Goal: Transaction & Acquisition: Purchase product/service

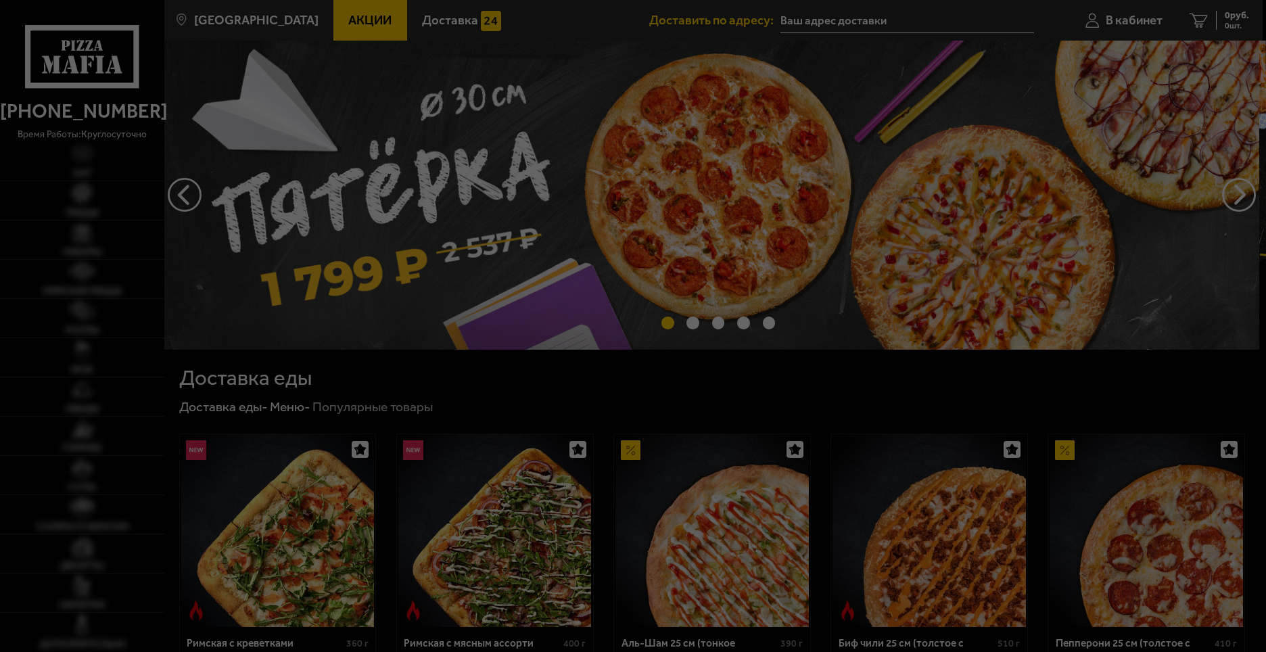
type input "[STREET_ADDRESS][PERSON_NAME]"
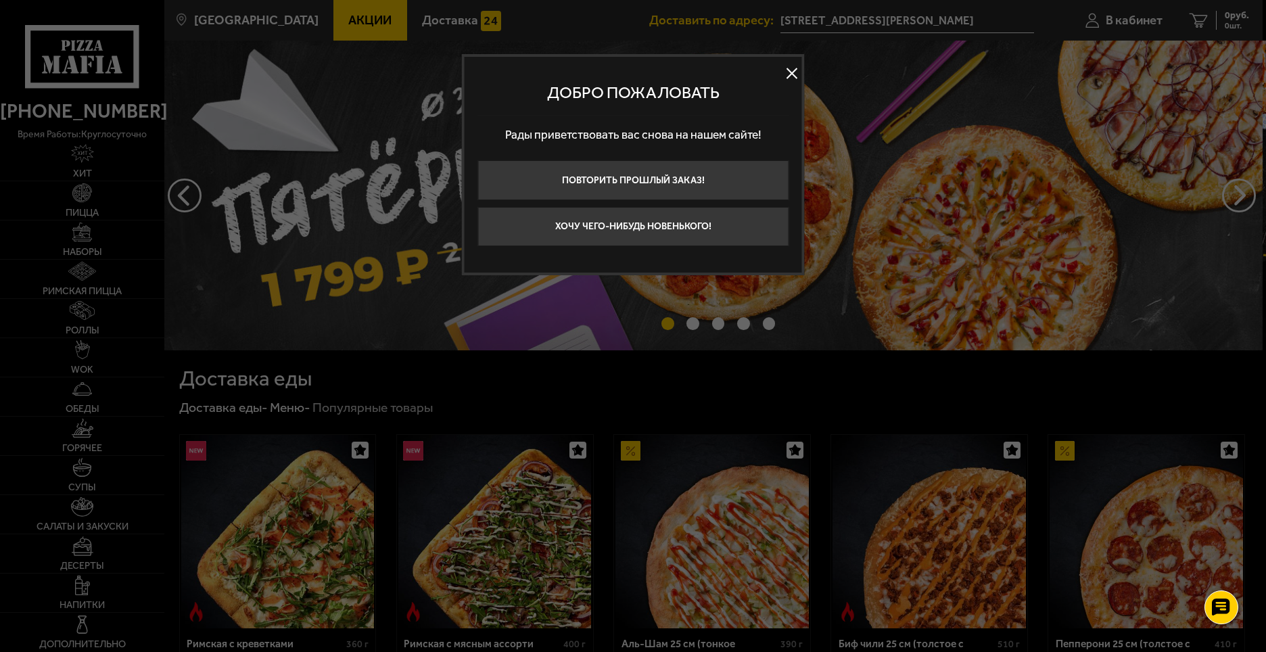
click at [790, 70] on button at bounding box center [792, 73] width 20 height 20
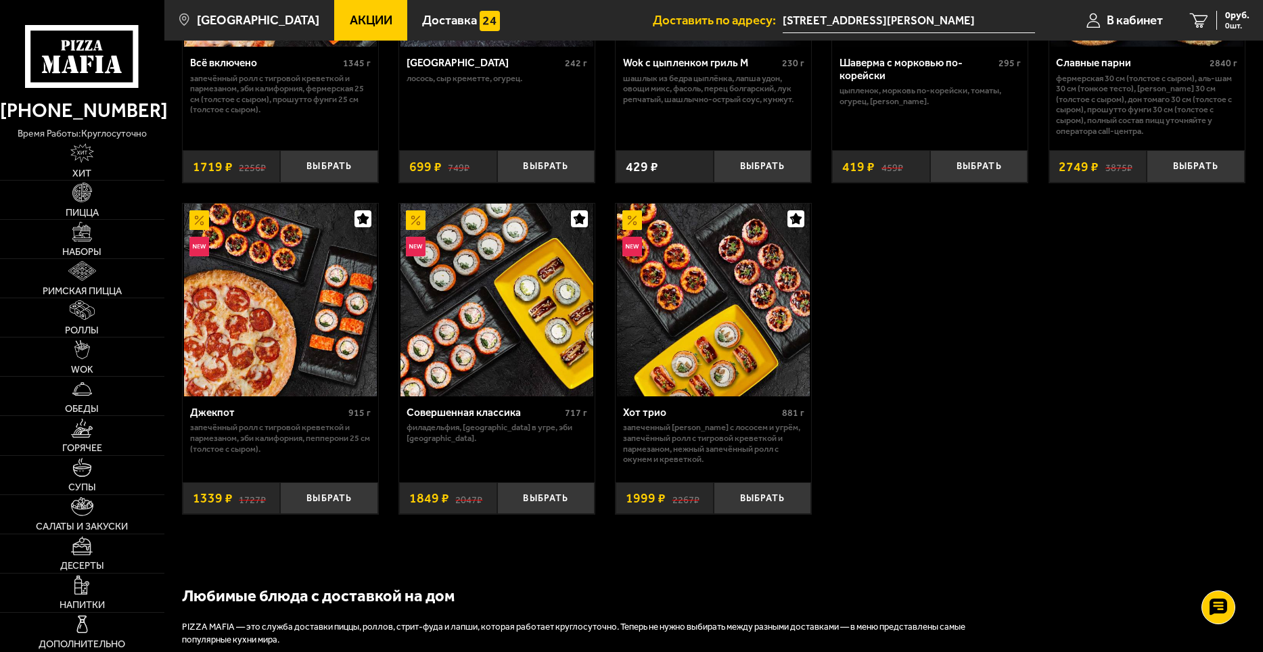
scroll to position [1082, 0]
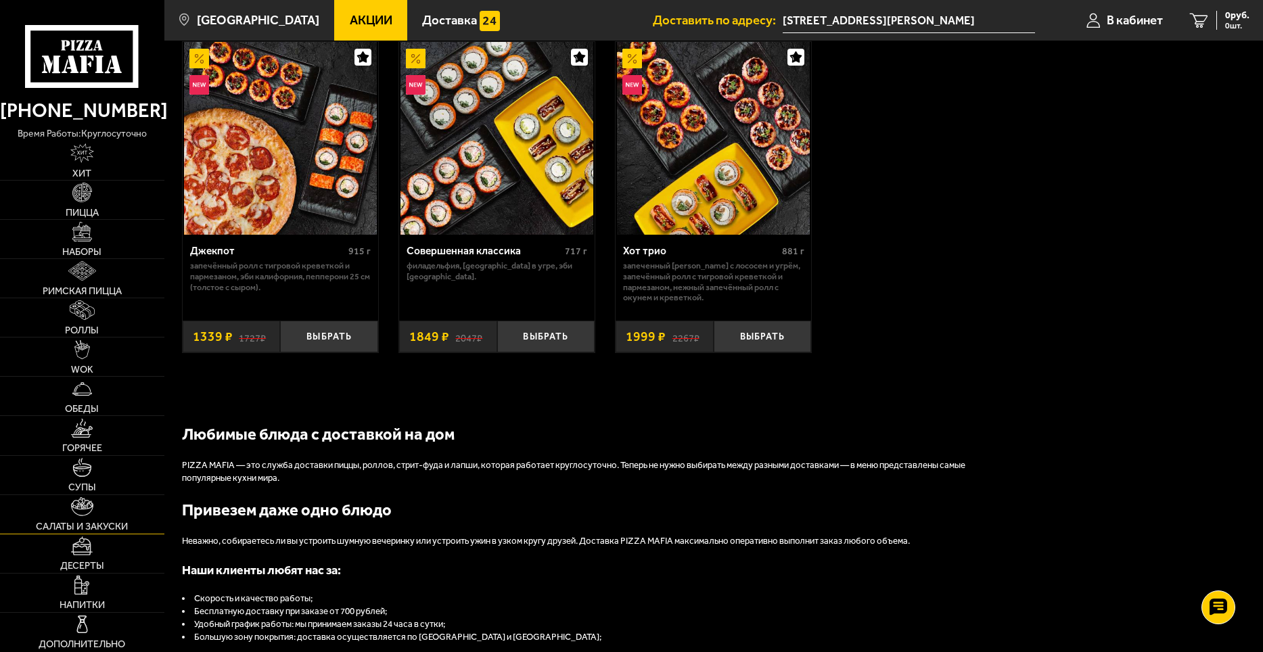
click at [98, 511] on link "Салаты и закуски" at bounding box center [82, 514] width 164 height 39
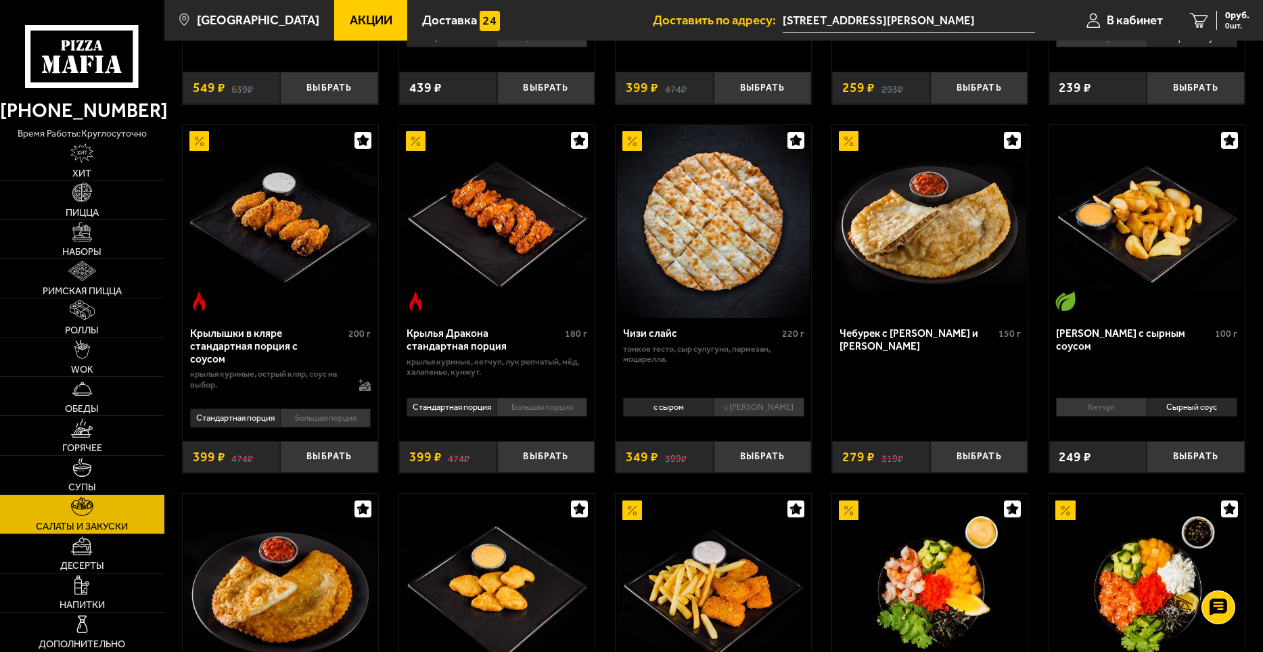
scroll to position [474, 0]
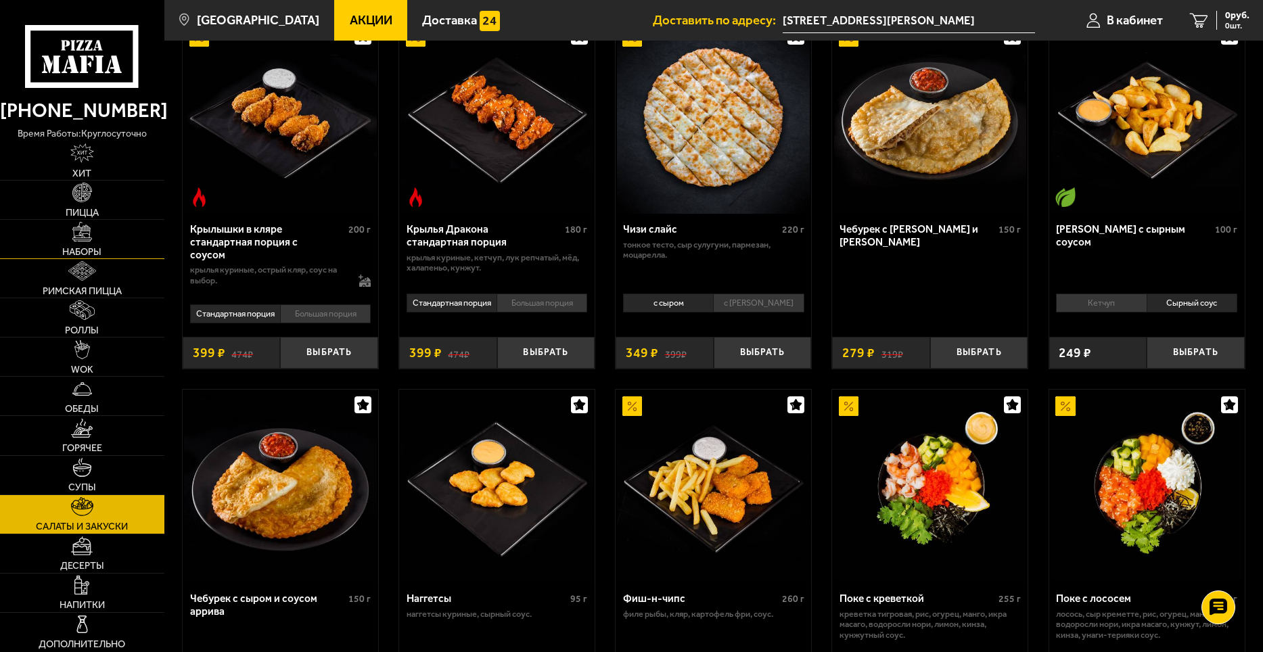
click at [89, 253] on span "Наборы" at bounding box center [81, 251] width 39 height 9
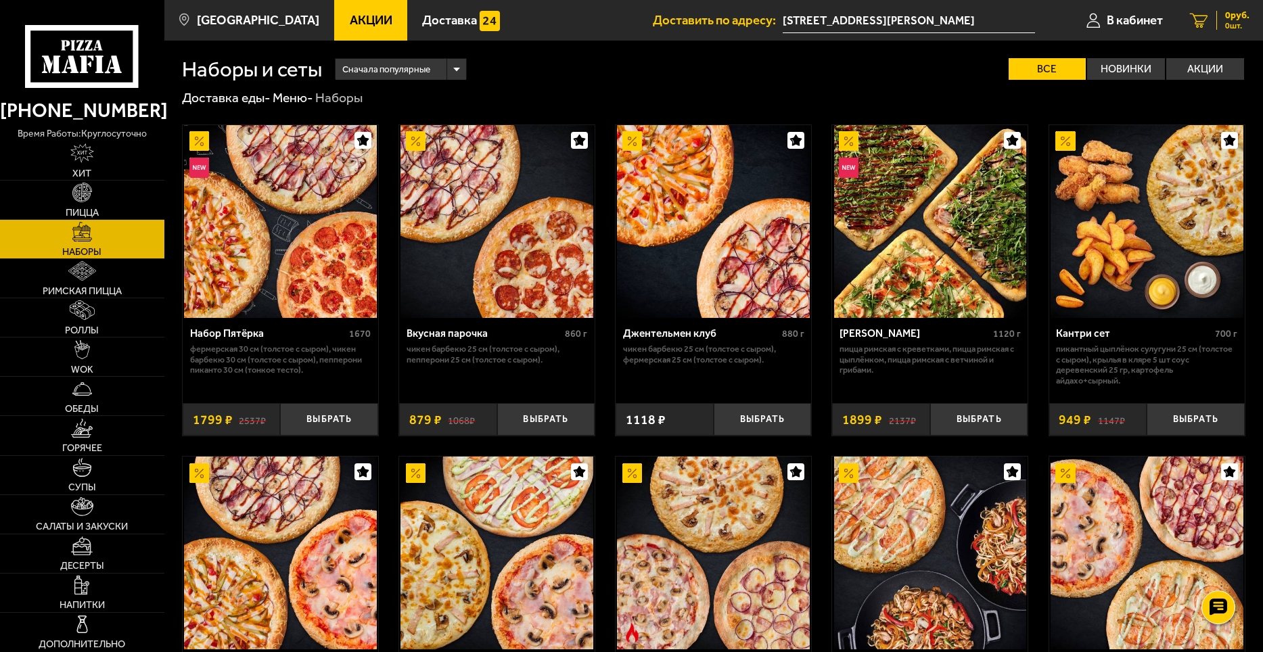
click at [1217, 22] on div "0 руб. 0 шт." at bounding box center [1232, 20] width 33 height 19
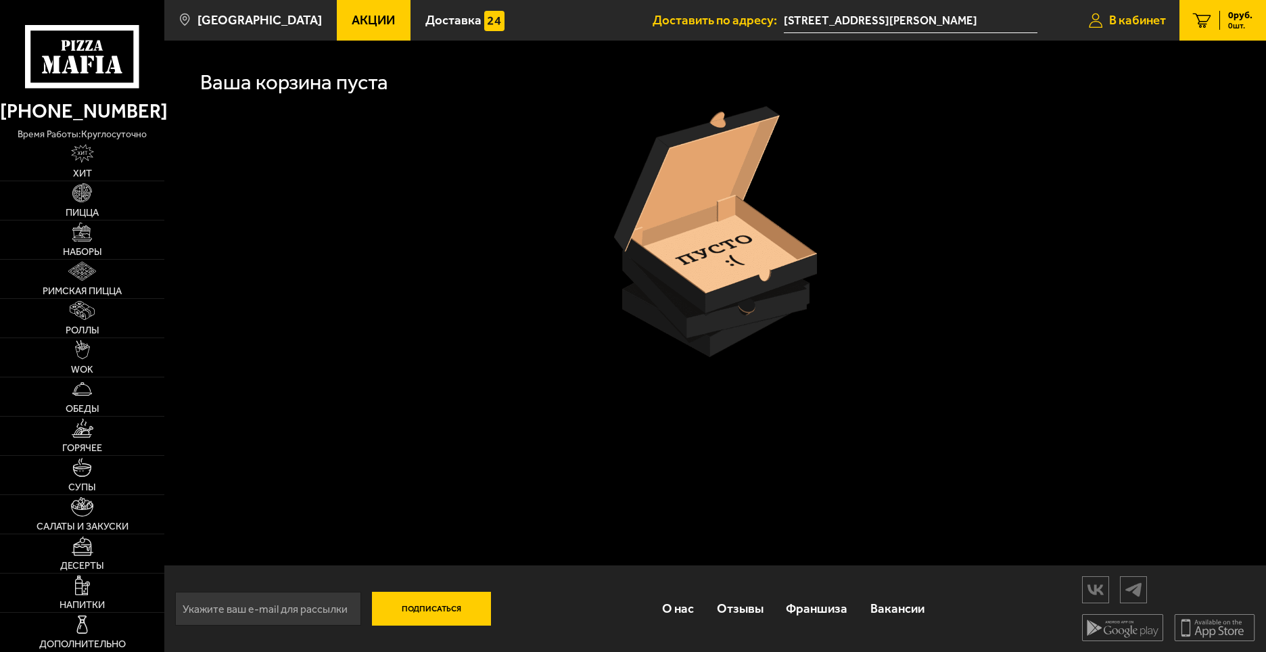
click at [1146, 22] on span "В кабинет" at bounding box center [1137, 20] width 57 height 13
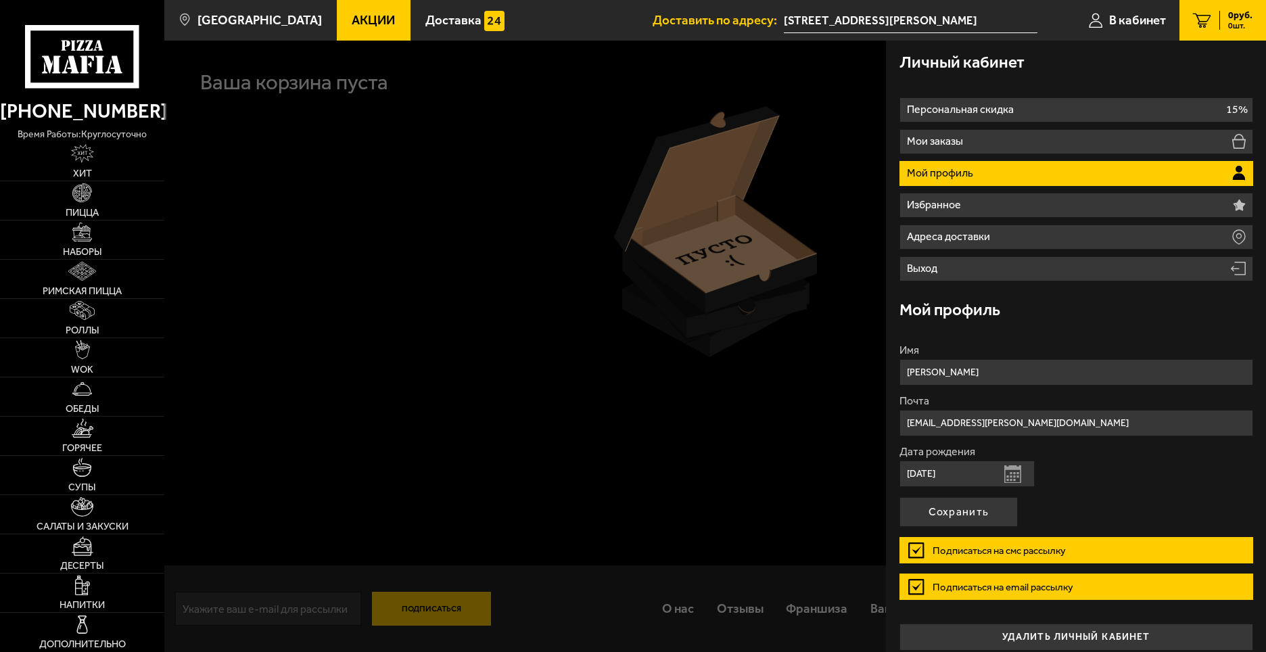
click at [357, 207] on div at bounding box center [797, 367] width 1266 height 652
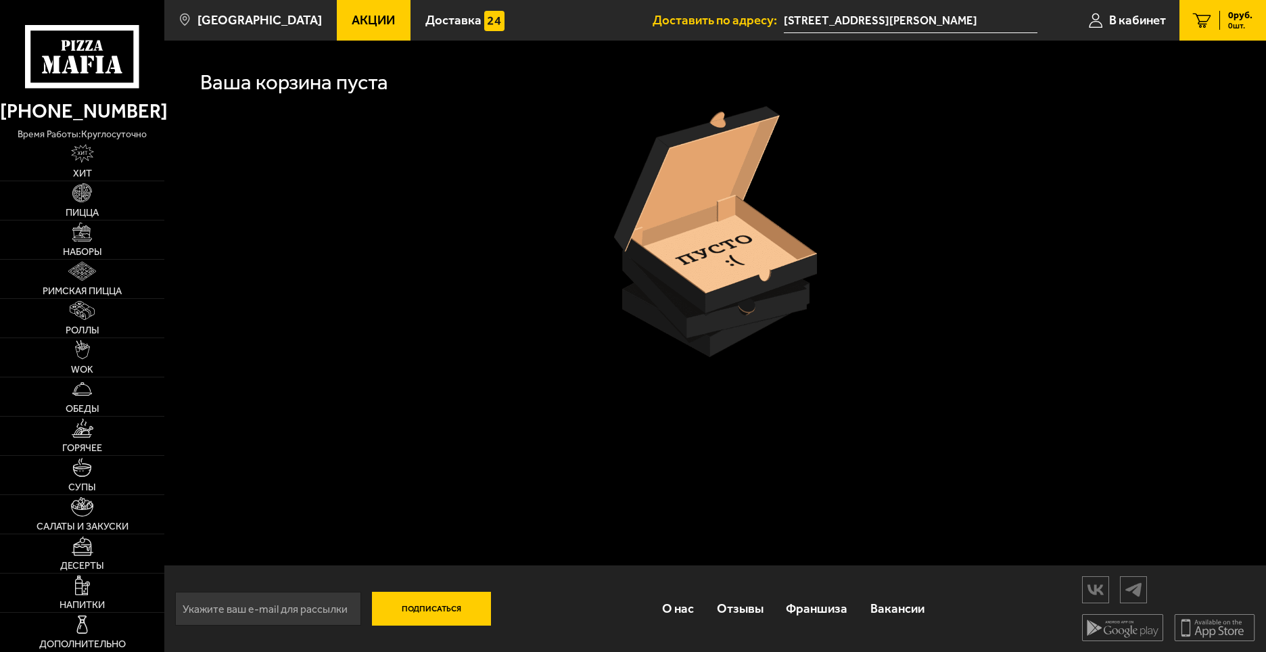
click at [52, 78] on icon at bounding box center [82, 56] width 114 height 63
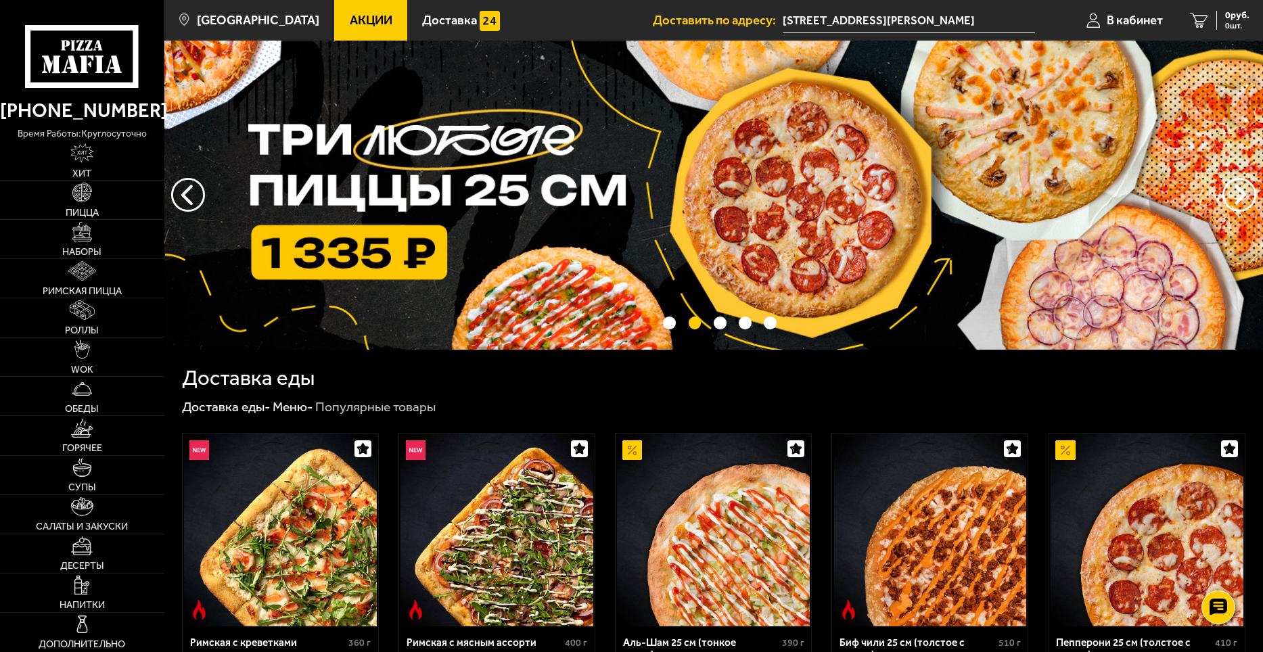
click at [356, 26] on span "Акции" at bounding box center [371, 20] width 43 height 13
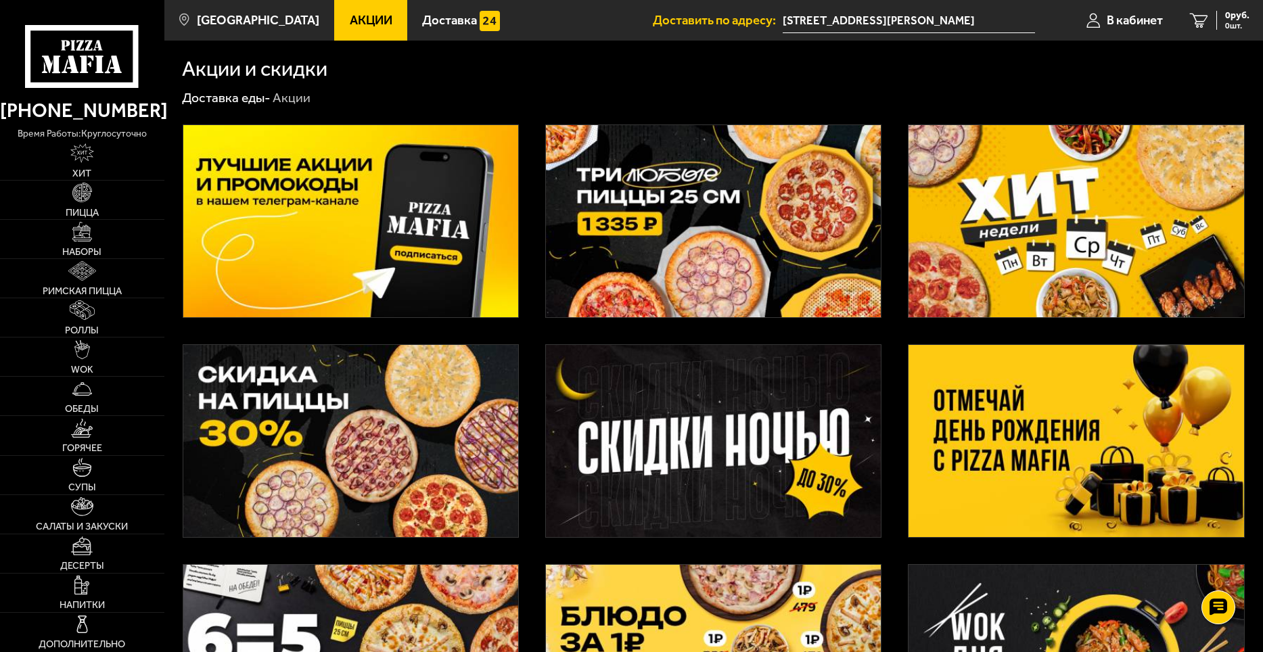
click at [375, 249] on img at bounding box center [350, 221] width 335 height 192
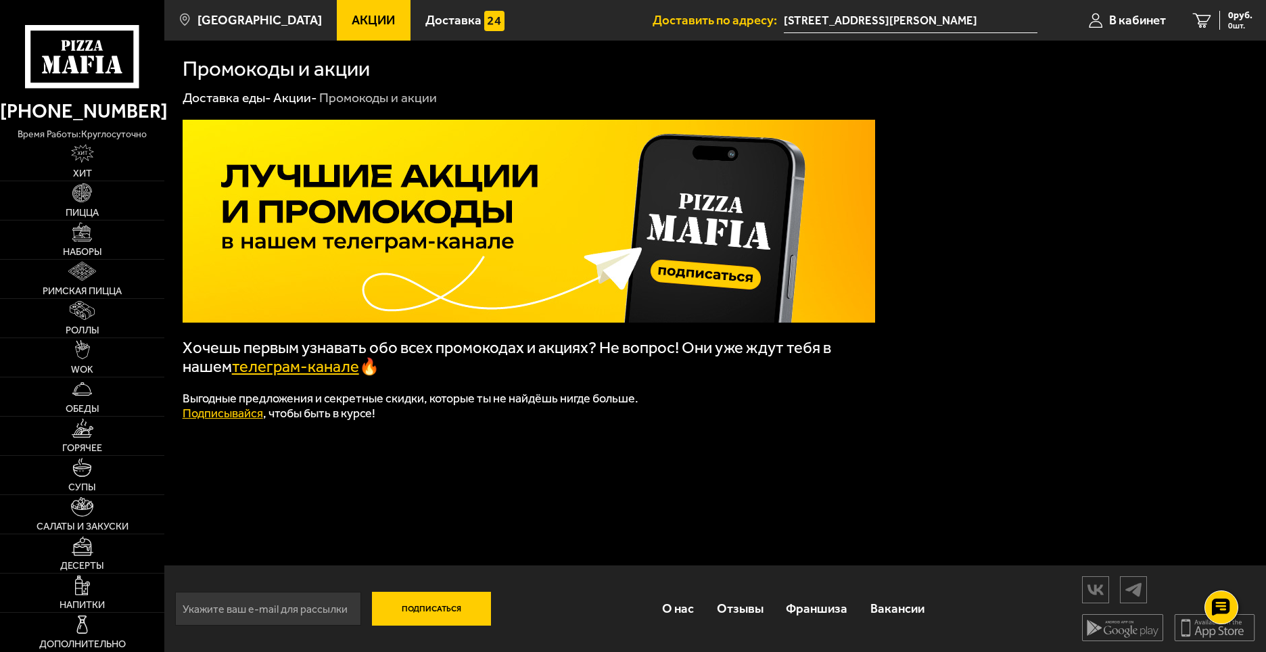
click at [262, 371] on link "телеграм-канале" at bounding box center [295, 366] width 127 height 19
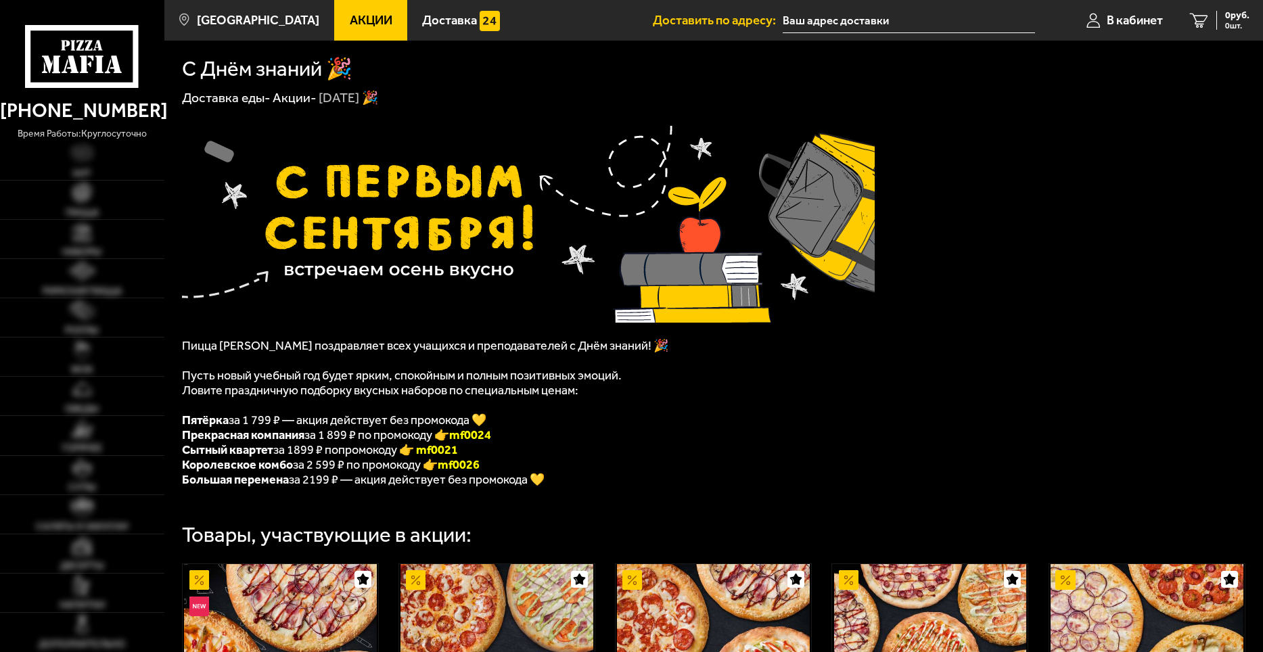
type input "[STREET_ADDRESS][PERSON_NAME]"
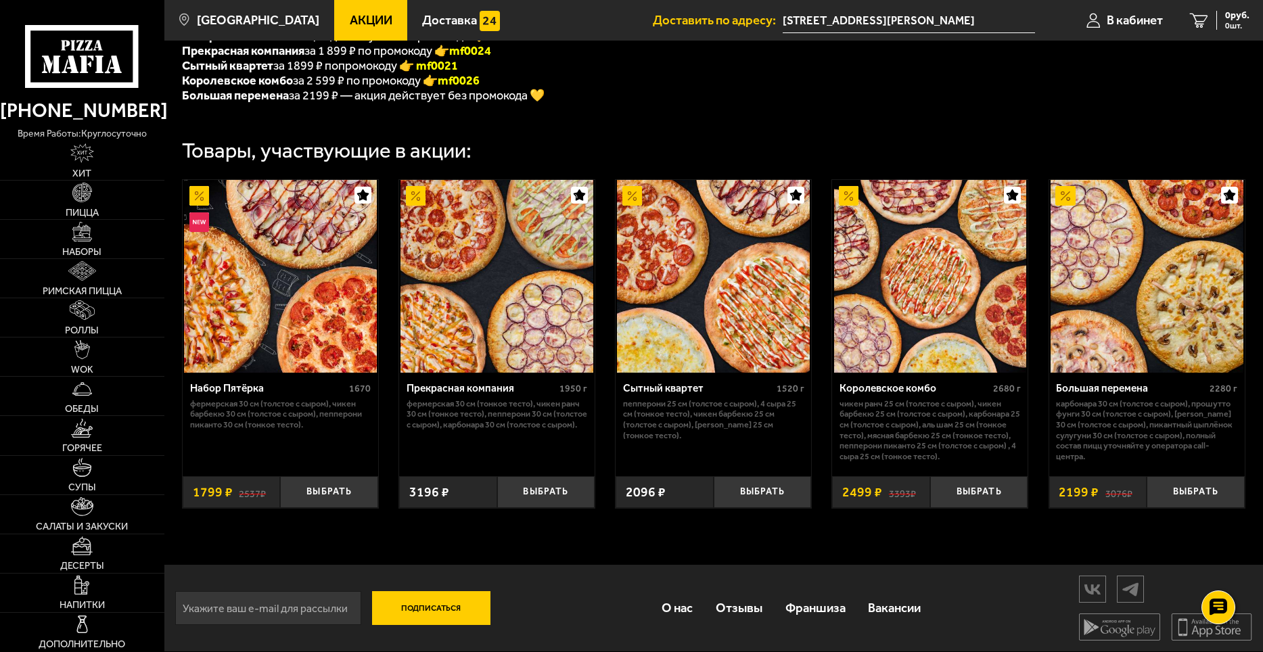
scroll to position [393, 0]
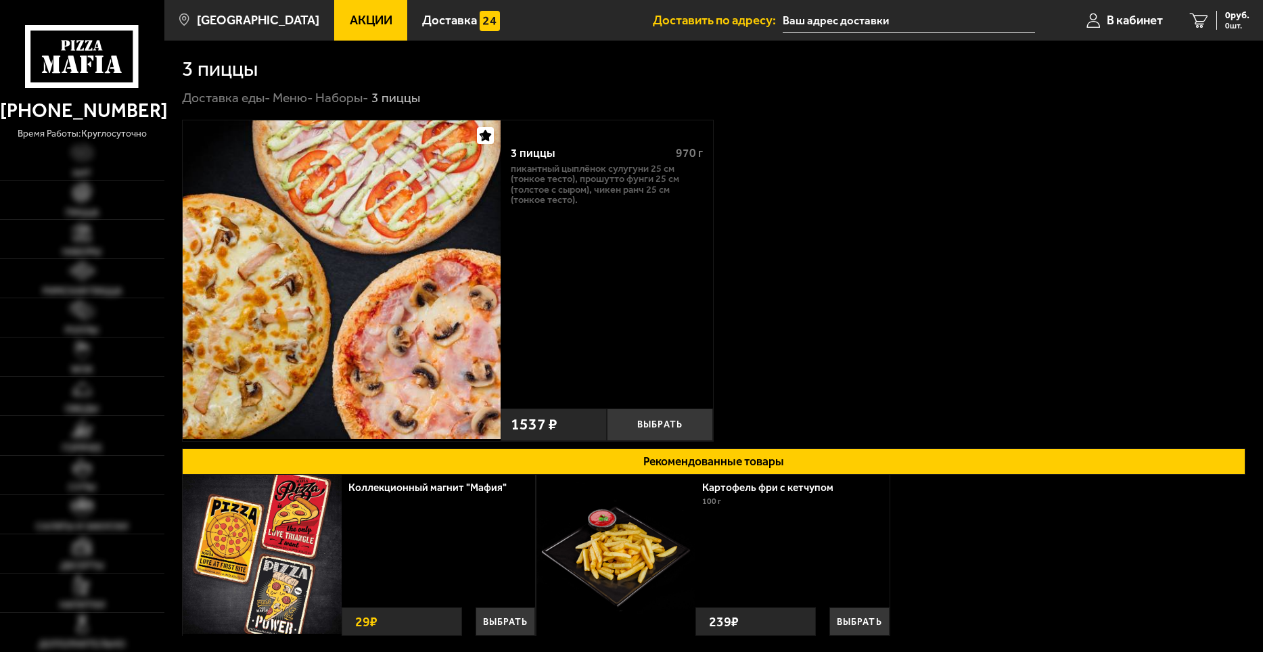
type input "[STREET_ADDRESS][PERSON_NAME]"
click at [637, 413] on button "Выбрать" at bounding box center [660, 425] width 106 height 32
click at [1209, 14] on span "1537 руб." at bounding box center [1229, 15] width 41 height 9
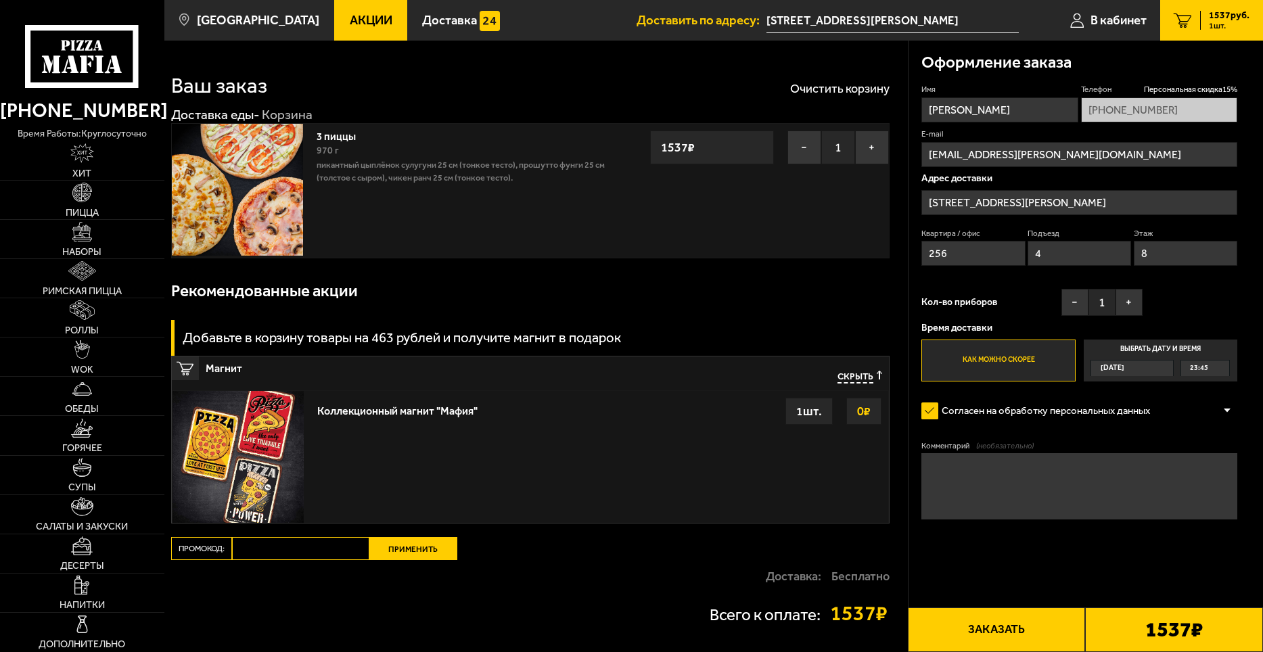
click at [306, 544] on input "Промокод:" at bounding box center [300, 548] width 137 height 23
paste input "mf0035"
type input "mf0035"
click at [422, 556] on button "Применить" at bounding box center [413, 548] width 88 height 23
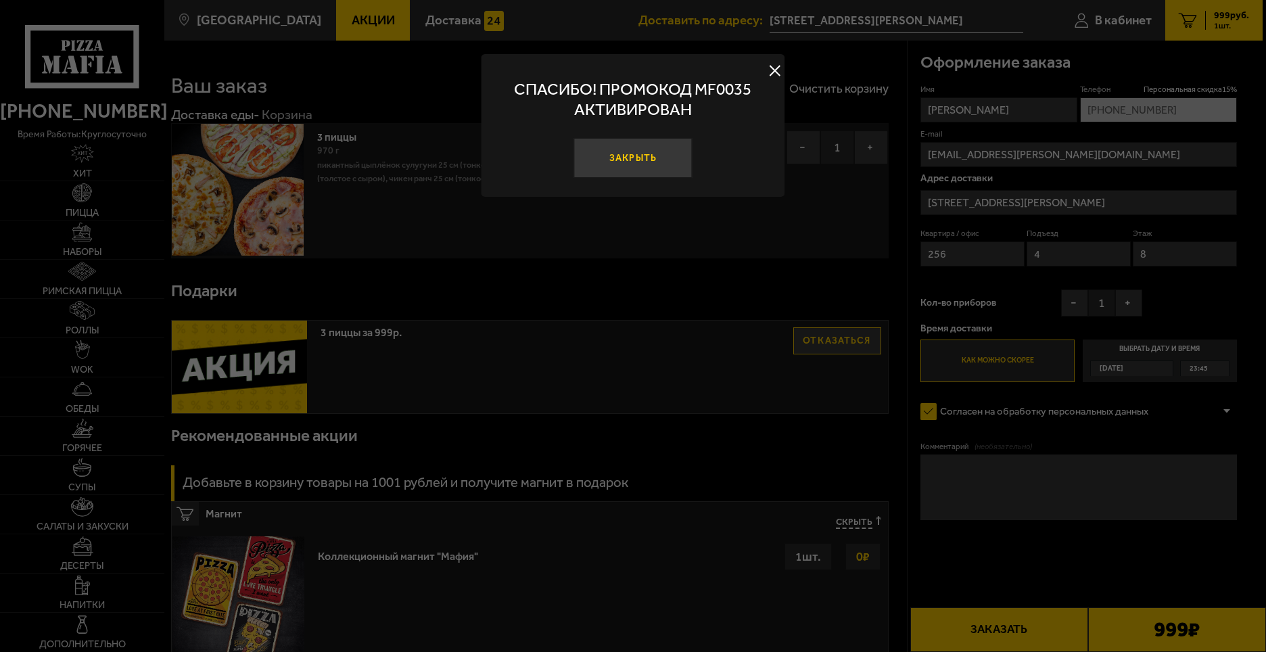
click at [676, 157] on button "Закрыть" at bounding box center [633, 158] width 119 height 40
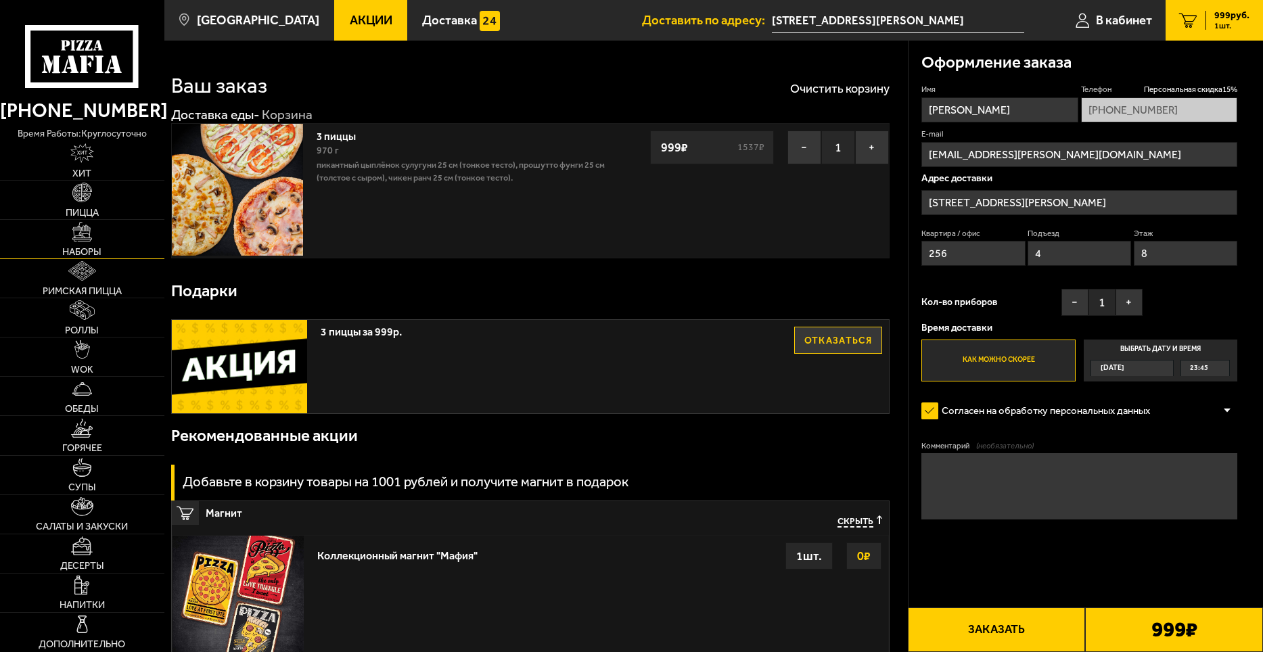
click at [80, 249] on span "Наборы" at bounding box center [81, 251] width 39 height 9
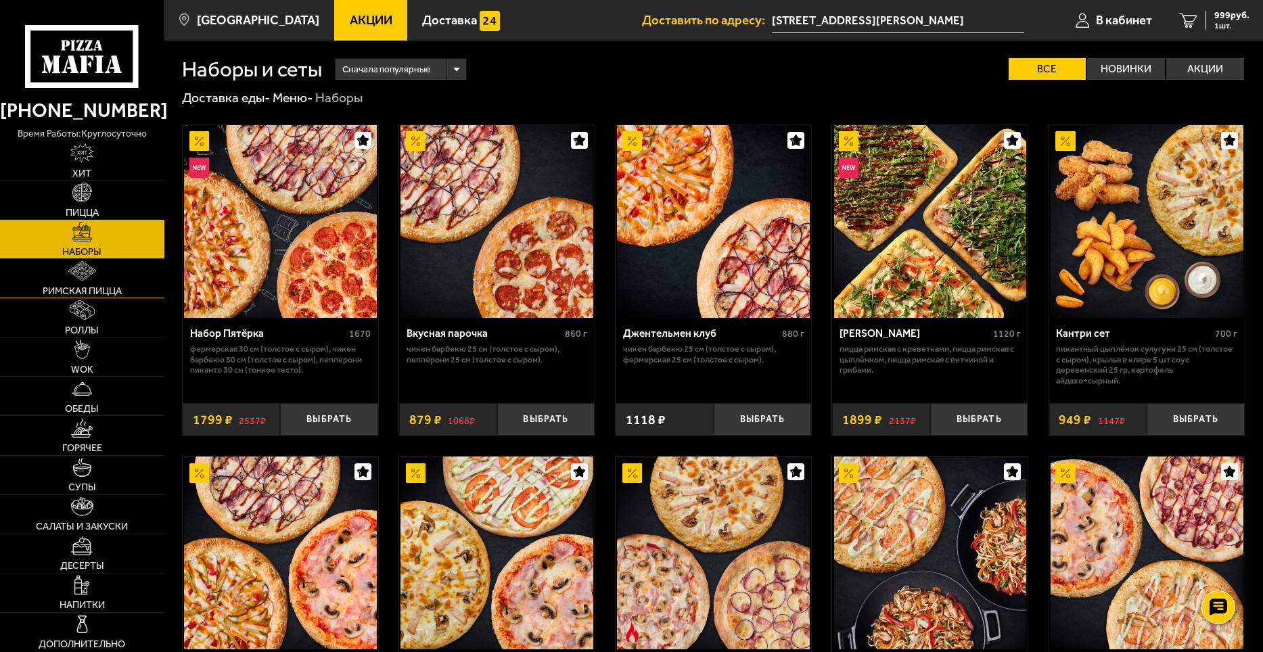
click at [81, 296] on span "Римская пицца" at bounding box center [82, 290] width 79 height 9
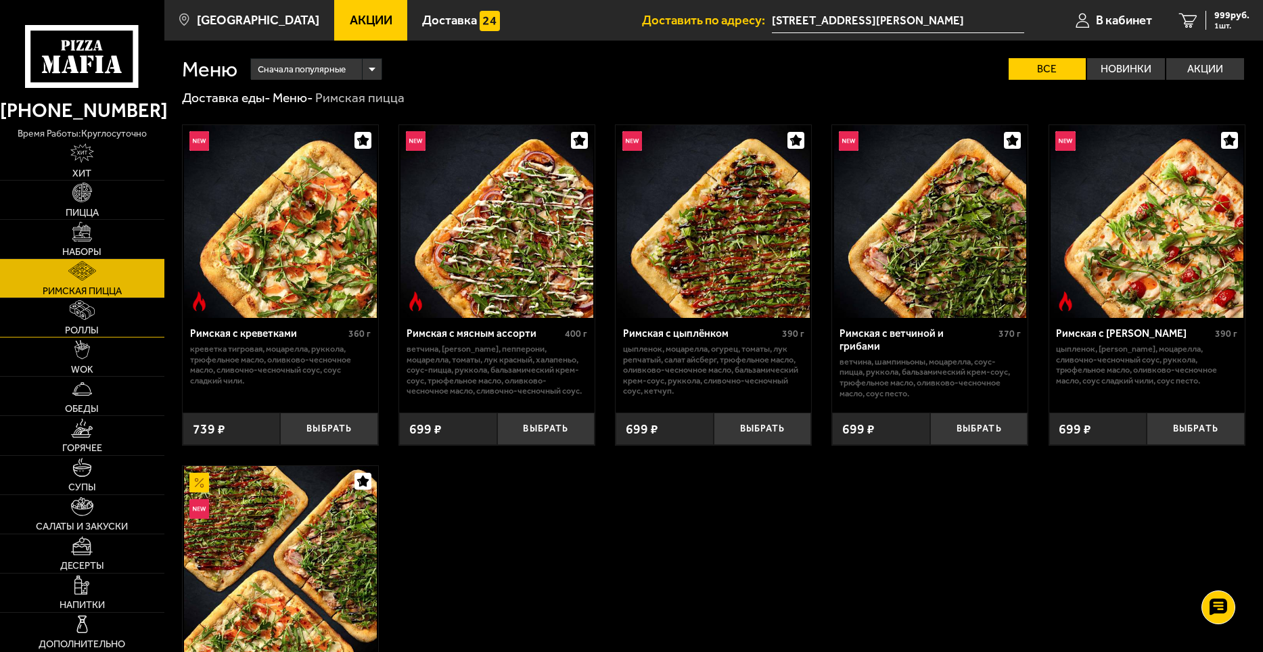
click at [87, 329] on span "Роллы" at bounding box center [82, 329] width 34 height 9
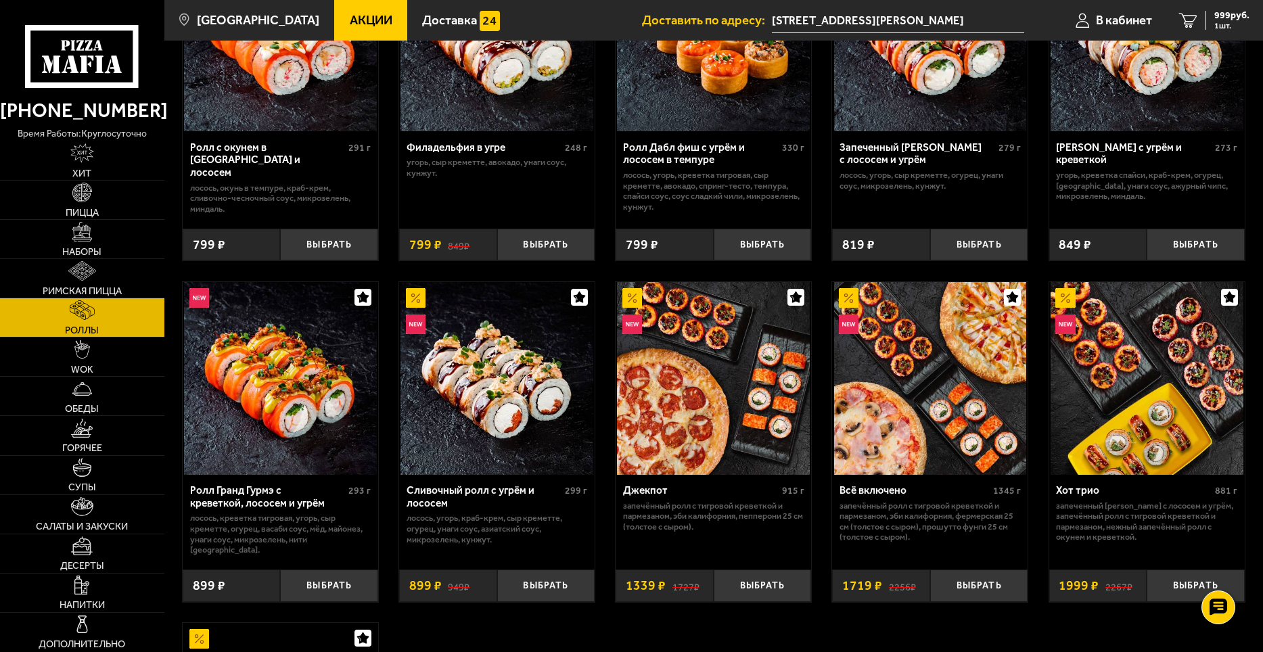
scroll to position [609, 0]
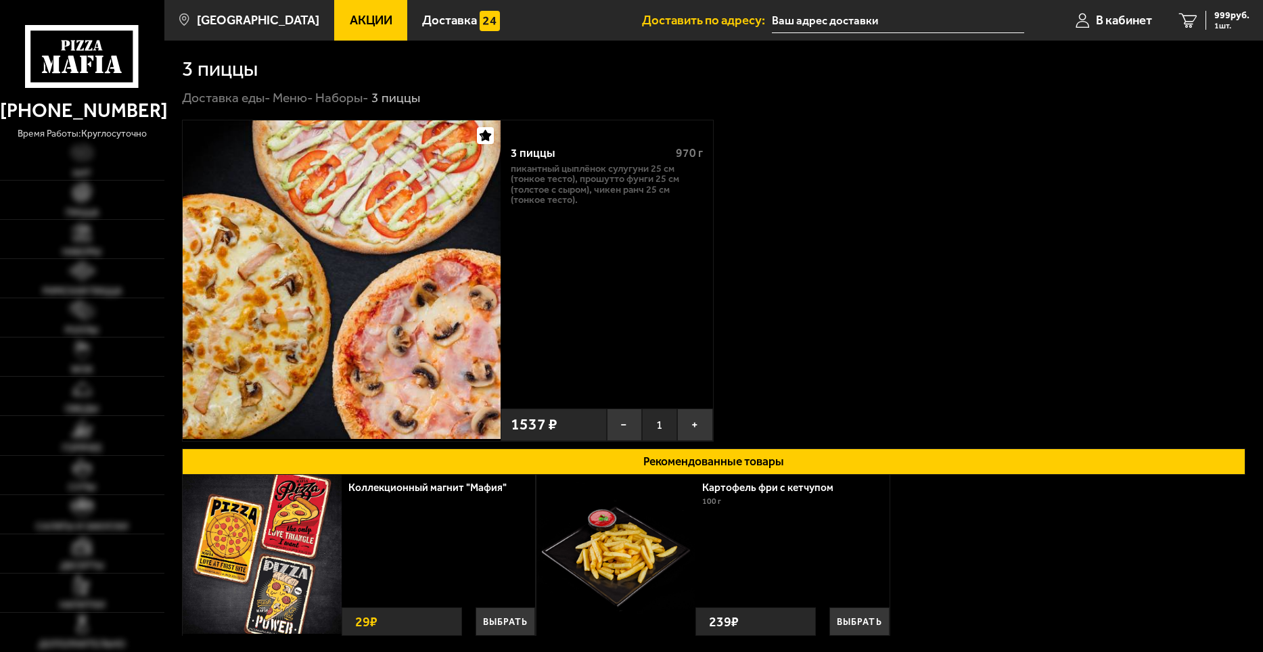
type input "[STREET_ADDRESS][PERSON_NAME]"
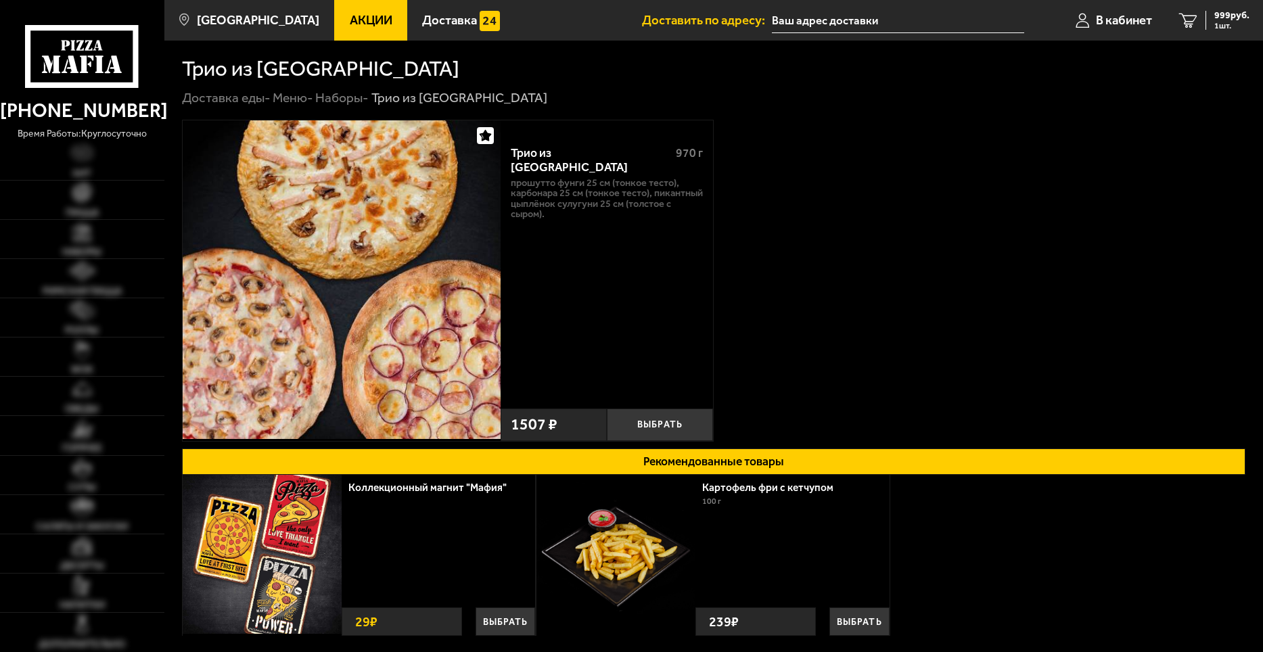
type input "[STREET_ADDRESS][PERSON_NAME]"
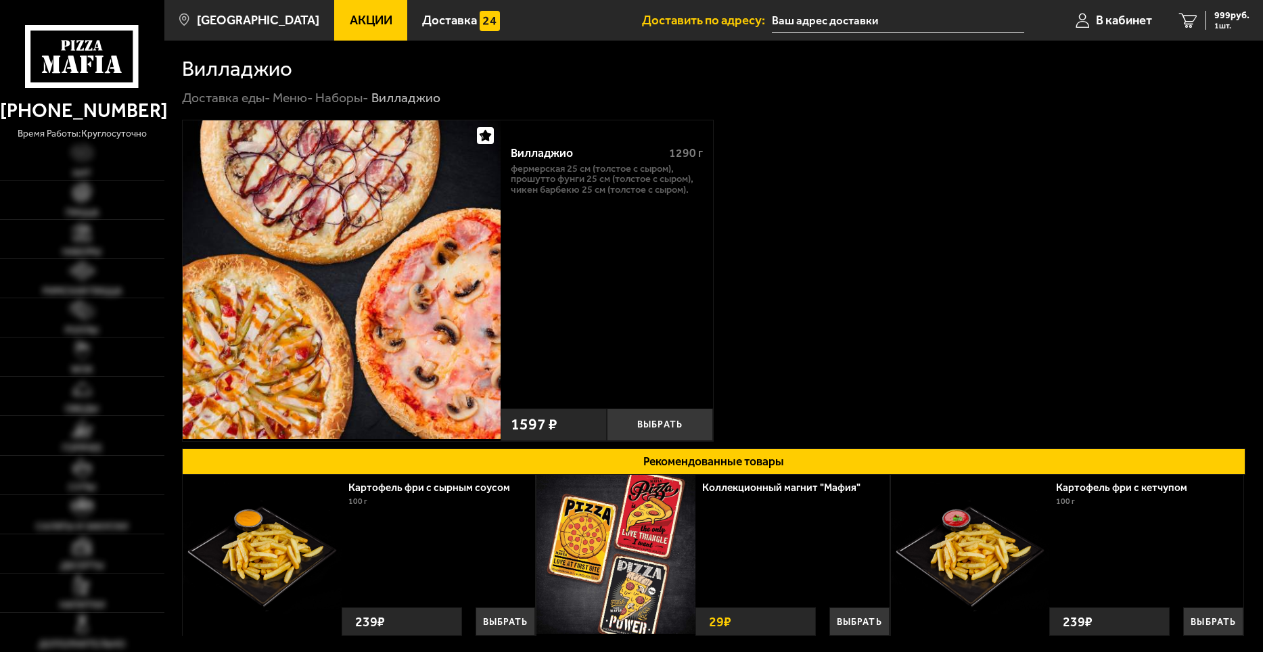
type input "[STREET_ADDRESS][PERSON_NAME]"
click at [660, 425] on button "Выбрать" at bounding box center [660, 425] width 106 height 32
click at [1147, 237] on div "Вилладжио 1290 г Фермерская 25 см (толстое с сыром), Прошутто Фунги 25 см (толс…" at bounding box center [713, 280] width 1063 height 321
click at [103, 203] on link "Пицца" at bounding box center [82, 200] width 164 height 39
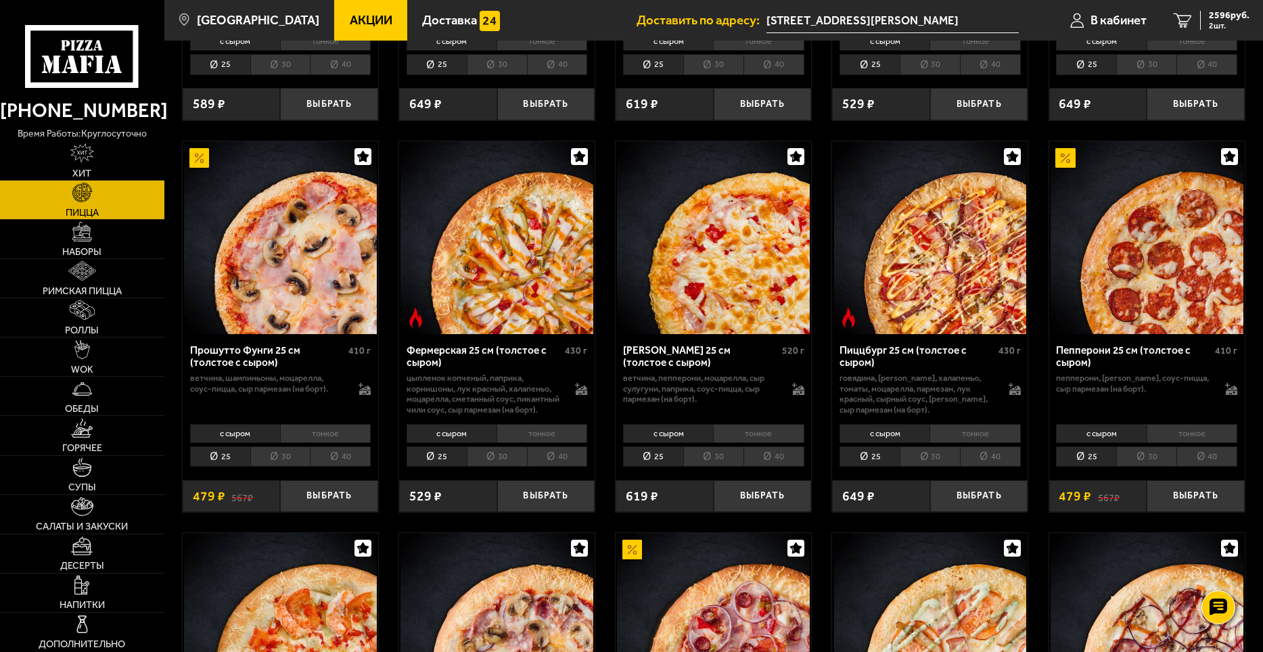
scroll to position [812, 0]
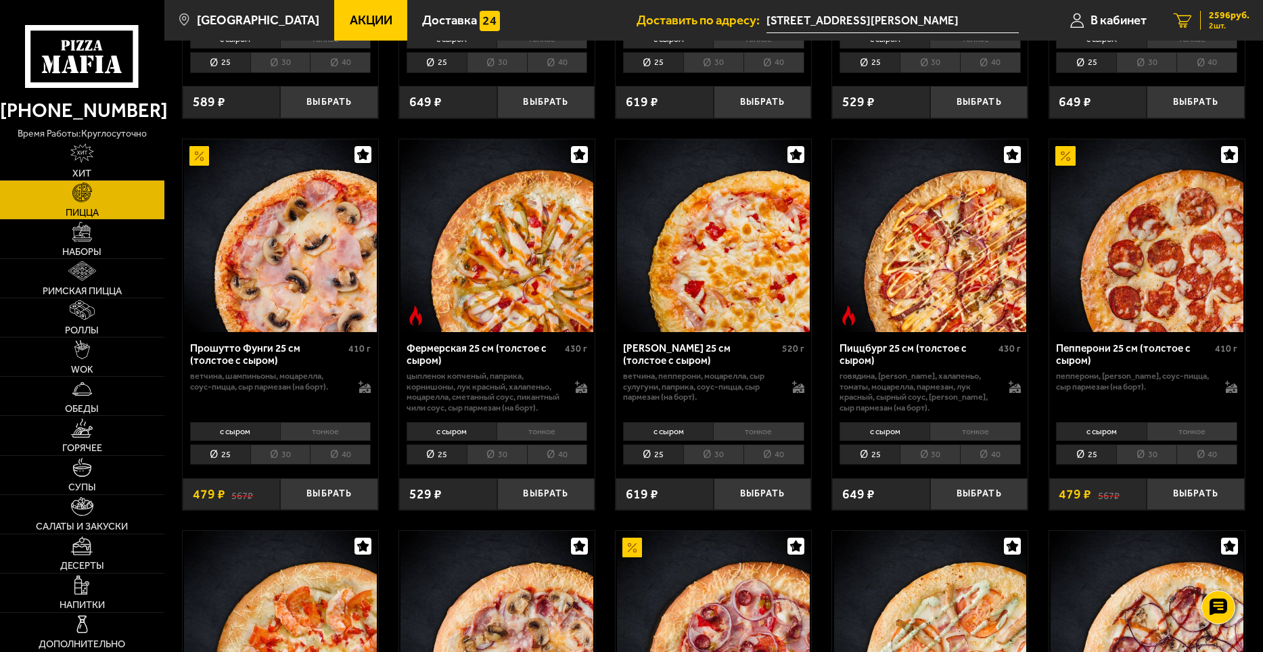
click at [1240, 23] on span "2 шт." at bounding box center [1229, 26] width 41 height 8
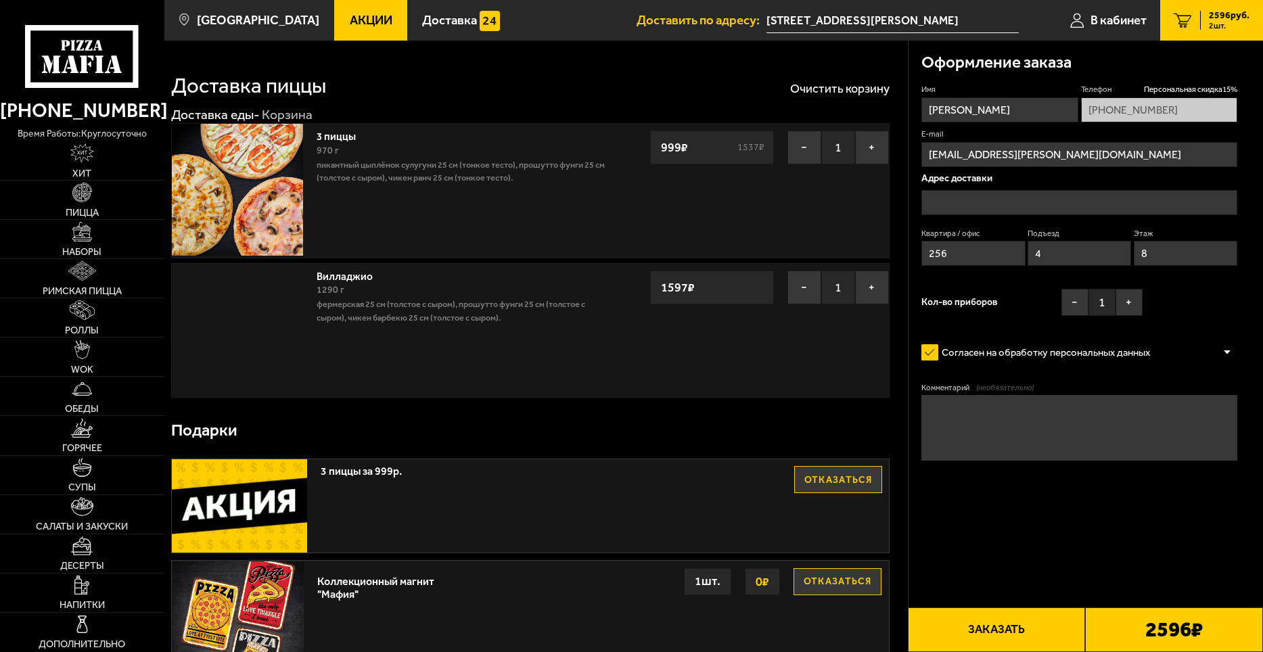
type input "[STREET_ADDRESS][PERSON_NAME]"
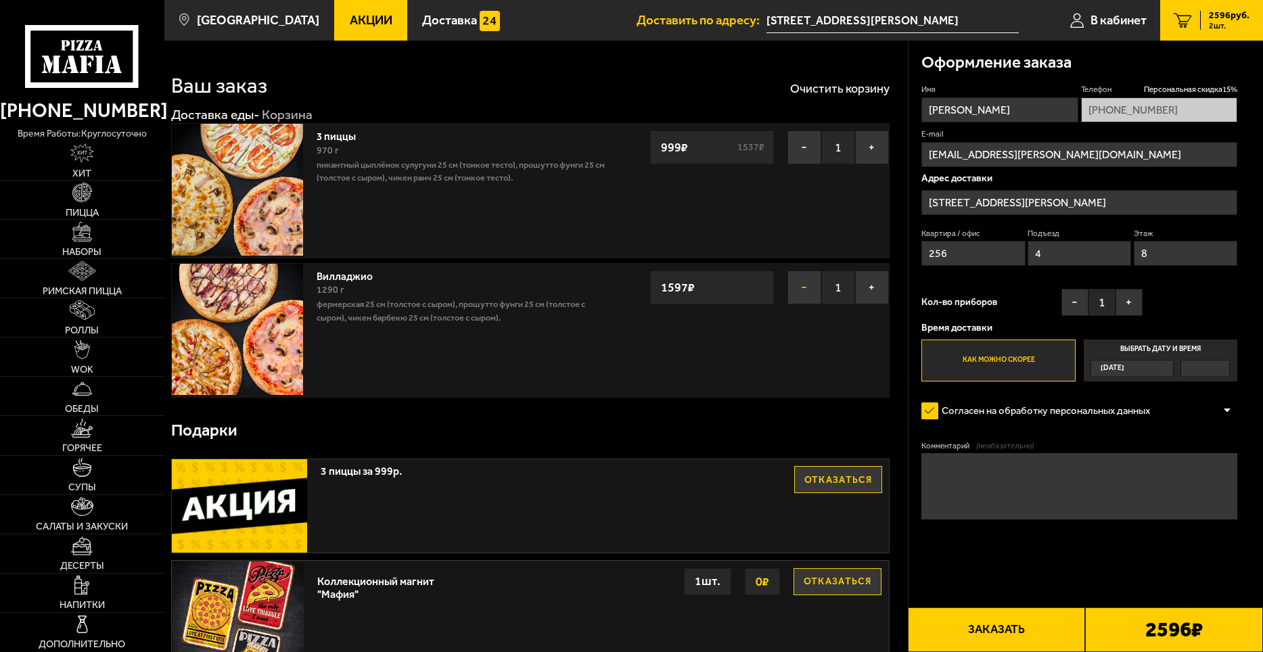
click at [800, 291] on button "−" at bounding box center [804, 288] width 34 height 34
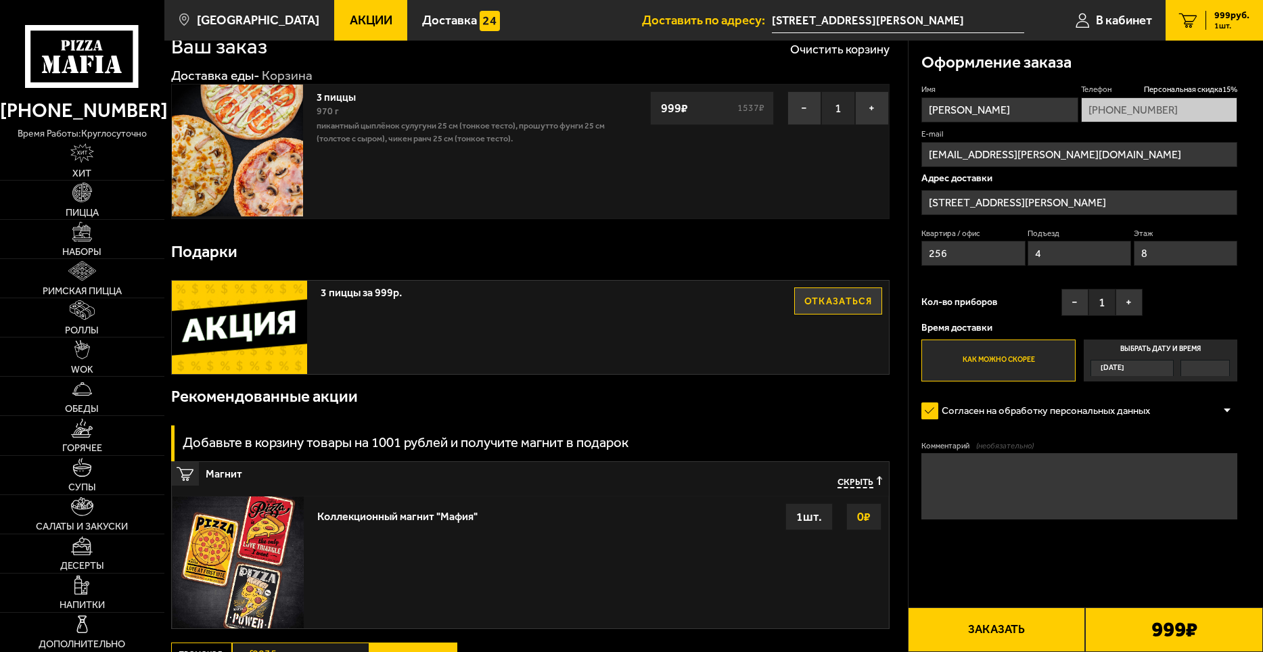
scroll to position [135, 0]
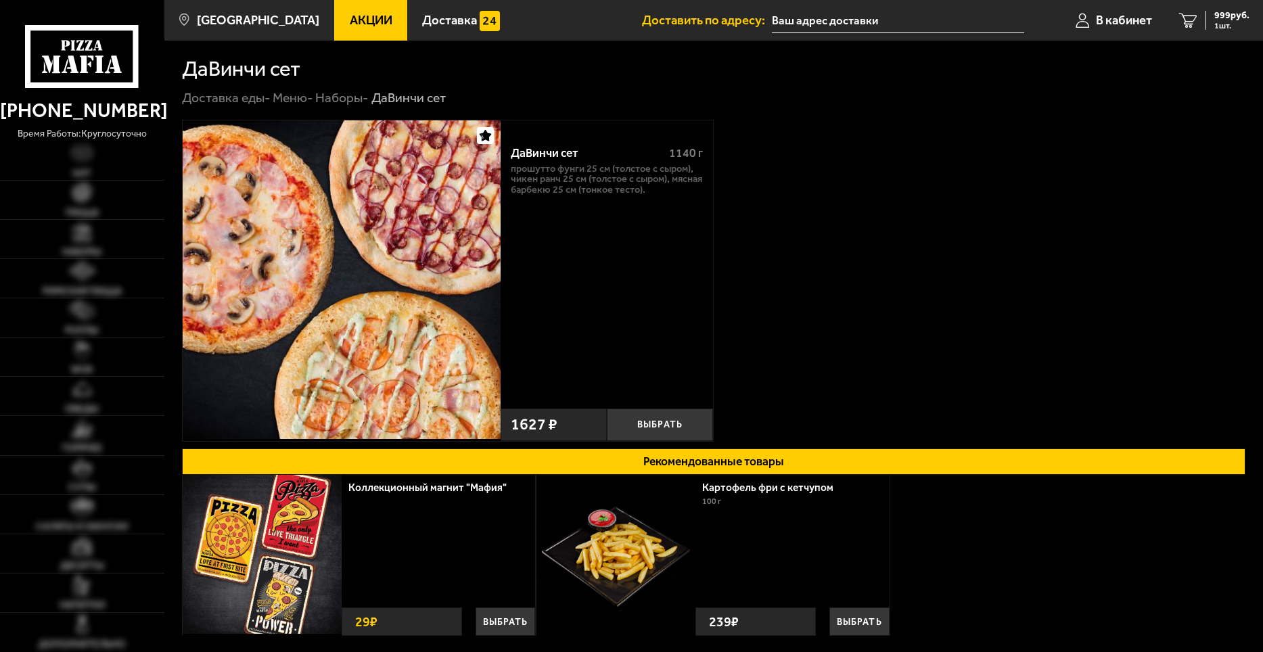
type input "[STREET_ADDRESS][PERSON_NAME]"
click at [1107, 277] on div "ДаВинчи сет 1140 г Прошутто Фунги 25 см (толстое с сыром), Чикен Ранч 25 см (то…" at bounding box center [713, 280] width 1063 height 321
click at [657, 425] on button "Выбрать" at bounding box center [660, 425] width 106 height 32
click at [1216, 19] on span "2626 руб." at bounding box center [1229, 15] width 41 height 9
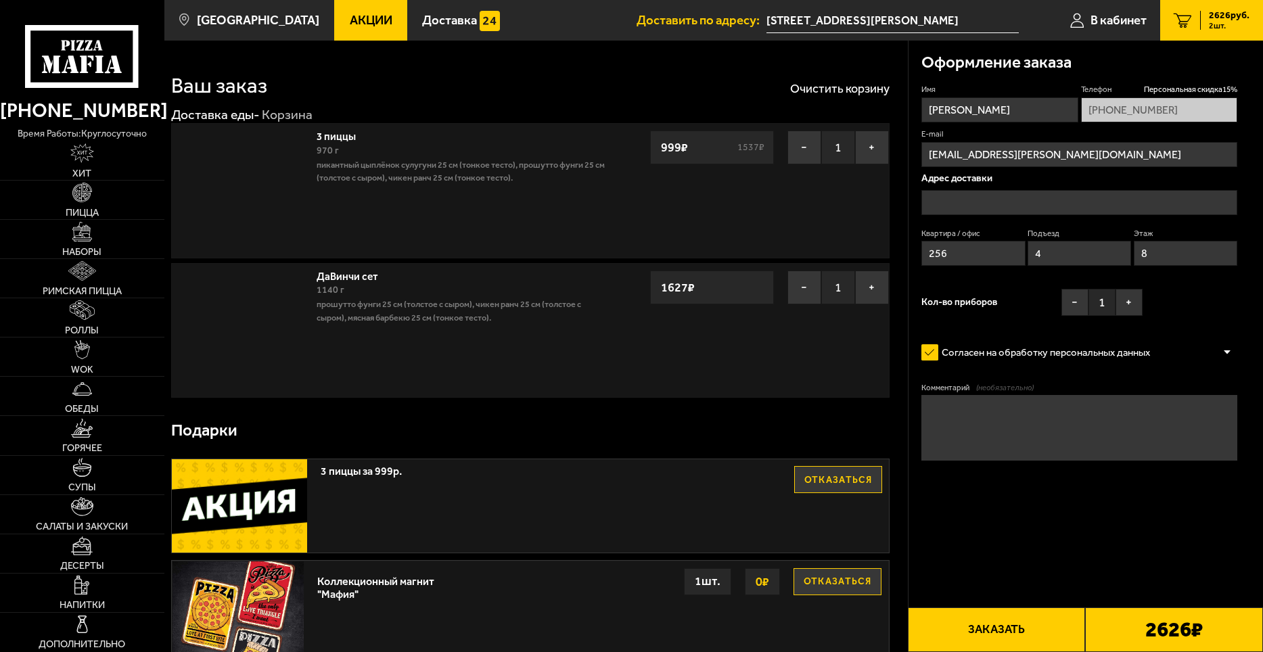
type input "[STREET_ADDRESS][PERSON_NAME]"
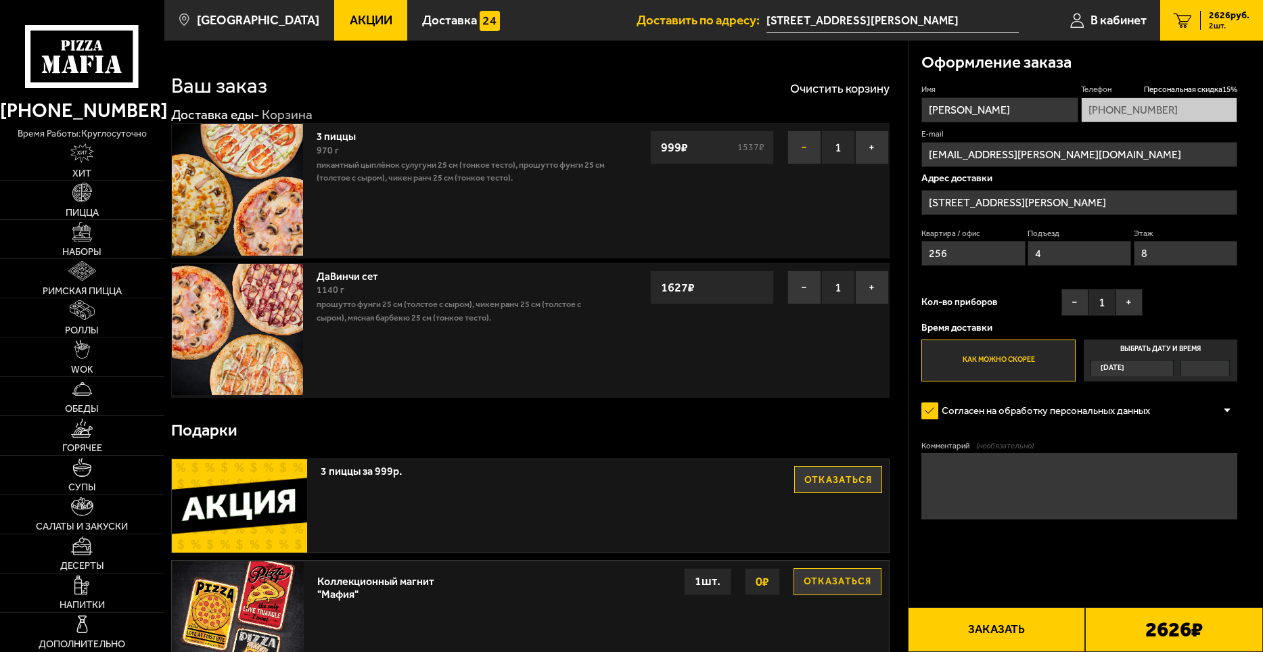
click at [808, 151] on button "−" at bounding box center [804, 148] width 34 height 34
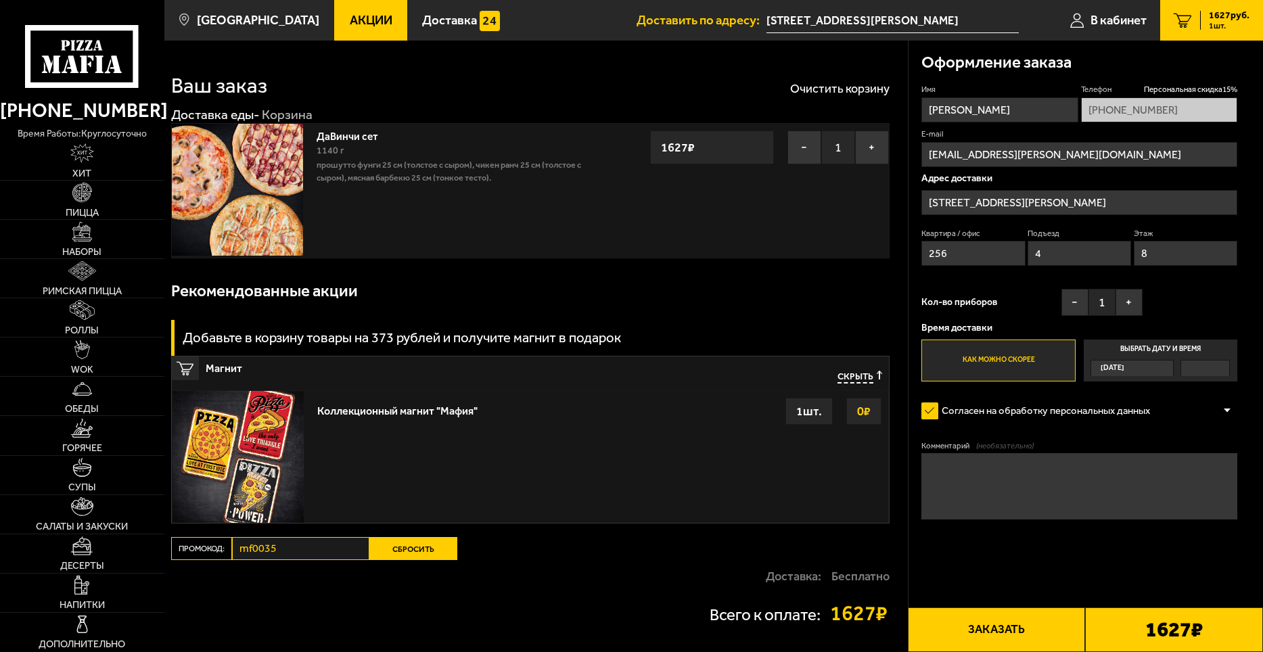
click at [390, 546] on button "Сбросить" at bounding box center [413, 548] width 88 height 23
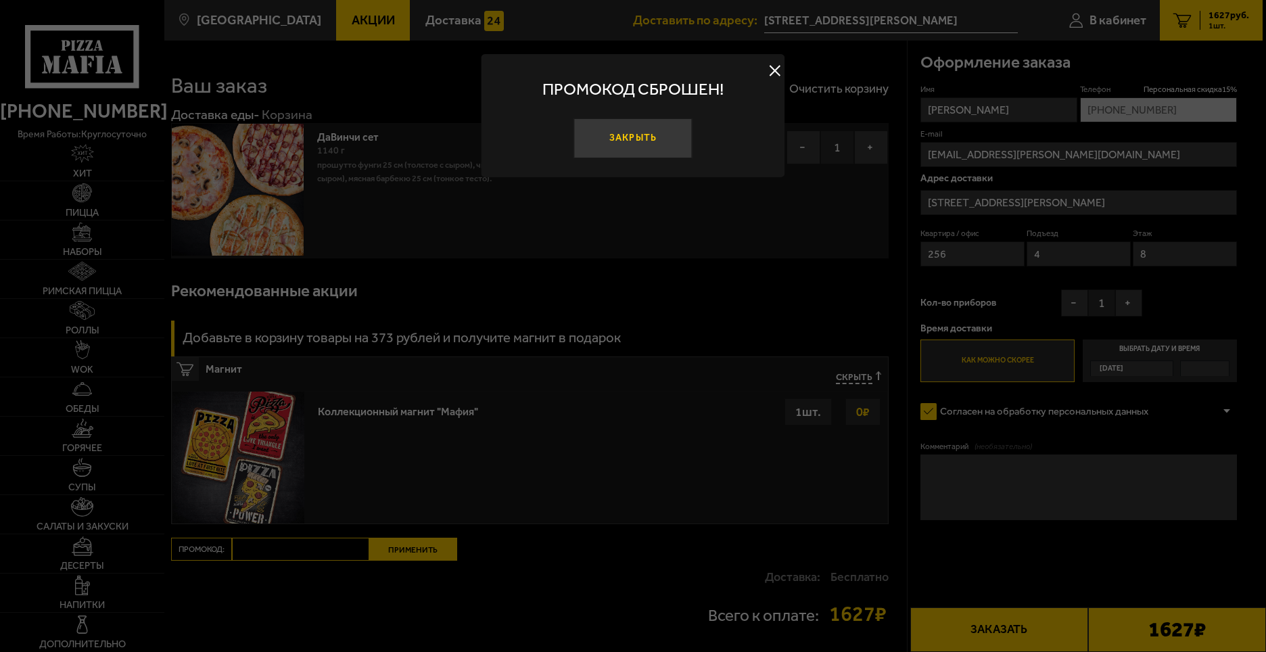
click at [678, 130] on button "Закрыть" at bounding box center [633, 138] width 119 height 40
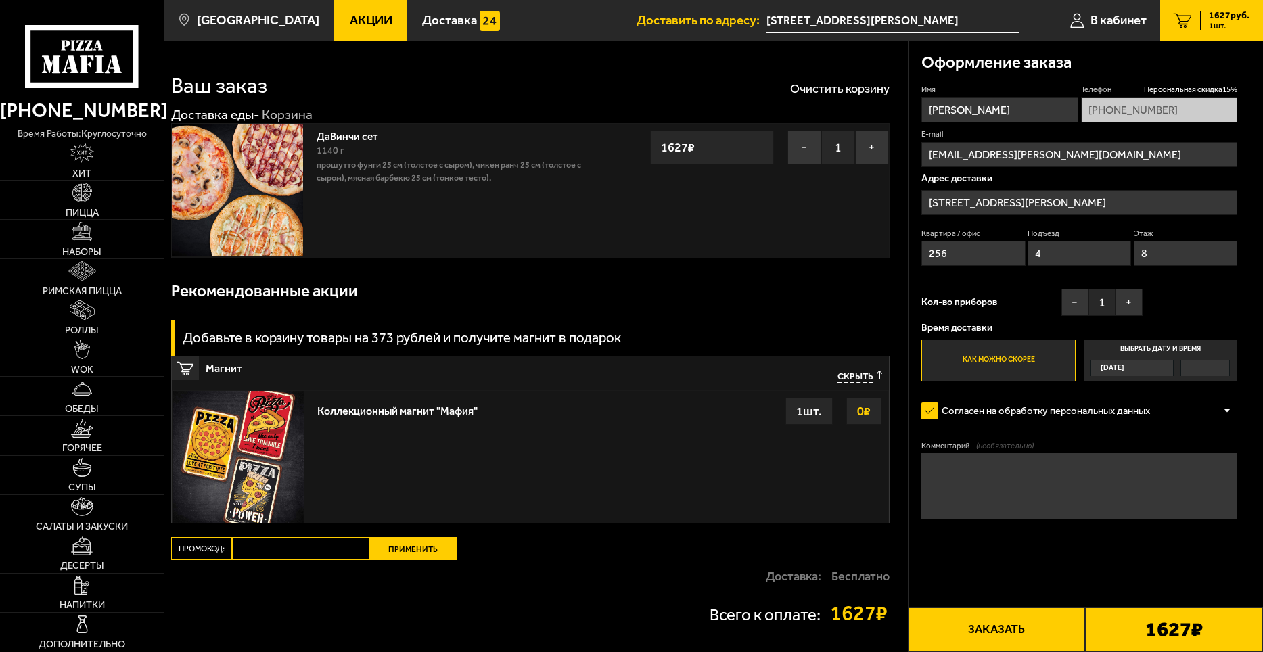
click at [304, 550] on input "Промокод:" at bounding box center [300, 548] width 137 height 23
paste input "mf0040"
type input "mf0040"
click at [401, 555] on button "Применить" at bounding box center [413, 548] width 88 height 23
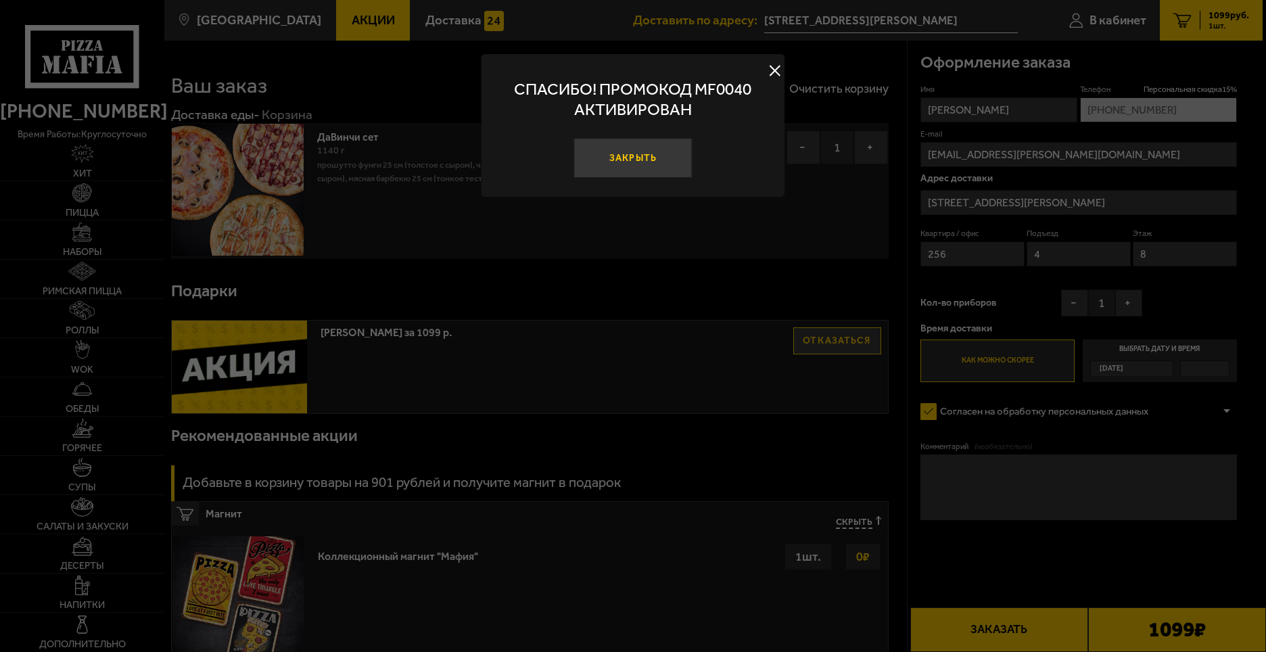
click at [655, 156] on button "Закрыть" at bounding box center [633, 158] width 119 height 40
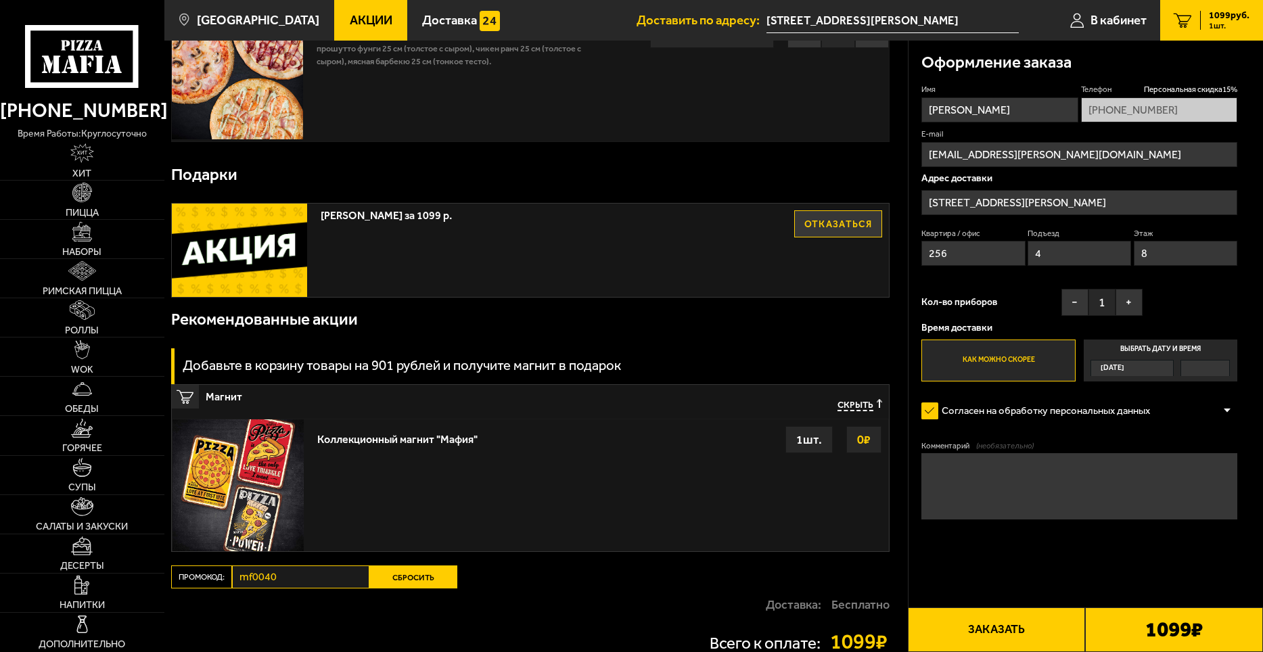
scroll to position [262, 0]
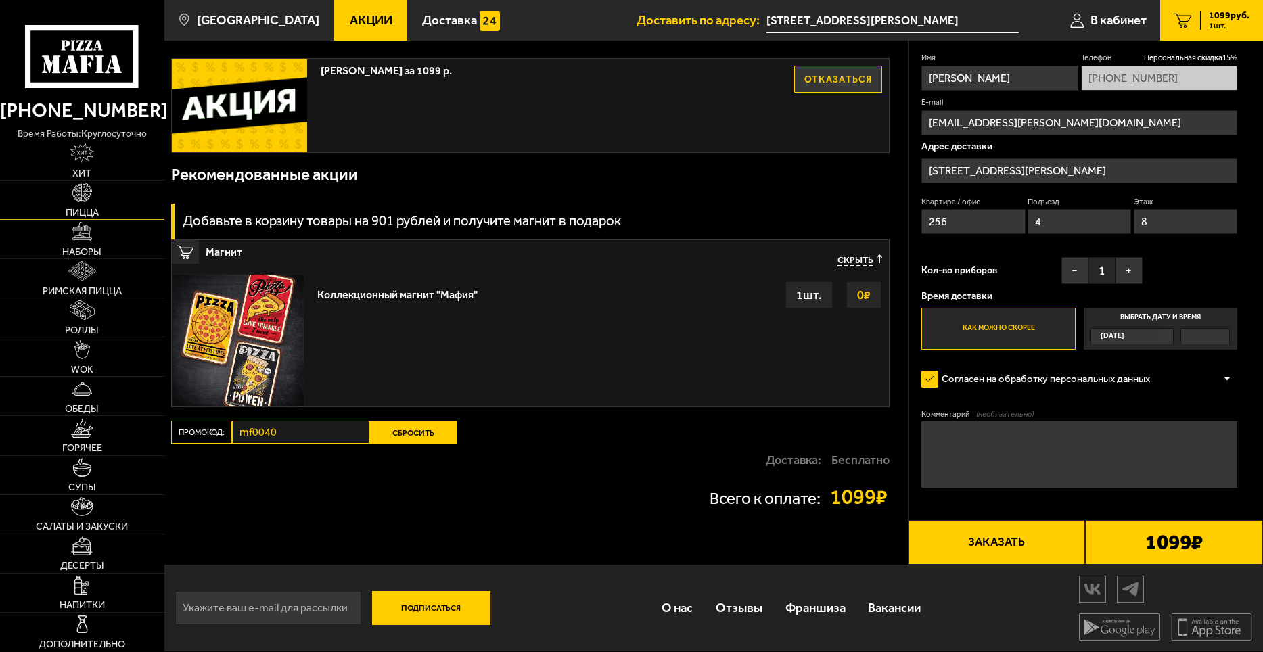
click at [88, 193] on img at bounding box center [82, 193] width 20 height 20
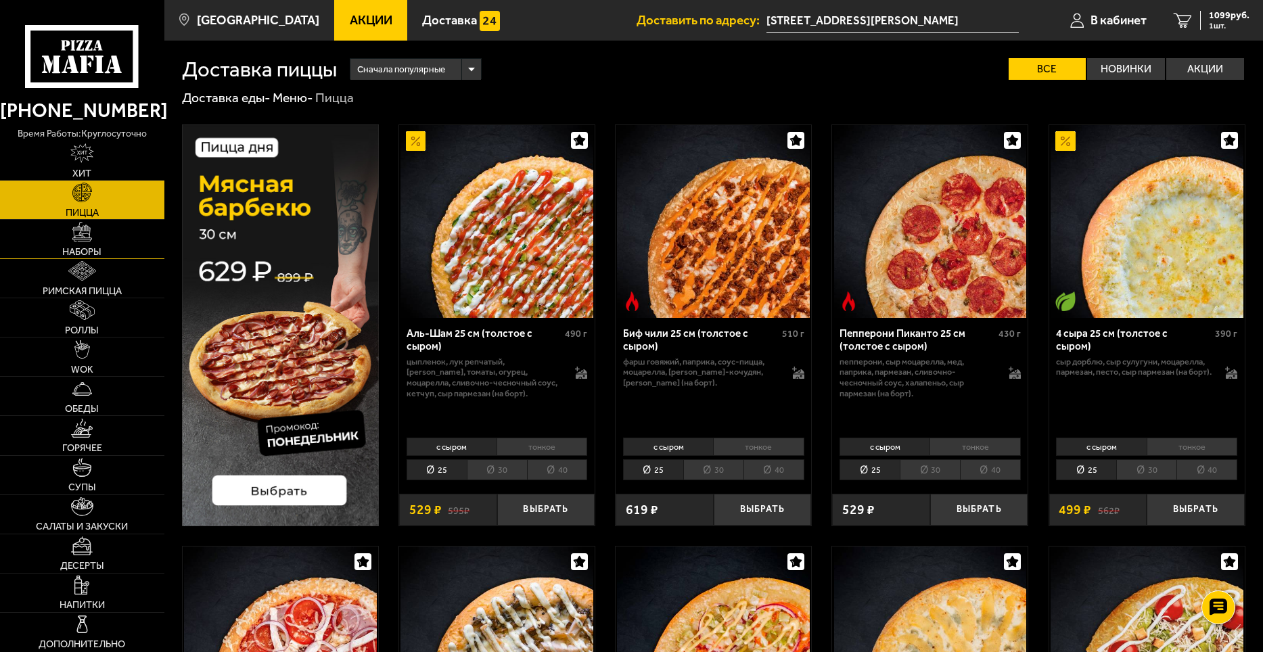
click at [95, 243] on link "Наборы" at bounding box center [82, 239] width 164 height 39
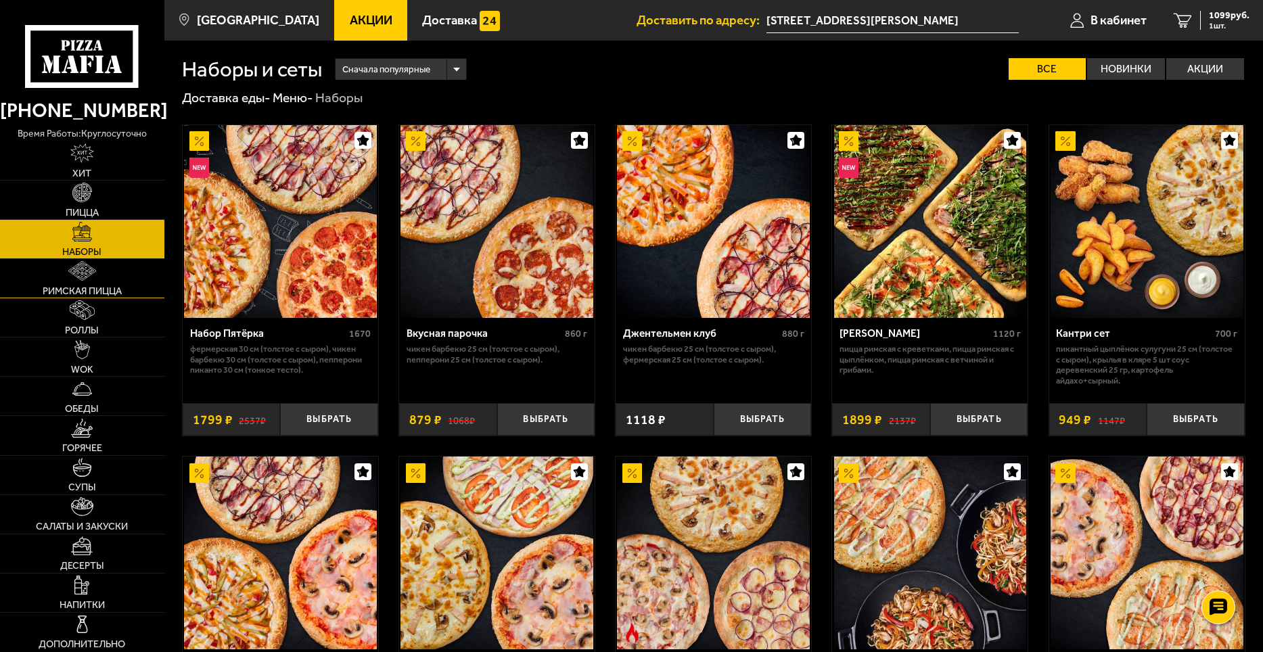
click at [89, 271] on img at bounding box center [82, 271] width 28 height 20
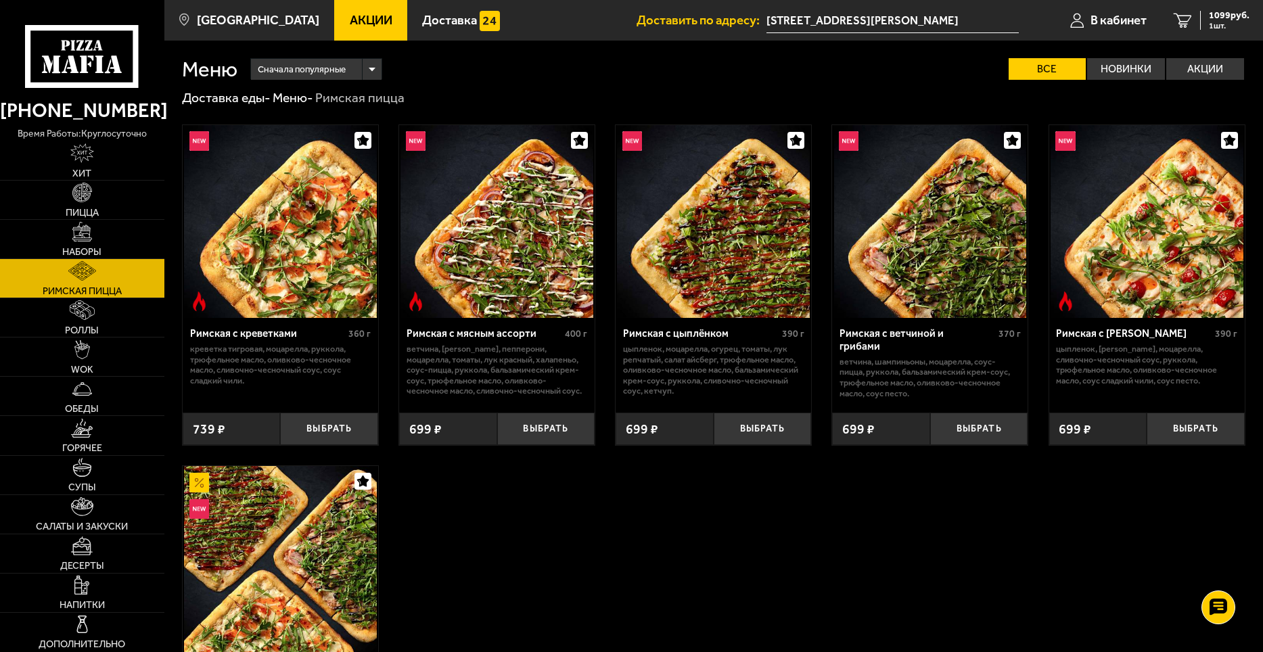
click at [89, 290] on span "Римская пицца" at bounding box center [82, 290] width 79 height 9
click at [87, 328] on span "Роллы" at bounding box center [82, 329] width 34 height 9
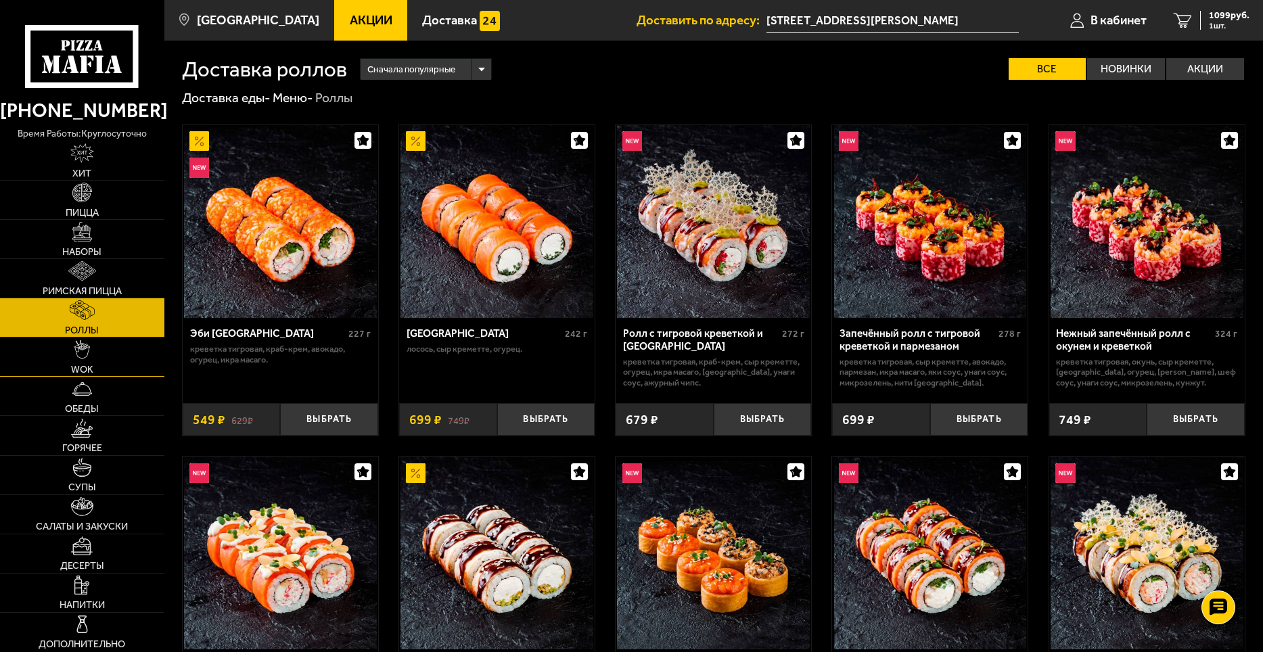
click at [85, 370] on span "WOK" at bounding box center [82, 369] width 22 height 9
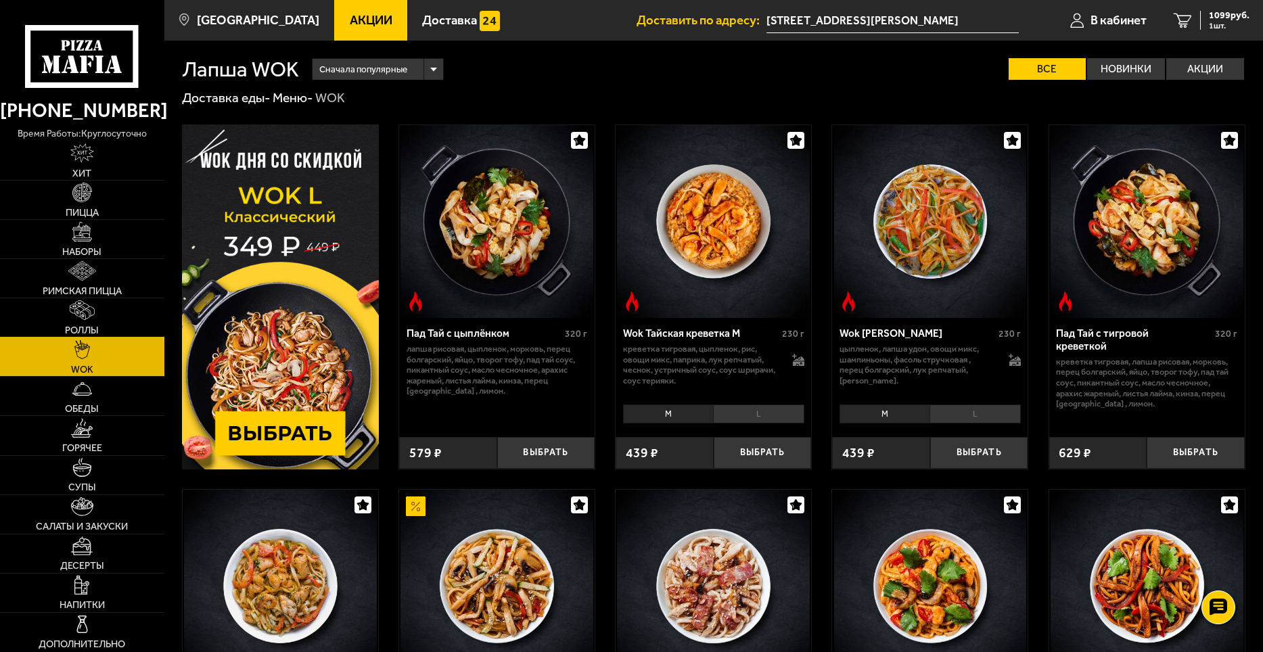
click at [78, 318] on img at bounding box center [82, 310] width 25 height 20
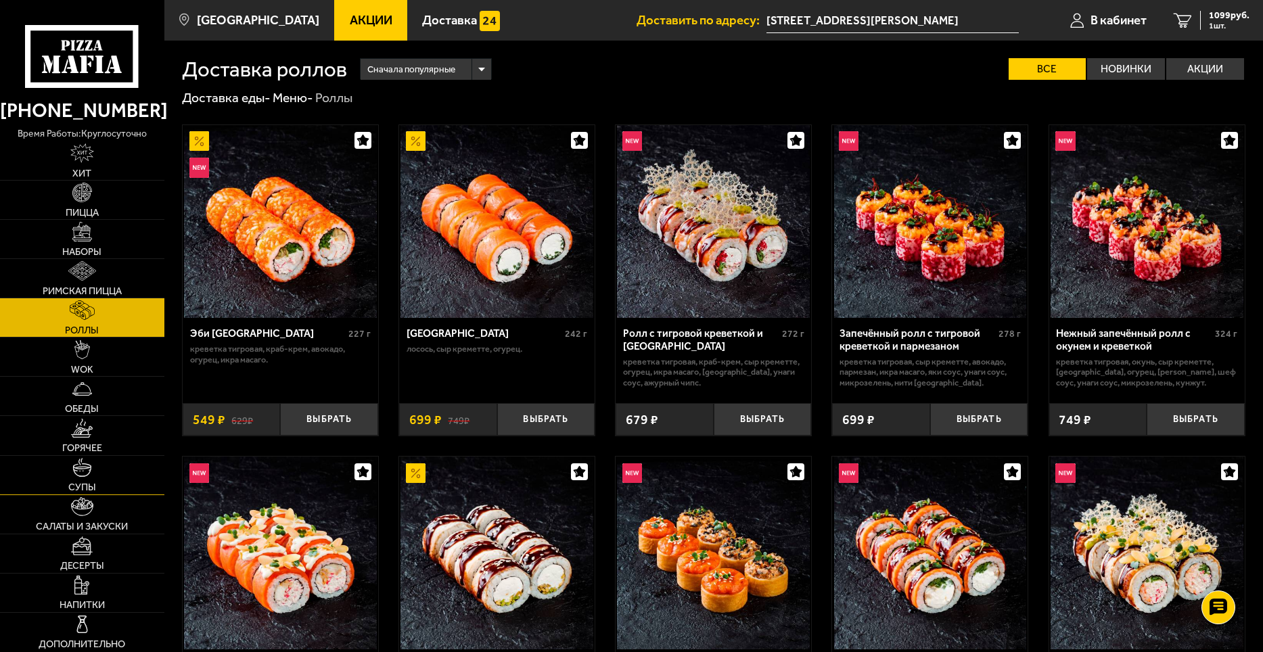
click at [95, 489] on span "Супы" at bounding box center [82, 486] width 28 height 9
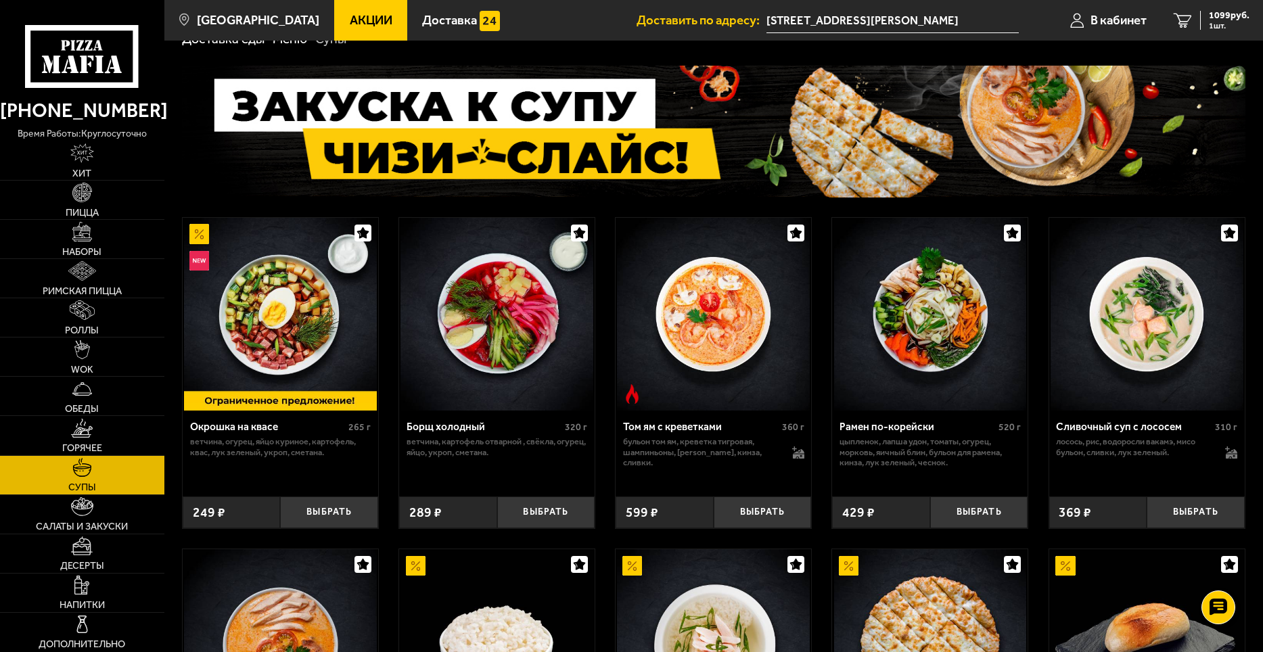
scroll to position [271, 0]
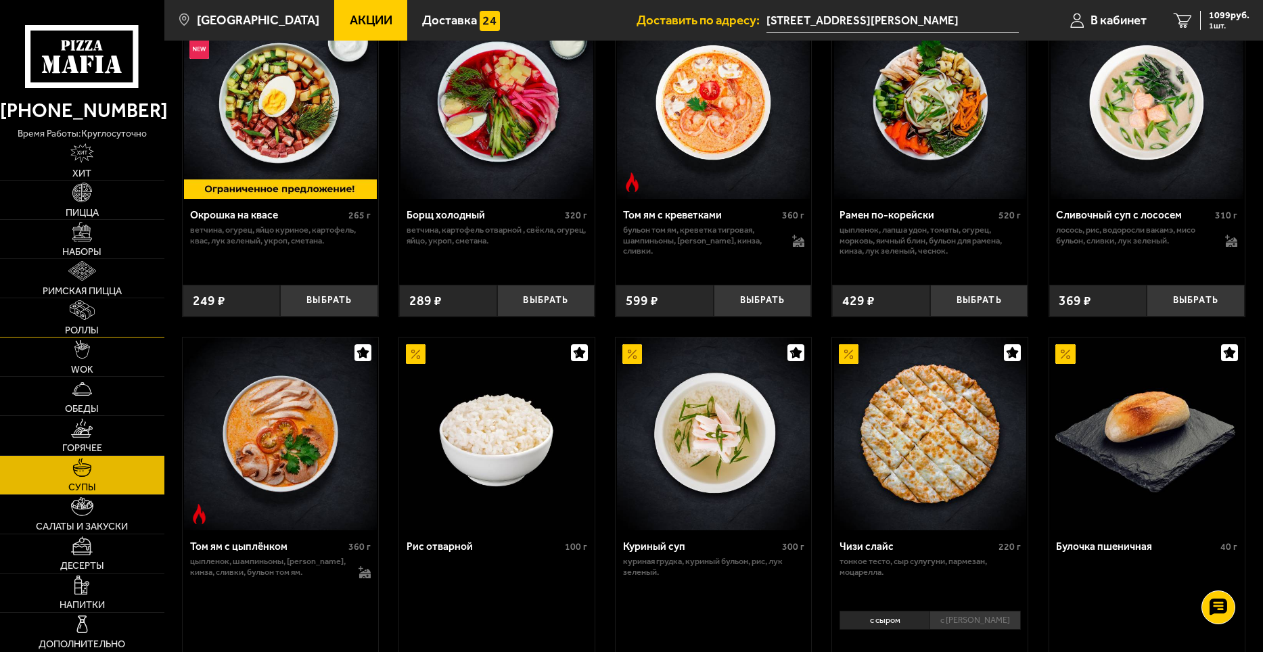
click at [99, 320] on link "Роллы" at bounding box center [82, 317] width 164 height 39
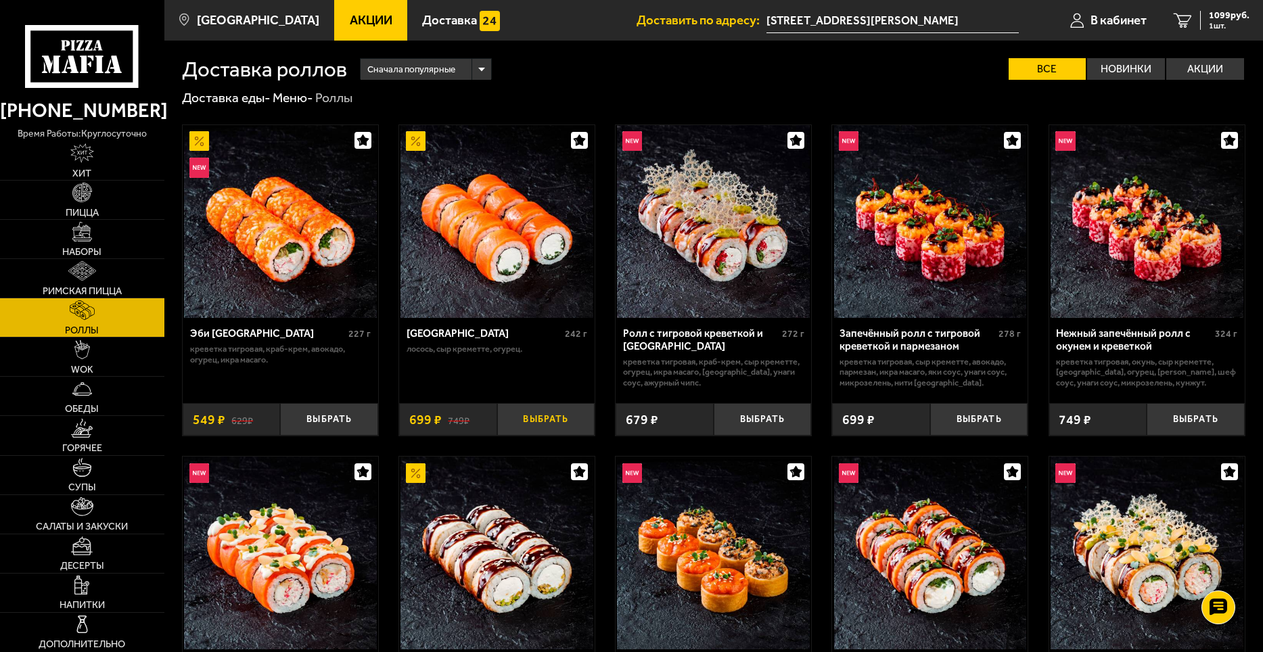
click at [543, 419] on button "Выбрать" at bounding box center [546, 419] width 98 height 32
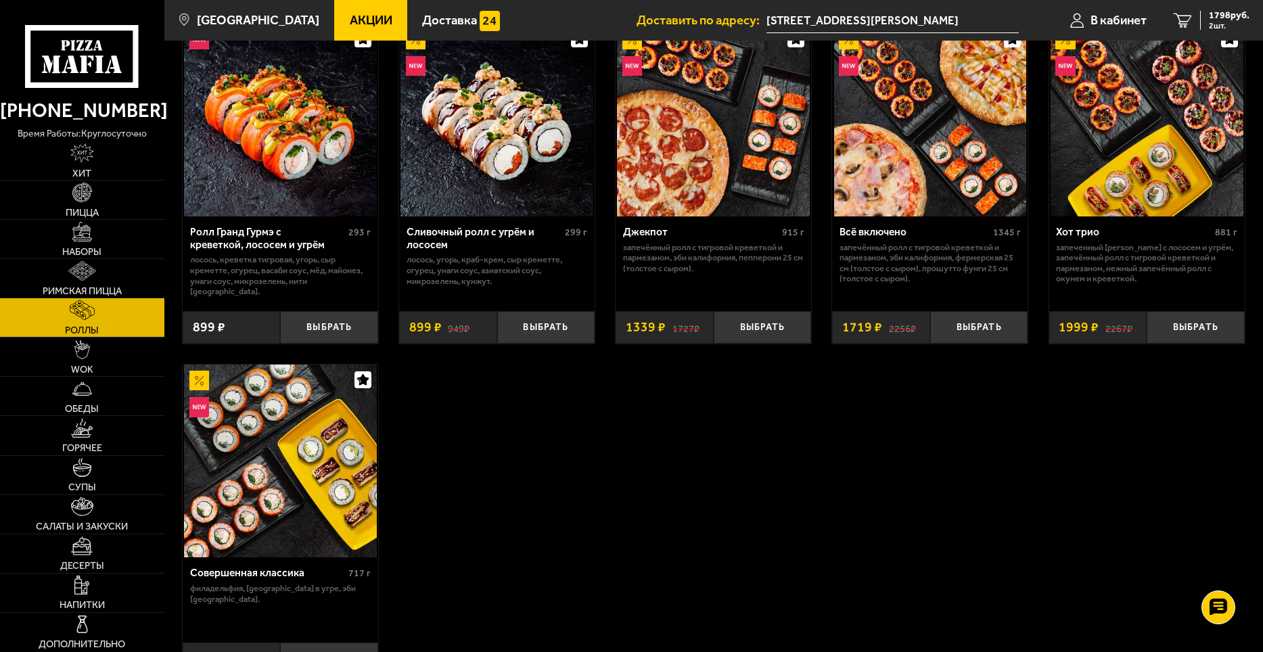
scroll to position [812, 0]
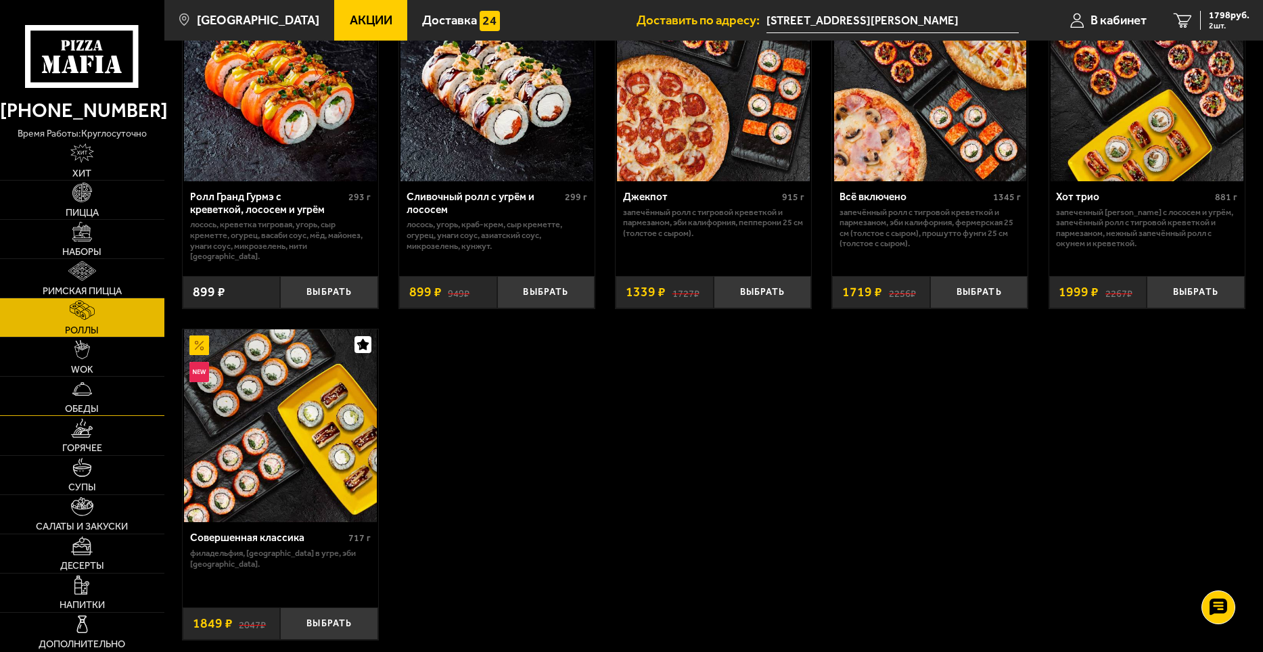
click at [66, 402] on link "Обеды" at bounding box center [82, 396] width 164 height 39
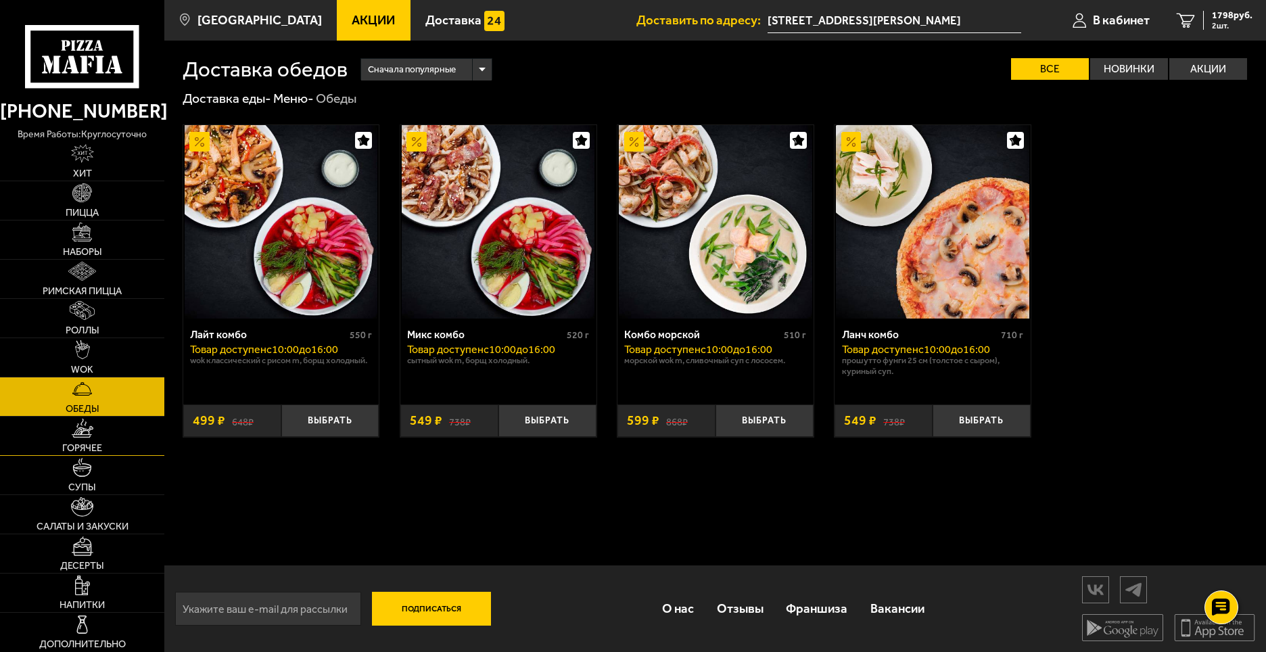
click at [74, 433] on img at bounding box center [83, 429] width 22 height 20
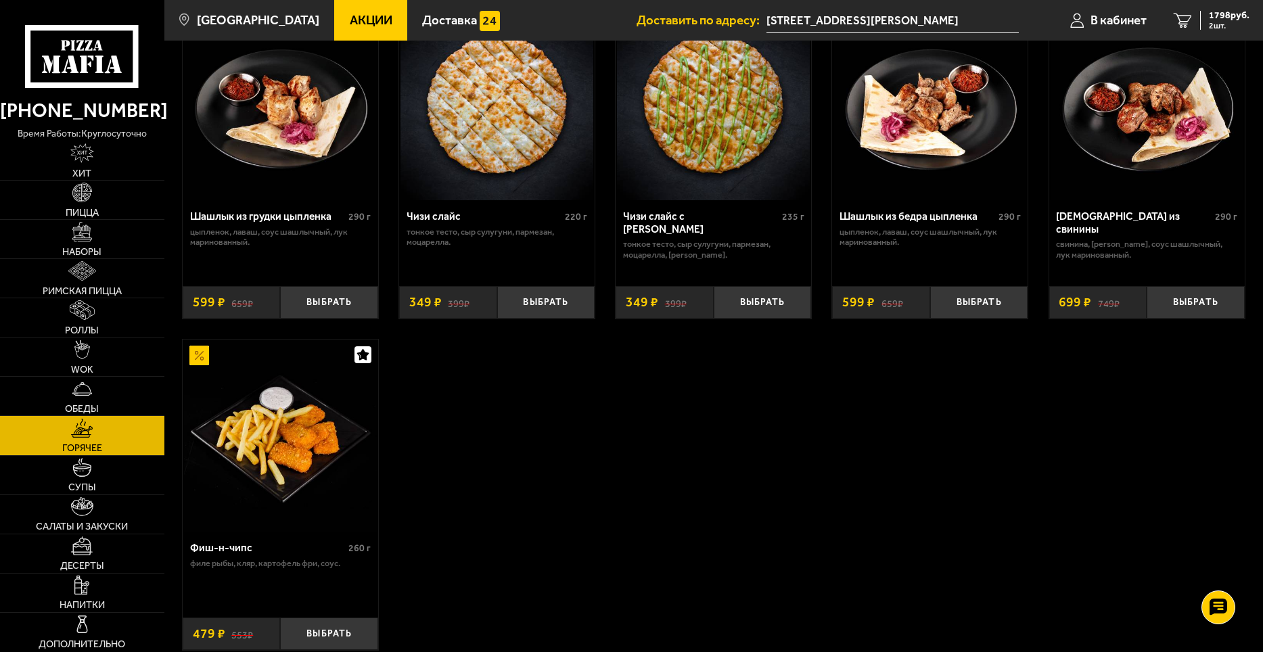
scroll to position [879, 0]
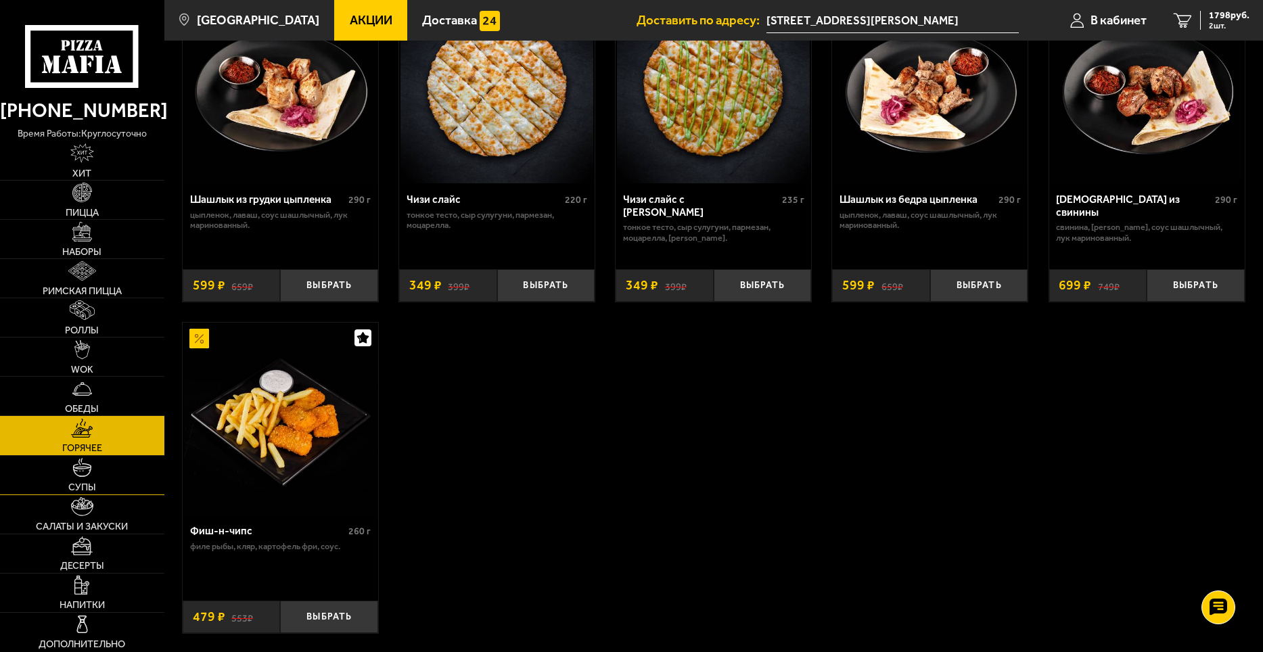
click at [74, 467] on img at bounding box center [82, 468] width 20 height 20
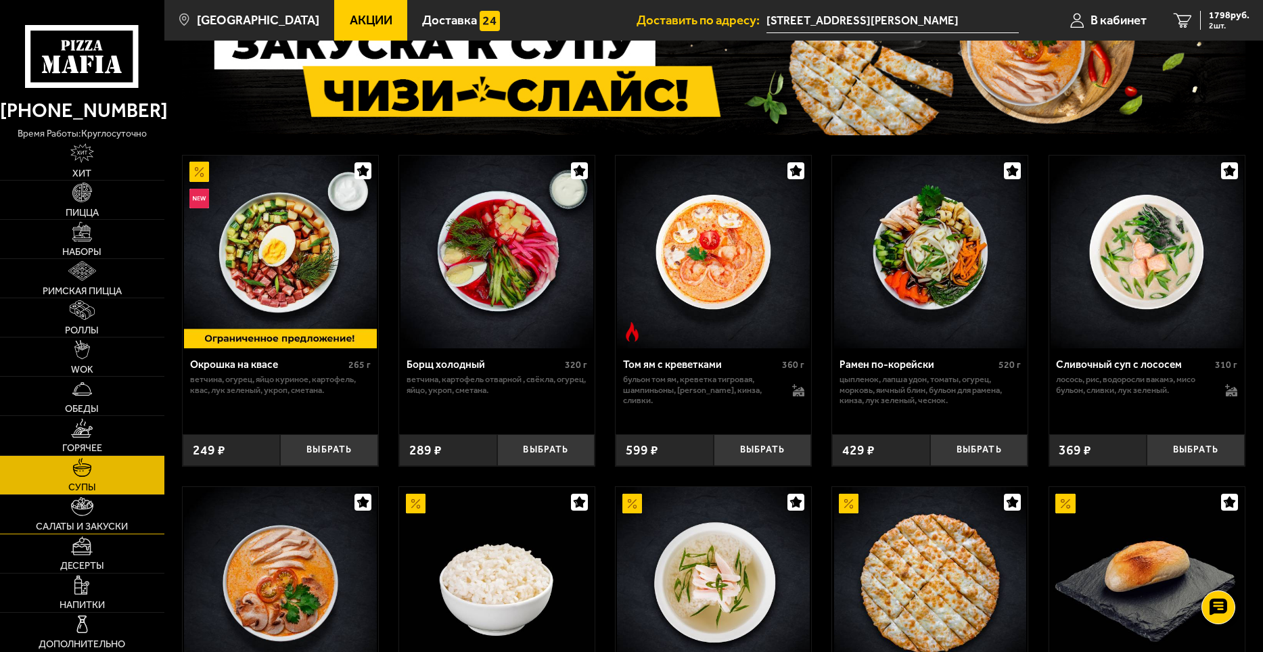
scroll to position [135, 0]
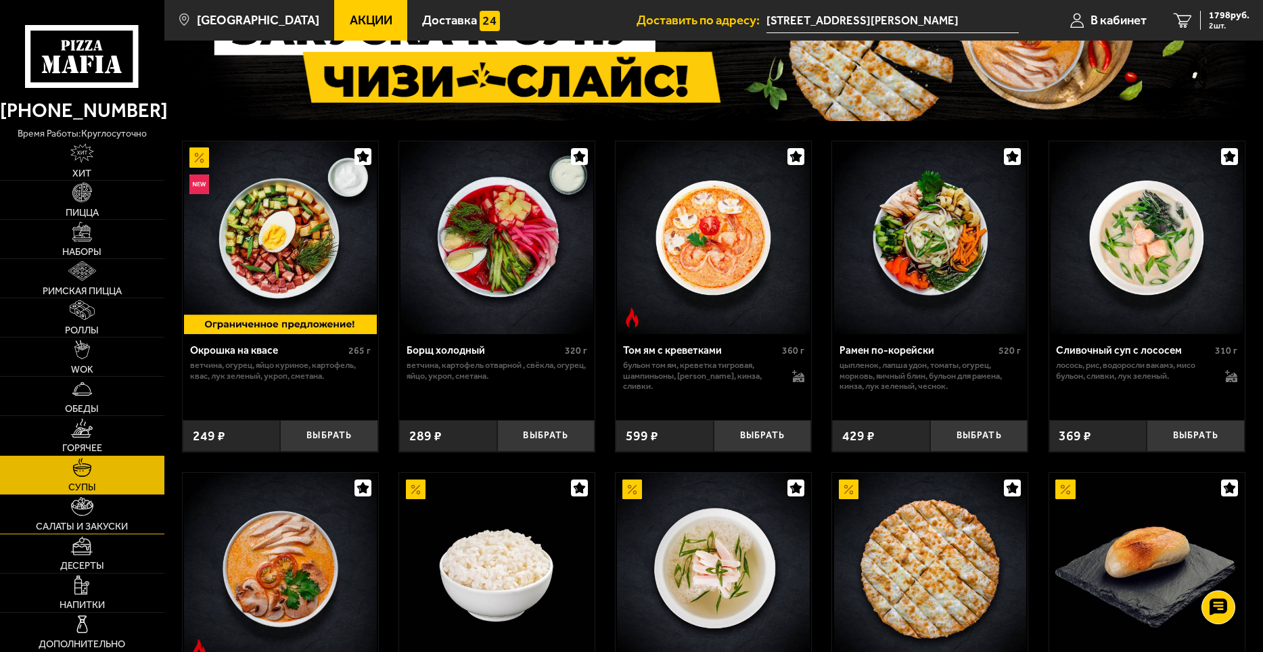
click at [76, 507] on img at bounding box center [82, 507] width 22 height 20
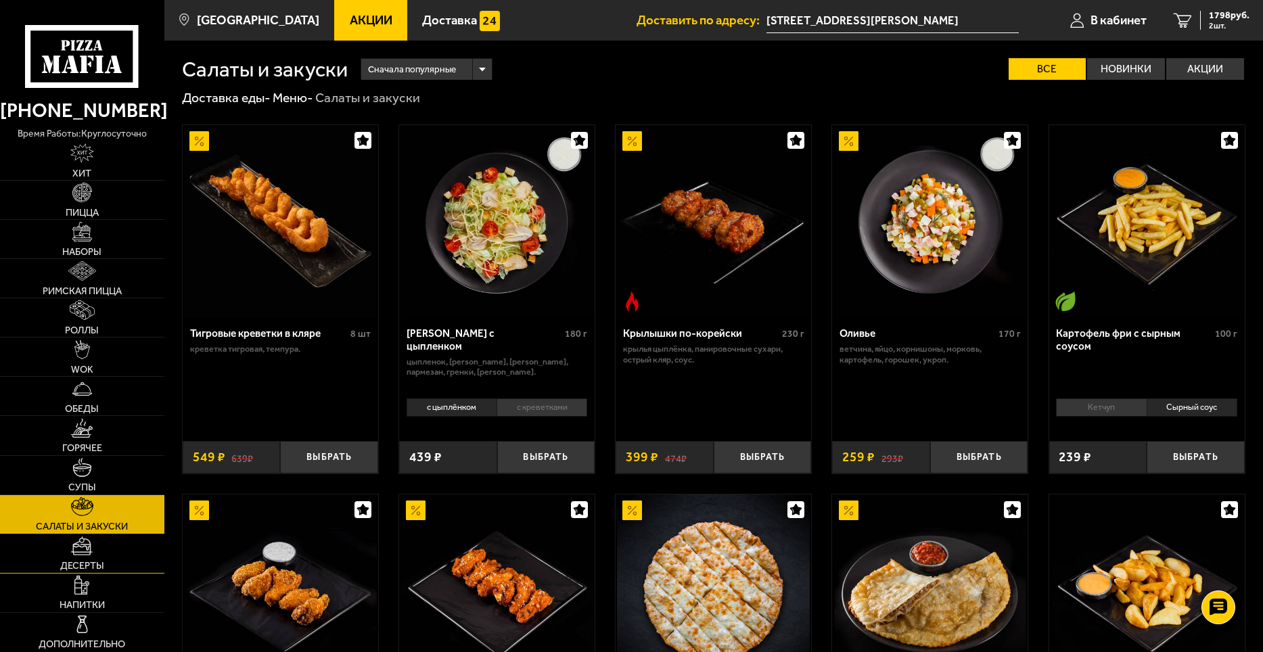
click at [64, 549] on link "Десерты" at bounding box center [82, 553] width 164 height 39
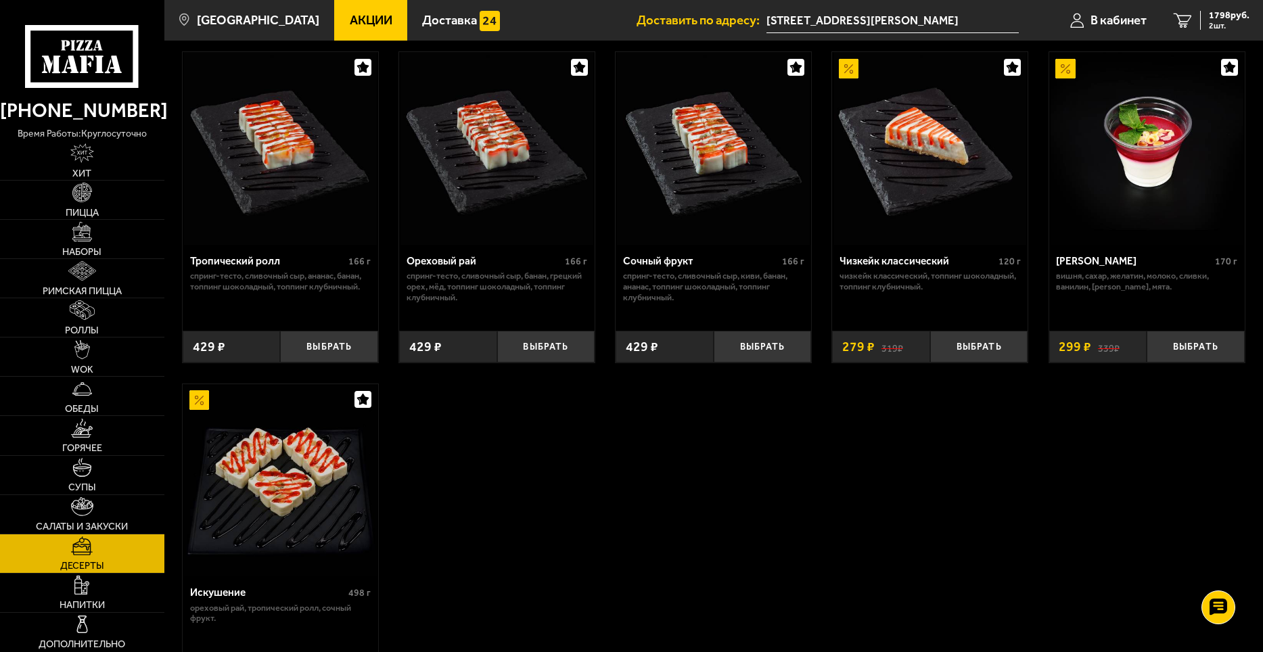
scroll to position [406, 0]
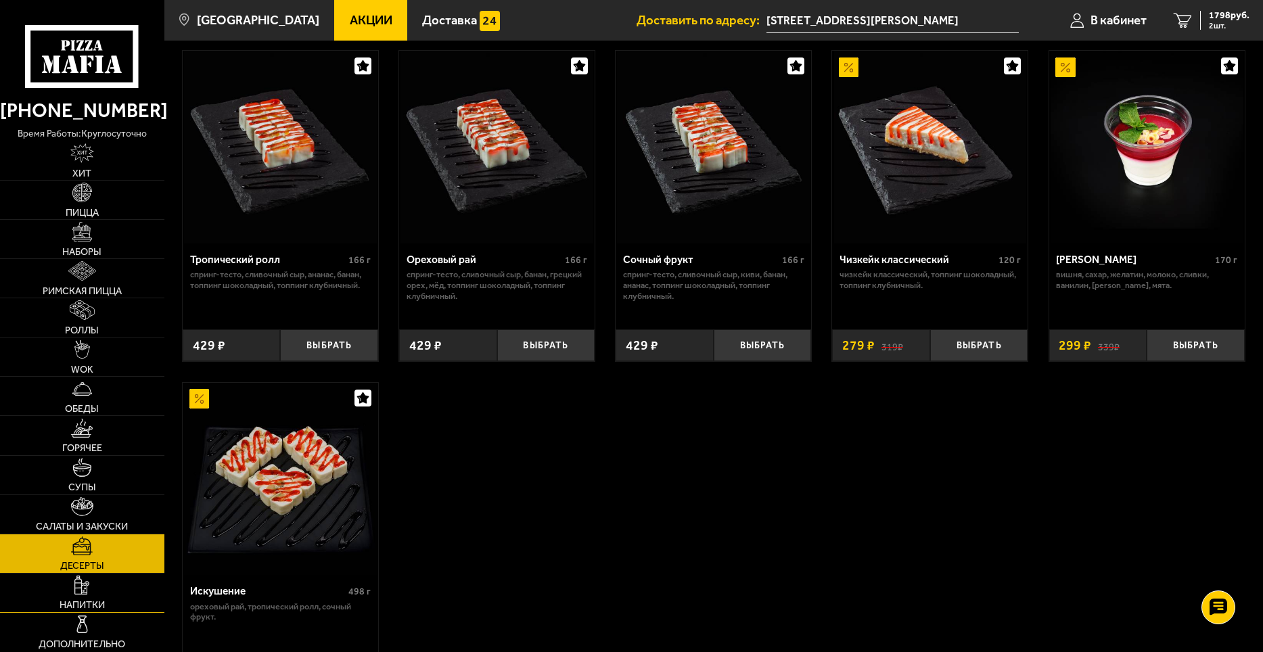
click at [91, 605] on span "Напитки" at bounding box center [82, 604] width 45 height 9
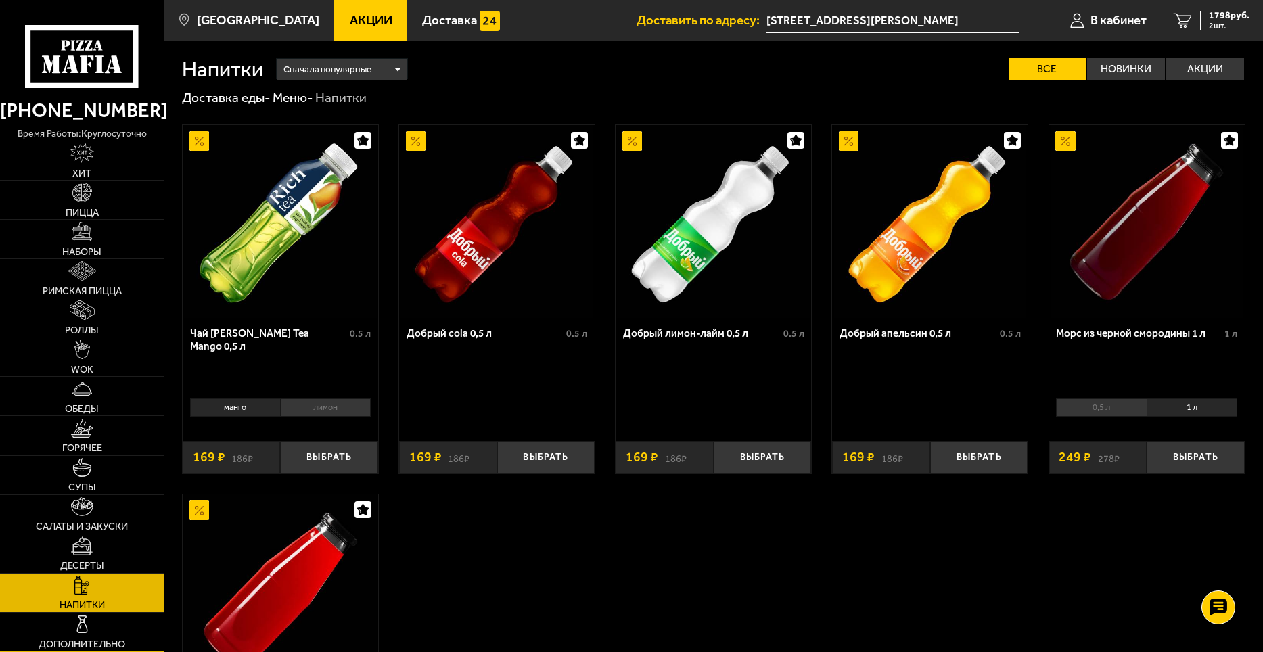
click at [93, 620] on link "Дополнительно" at bounding box center [82, 632] width 164 height 39
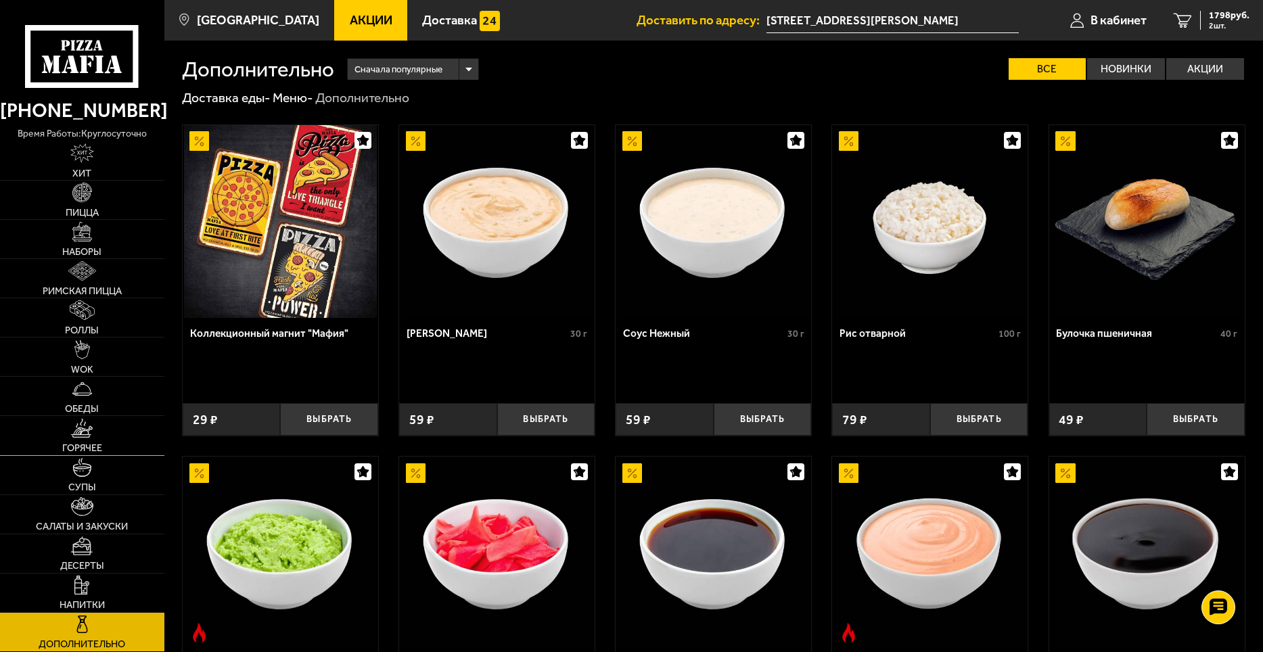
click at [82, 436] on img at bounding box center [82, 429] width 22 height 20
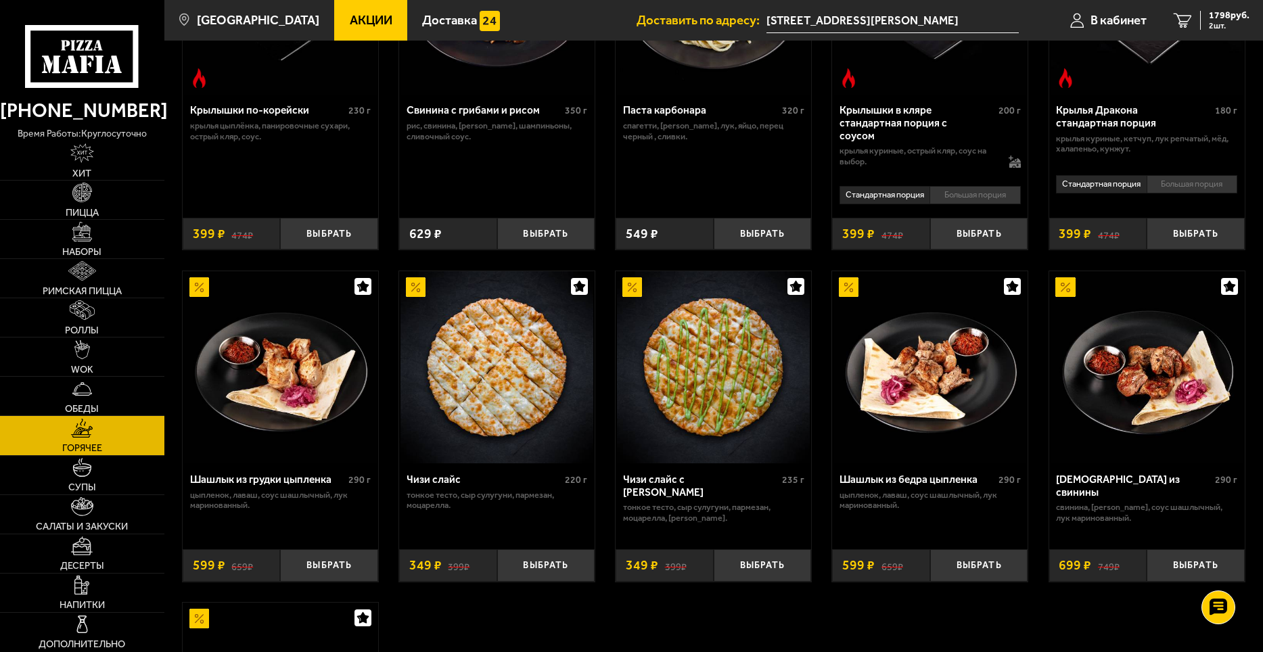
scroll to position [947, 0]
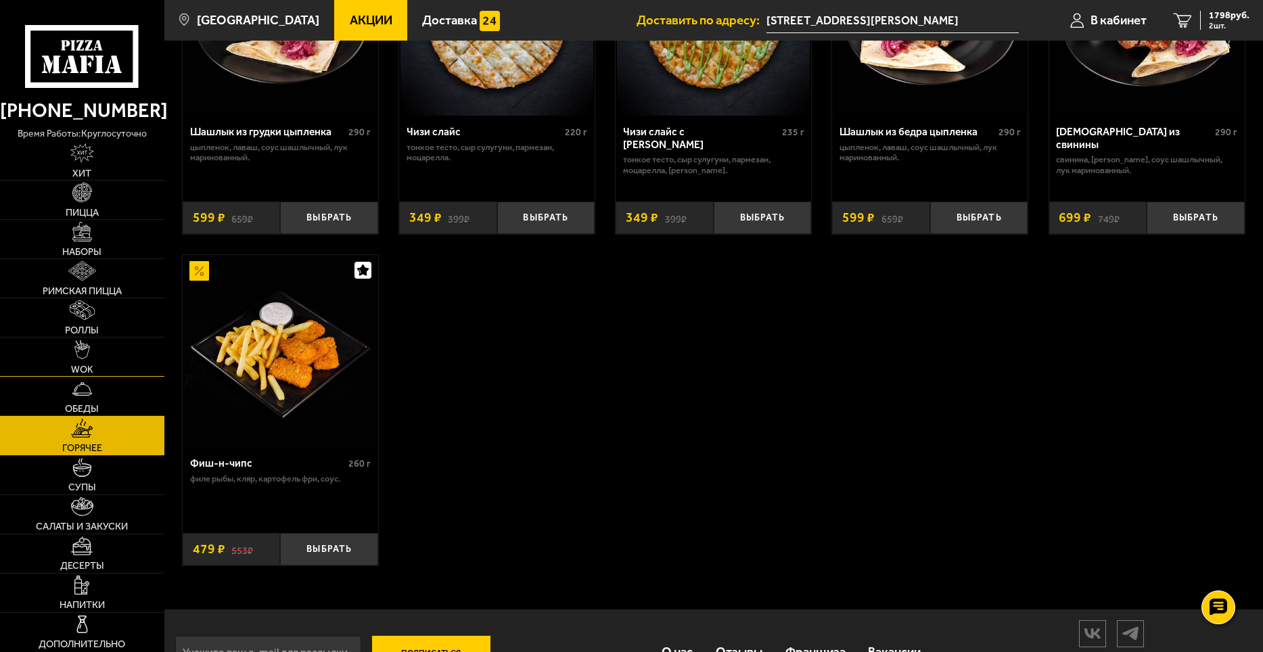
click at [64, 354] on link "WOK" at bounding box center [82, 357] width 164 height 39
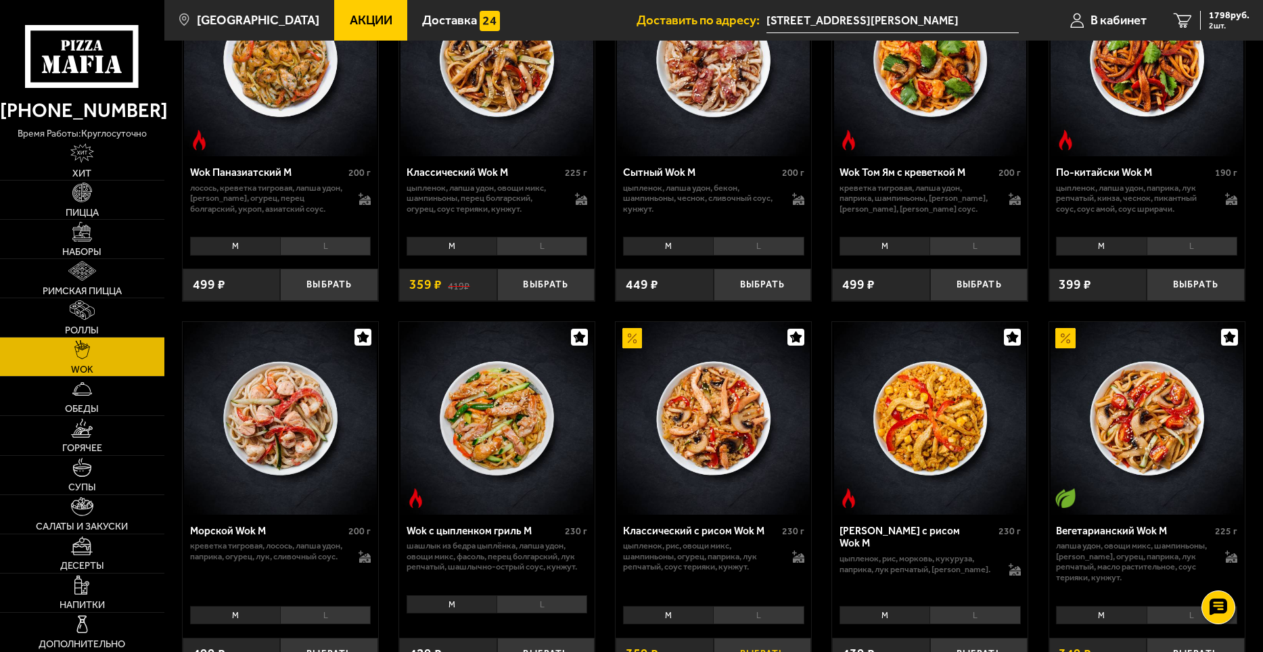
scroll to position [406, 0]
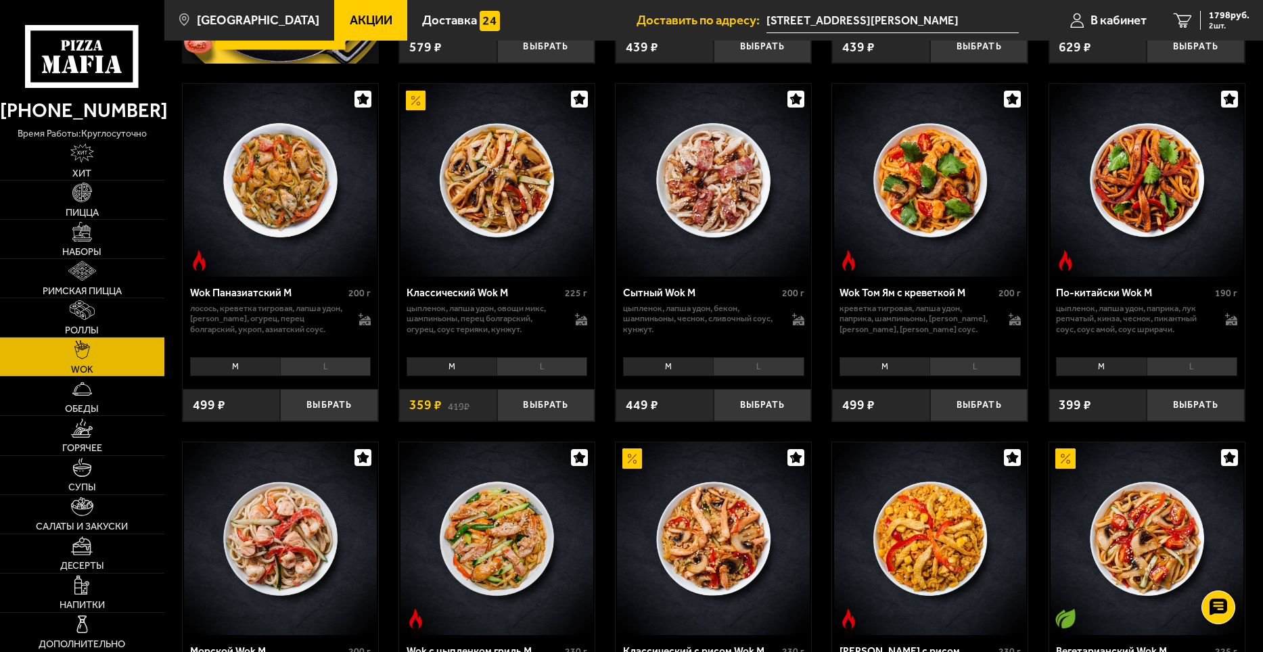
click at [782, 366] on li "L" at bounding box center [758, 366] width 91 height 19
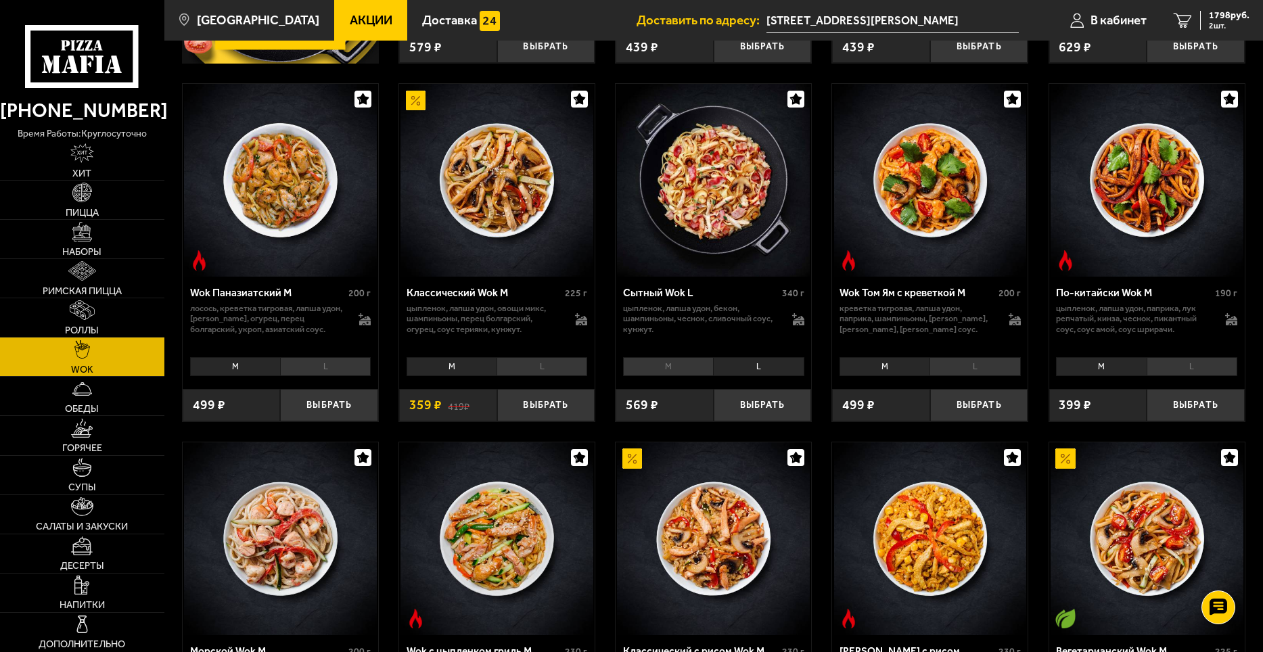
click at [687, 371] on li "M" at bounding box center [668, 366] width 90 height 19
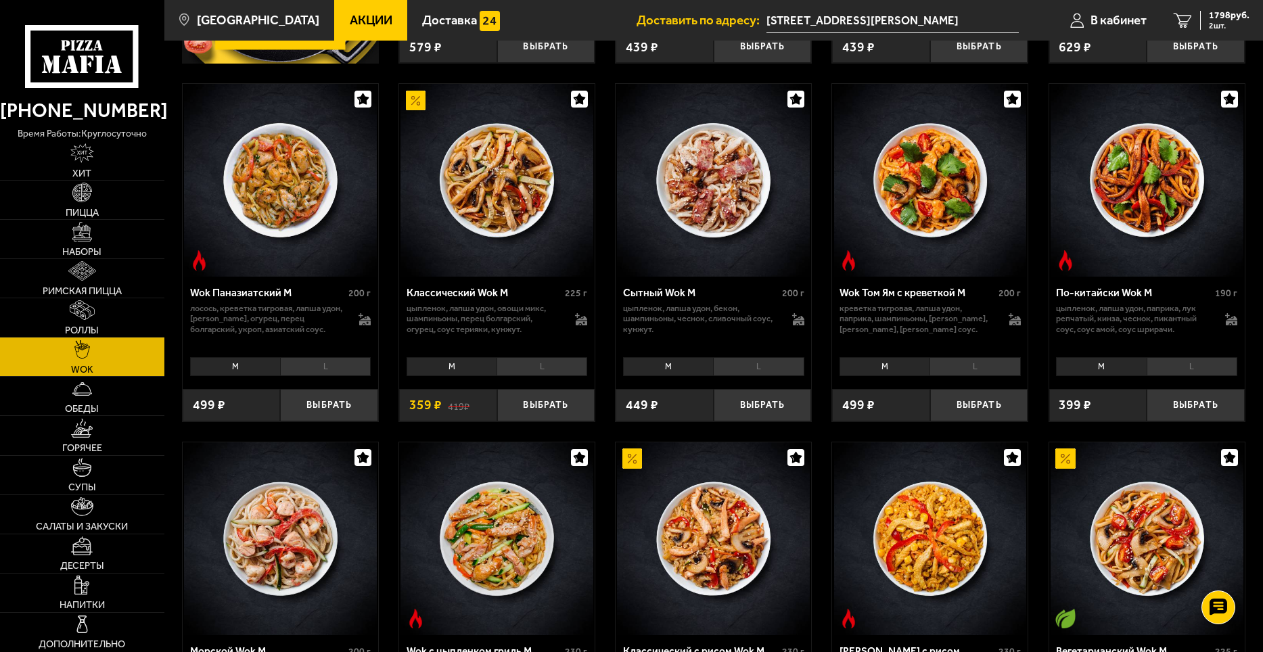
click at [756, 368] on li "L" at bounding box center [758, 366] width 91 height 19
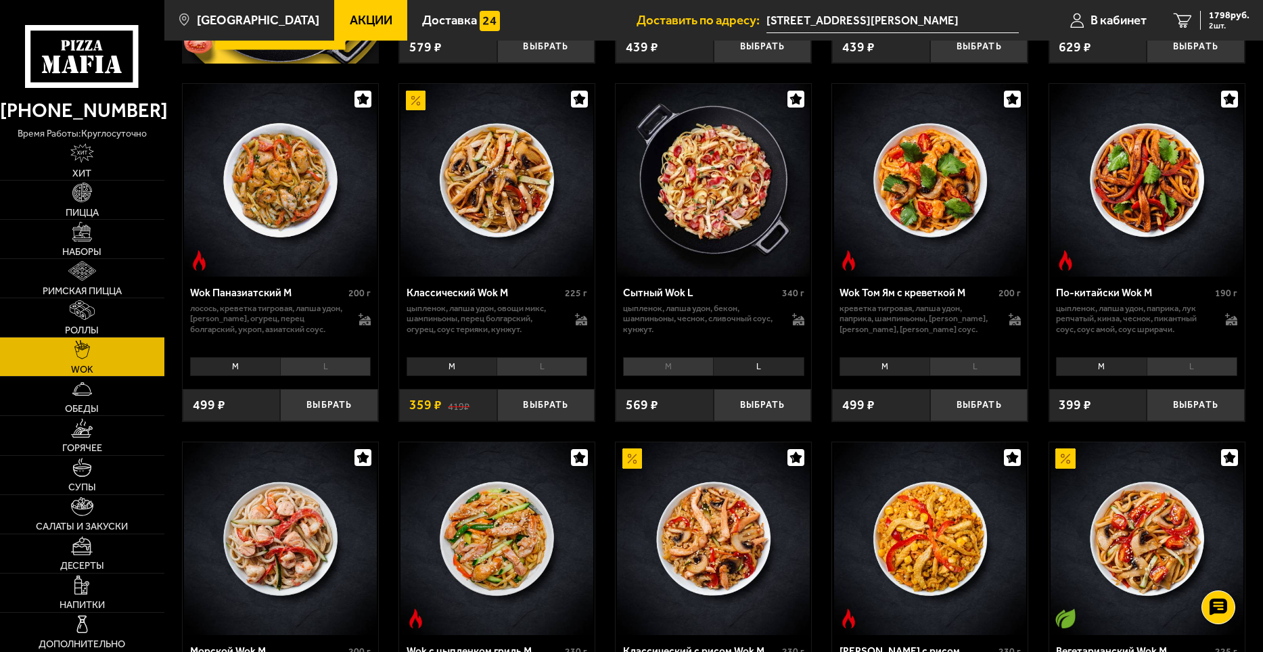
click at [683, 369] on li "M" at bounding box center [668, 366] width 90 height 19
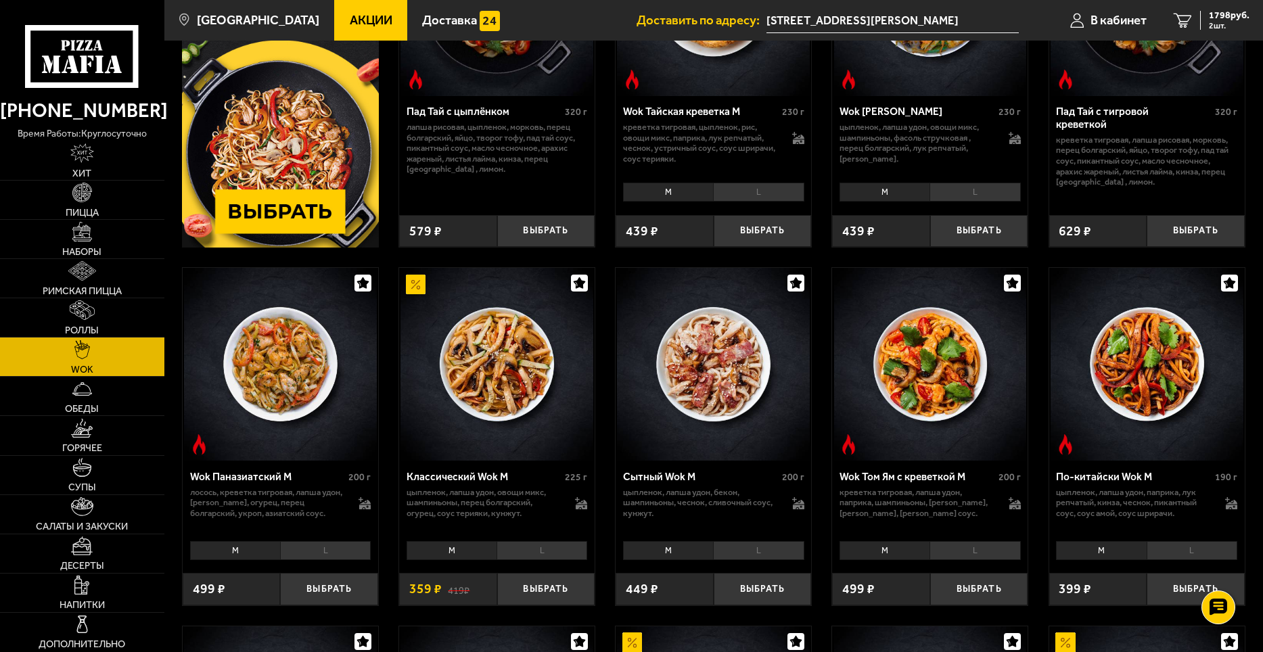
scroll to position [338, 0]
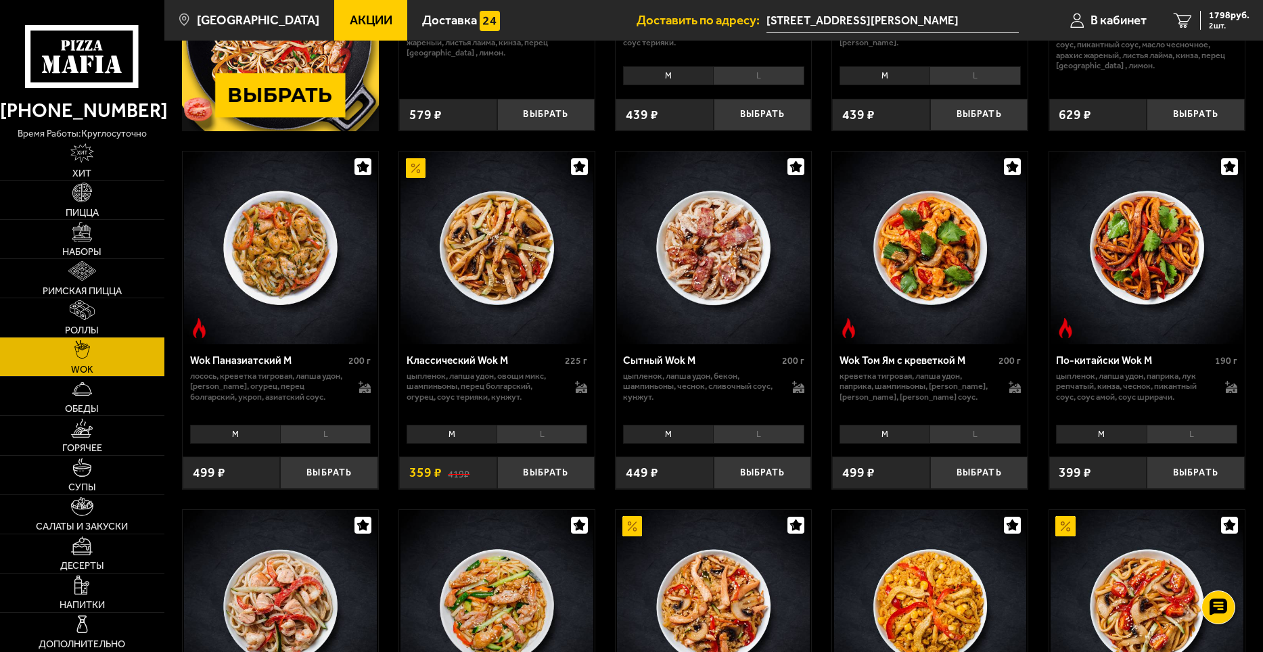
click at [492, 273] on img at bounding box center [496, 248] width 193 height 193
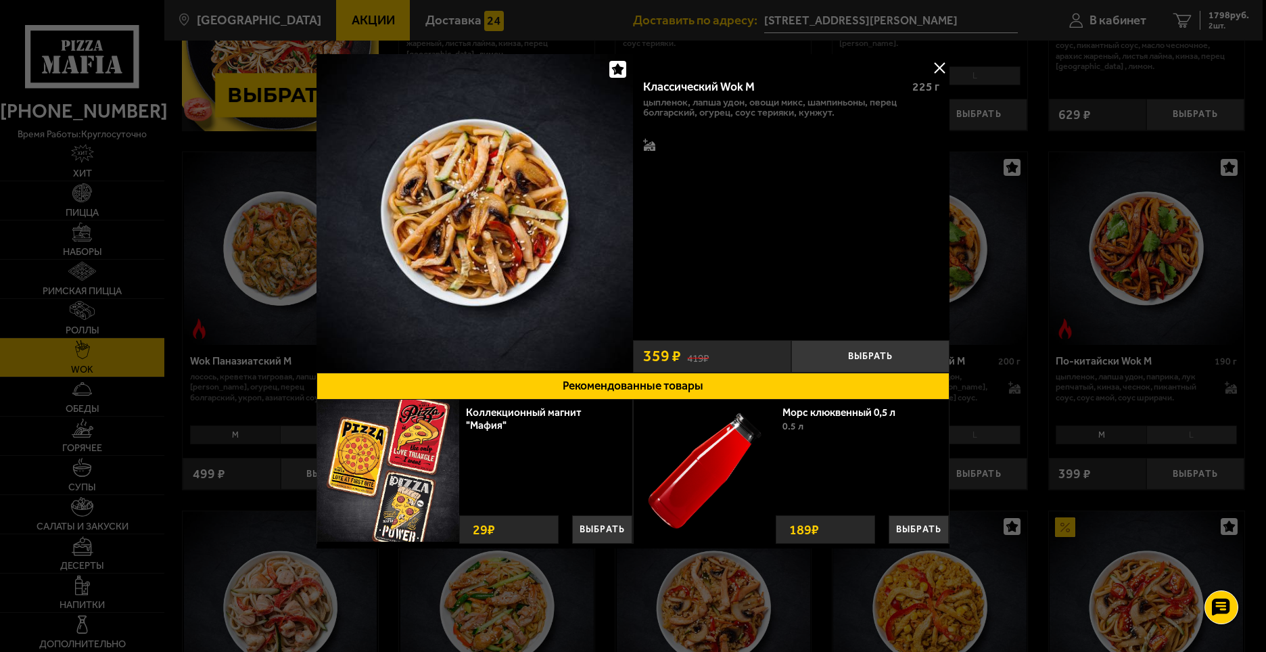
click at [934, 62] on button at bounding box center [939, 67] width 20 height 20
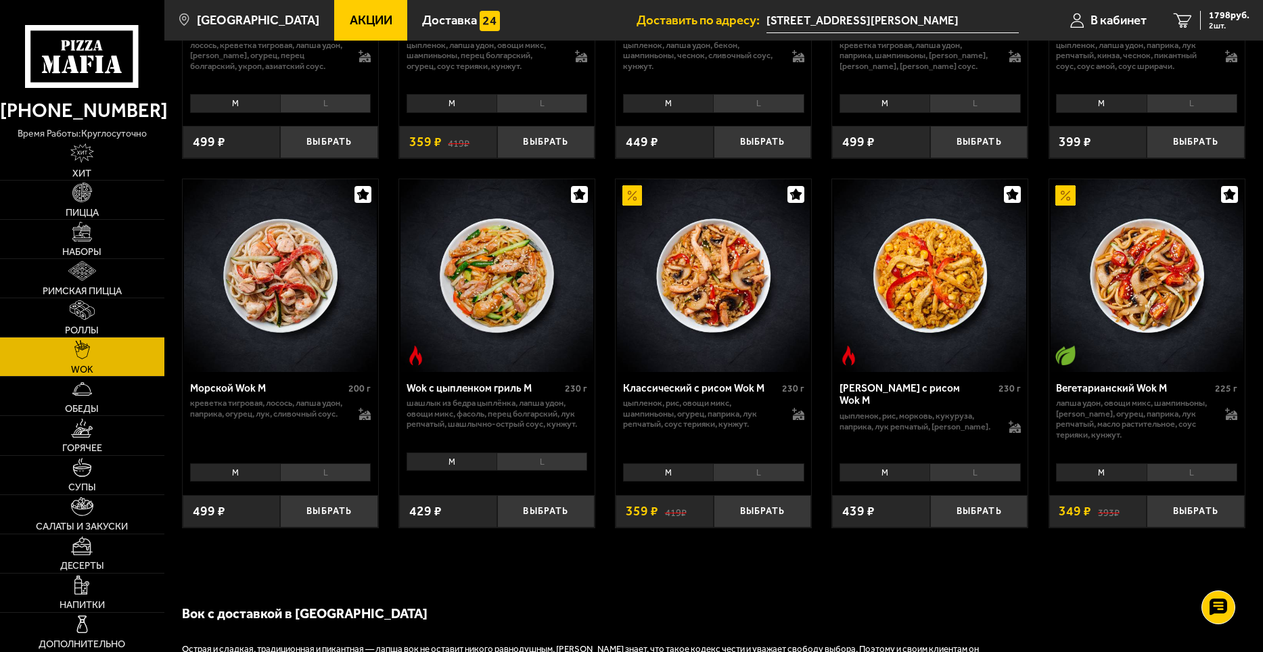
scroll to position [676, 0]
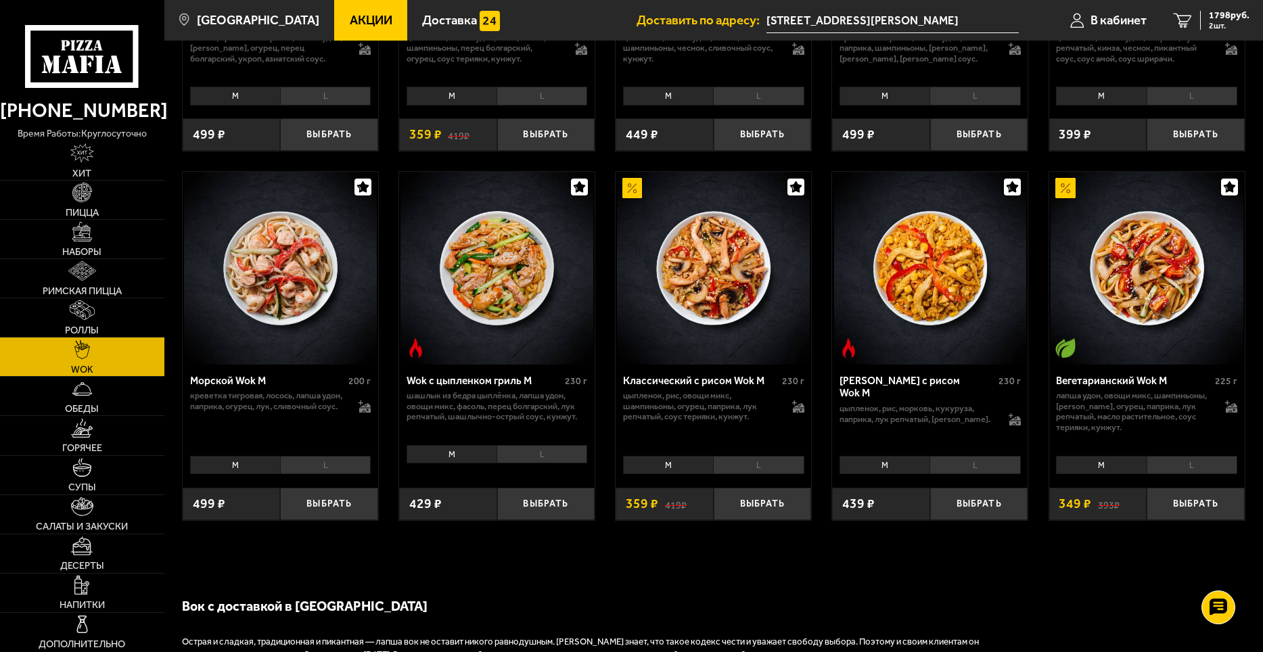
click at [319, 472] on li "L" at bounding box center [325, 465] width 91 height 19
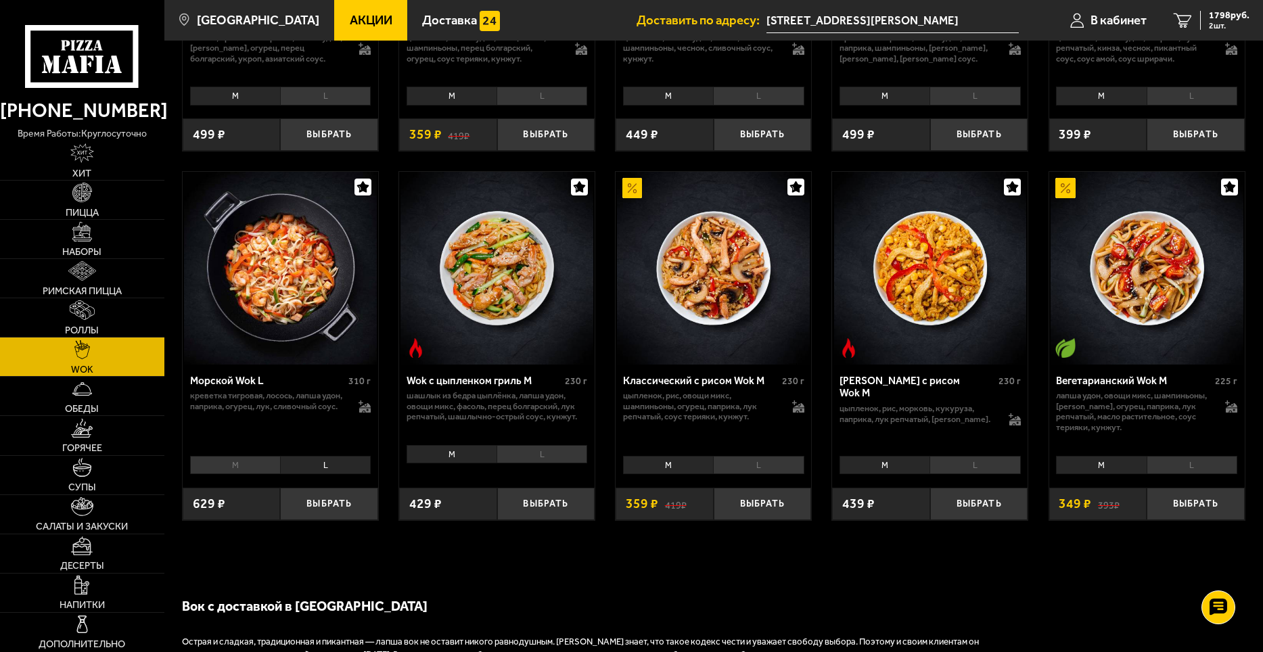
click at [251, 471] on li "M" at bounding box center [235, 465] width 90 height 19
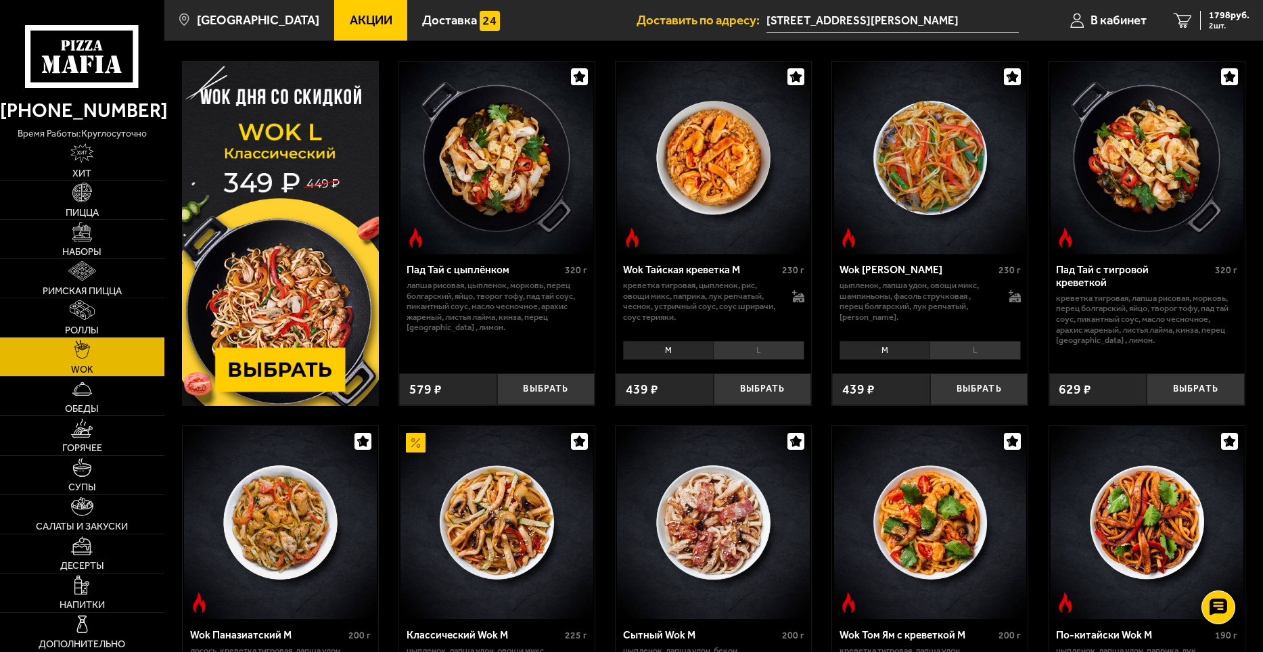
scroll to position [203, 0]
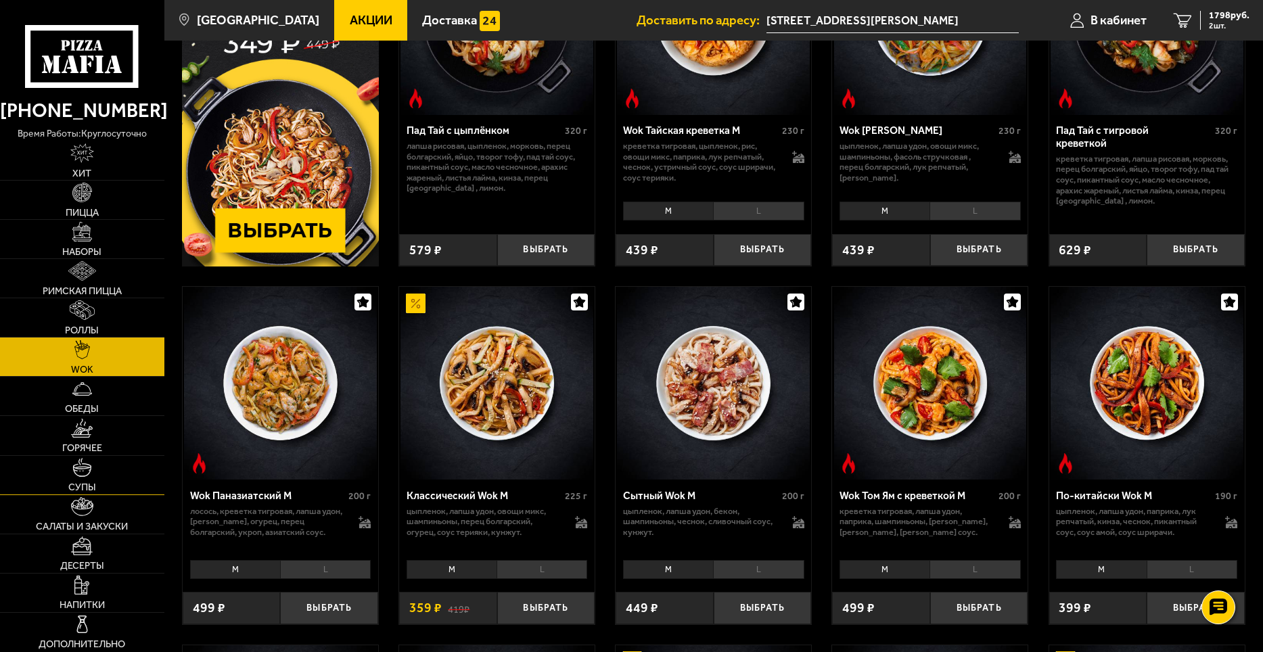
click at [89, 478] on link "Супы" at bounding box center [82, 475] width 164 height 39
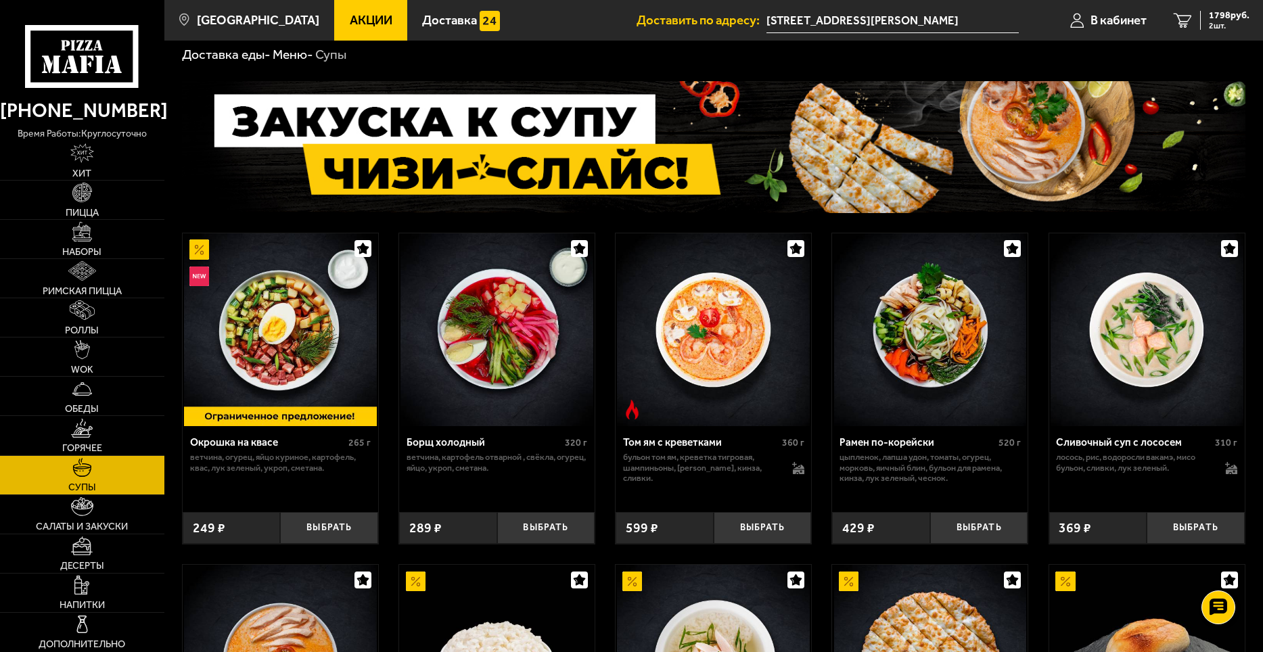
scroll to position [203, 0]
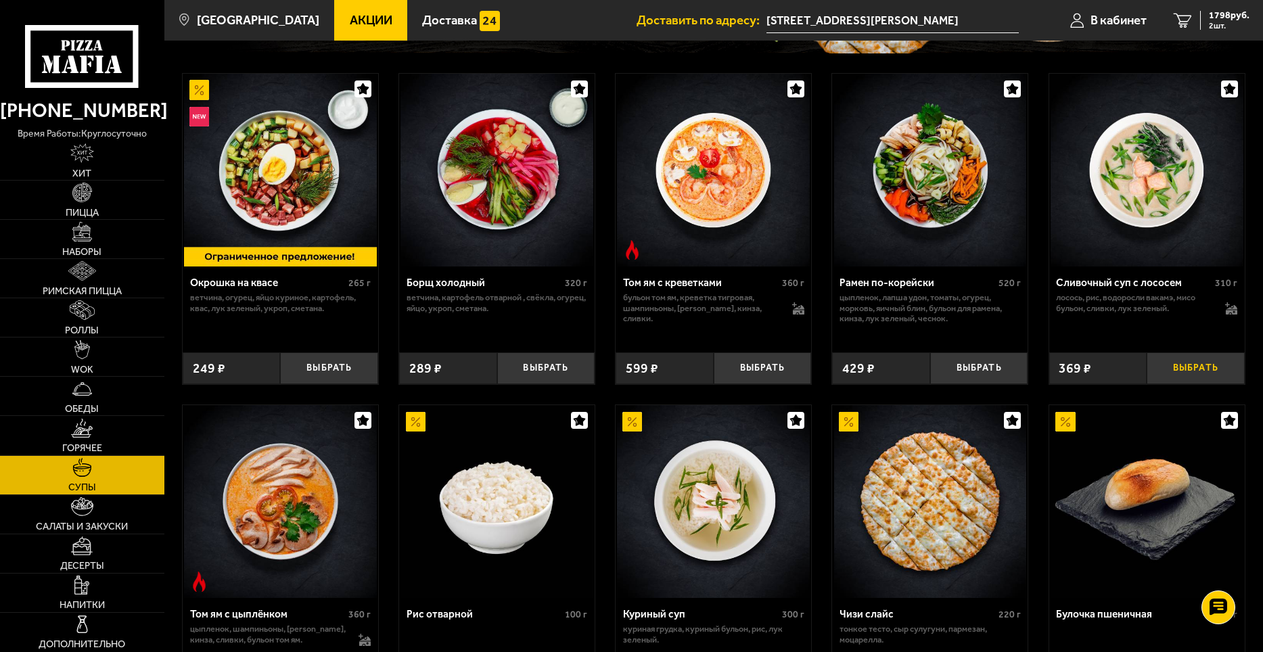
click at [1197, 369] on button "Выбрать" at bounding box center [1196, 368] width 98 height 32
click at [1216, 26] on span "3 шт." at bounding box center [1229, 26] width 41 height 8
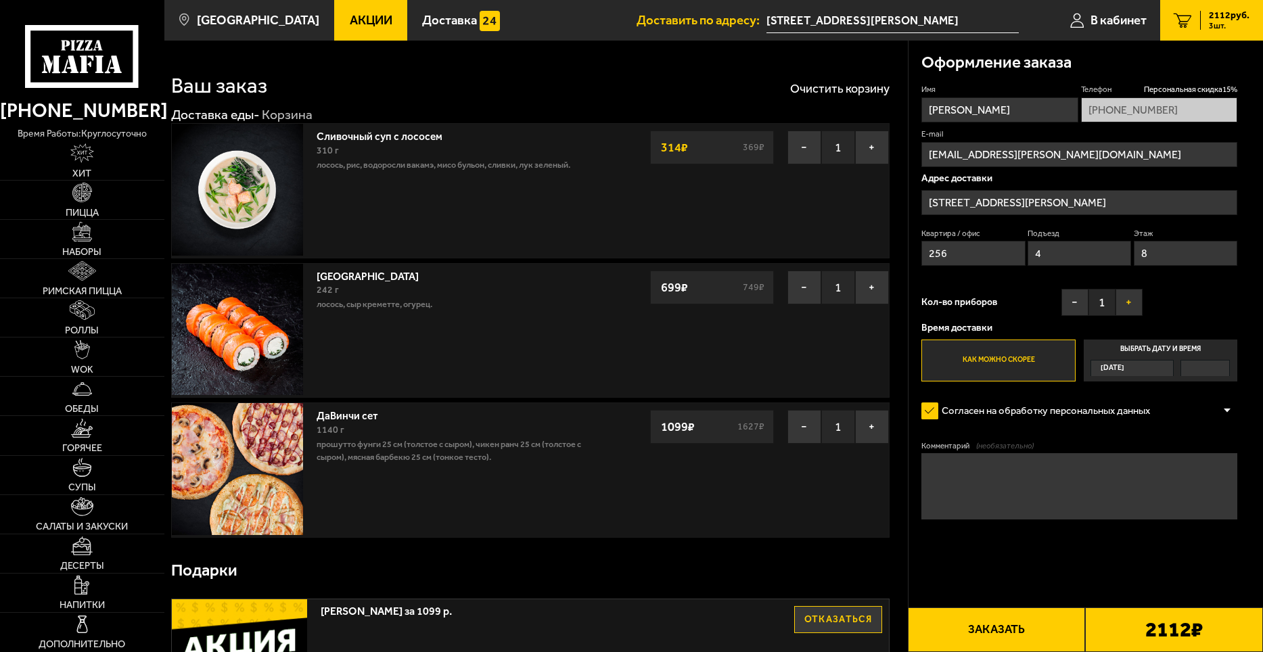
click at [1126, 302] on button "+" at bounding box center [1128, 302] width 27 height 27
click at [992, 633] on button "Заказать" at bounding box center [997, 629] width 178 height 45
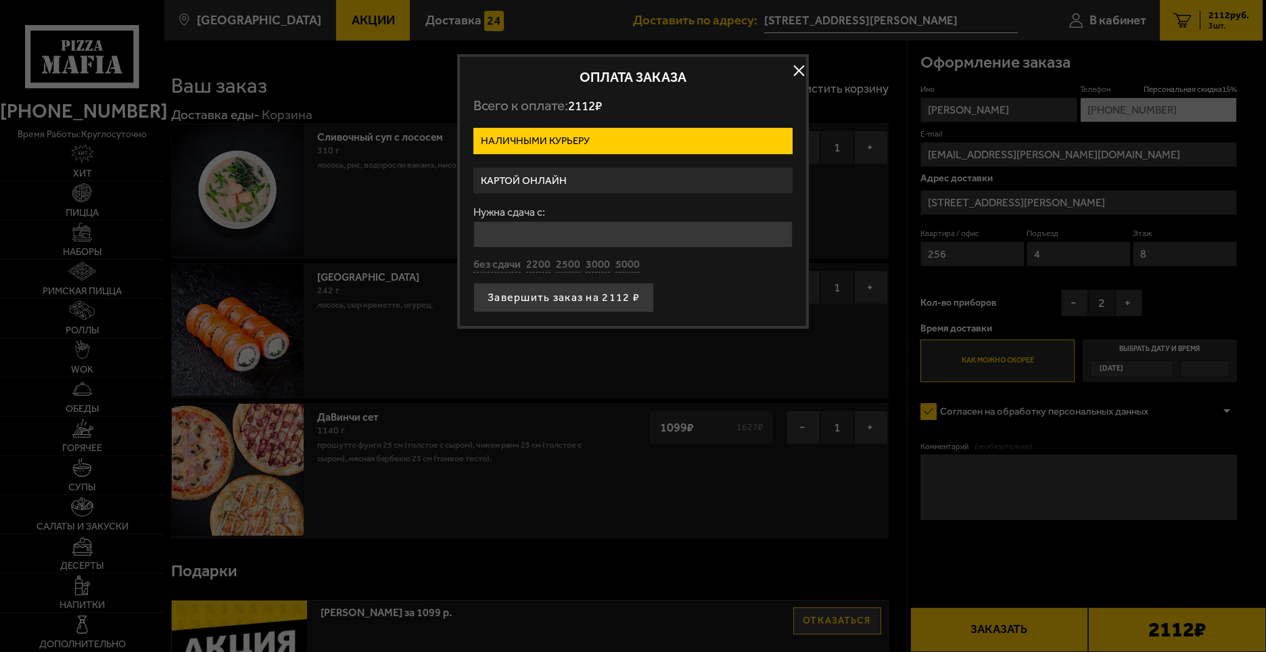
click at [530, 173] on label "Картой онлайн" at bounding box center [633, 181] width 319 height 26
click at [0, 0] on input "Картой онлайн" at bounding box center [0, 0] width 0 height 0
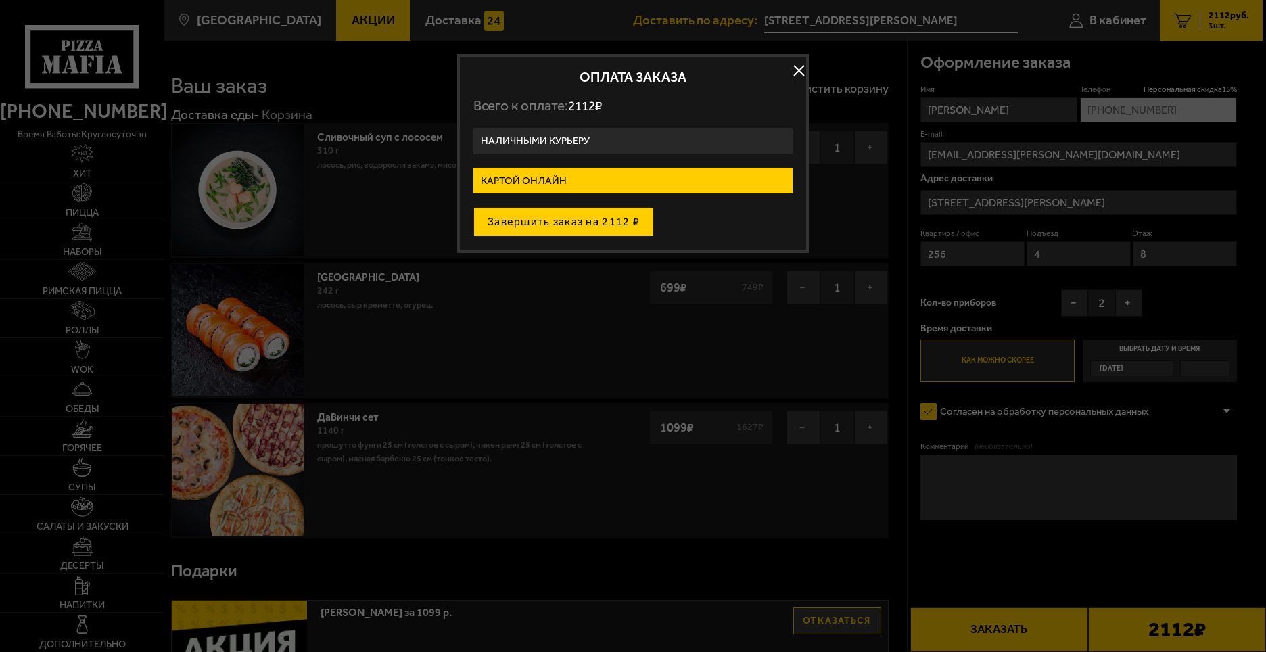
click at [595, 230] on button "Завершить заказ на 2112 ₽" at bounding box center [564, 222] width 181 height 30
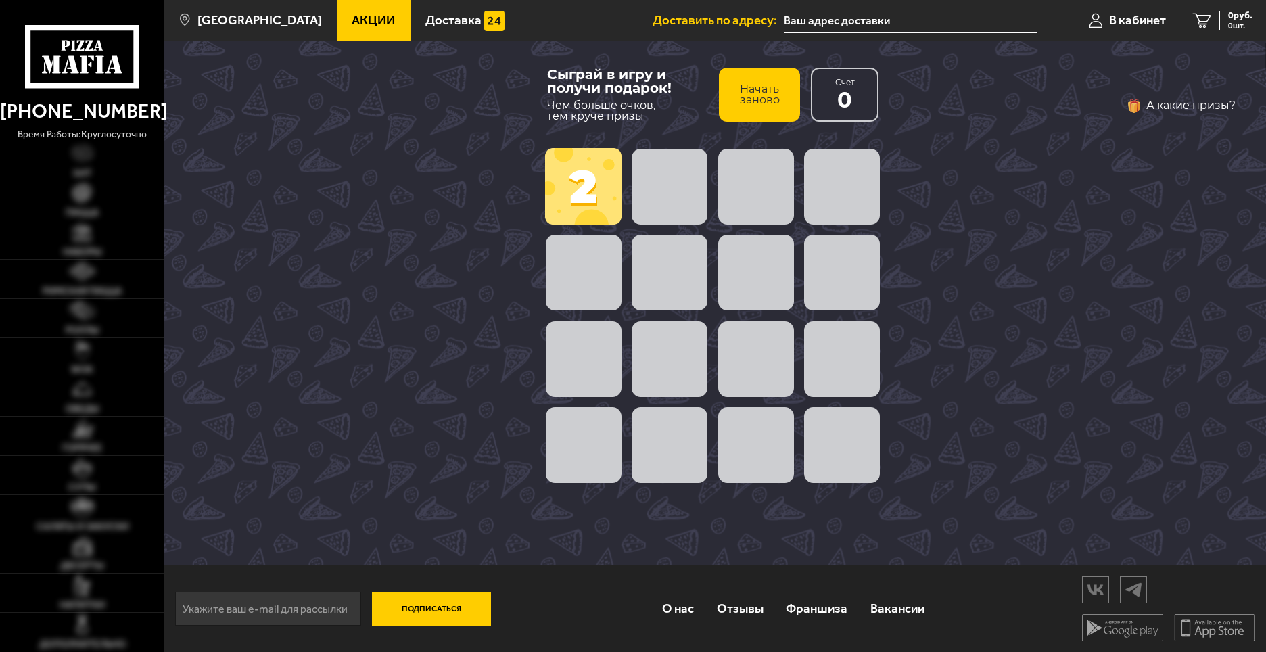
type input "[STREET_ADDRESS][PERSON_NAME]"
click at [572, 200] on span at bounding box center [583, 186] width 76 height 76
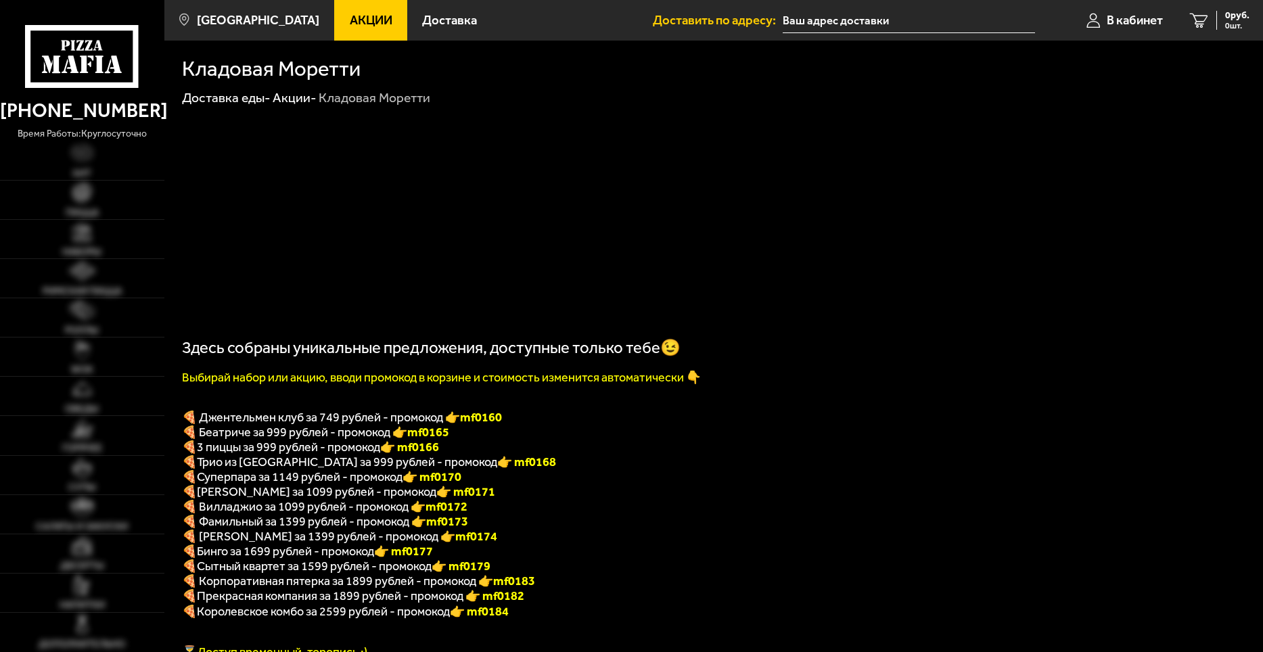
type input "[STREET_ADDRESS][PERSON_NAME]"
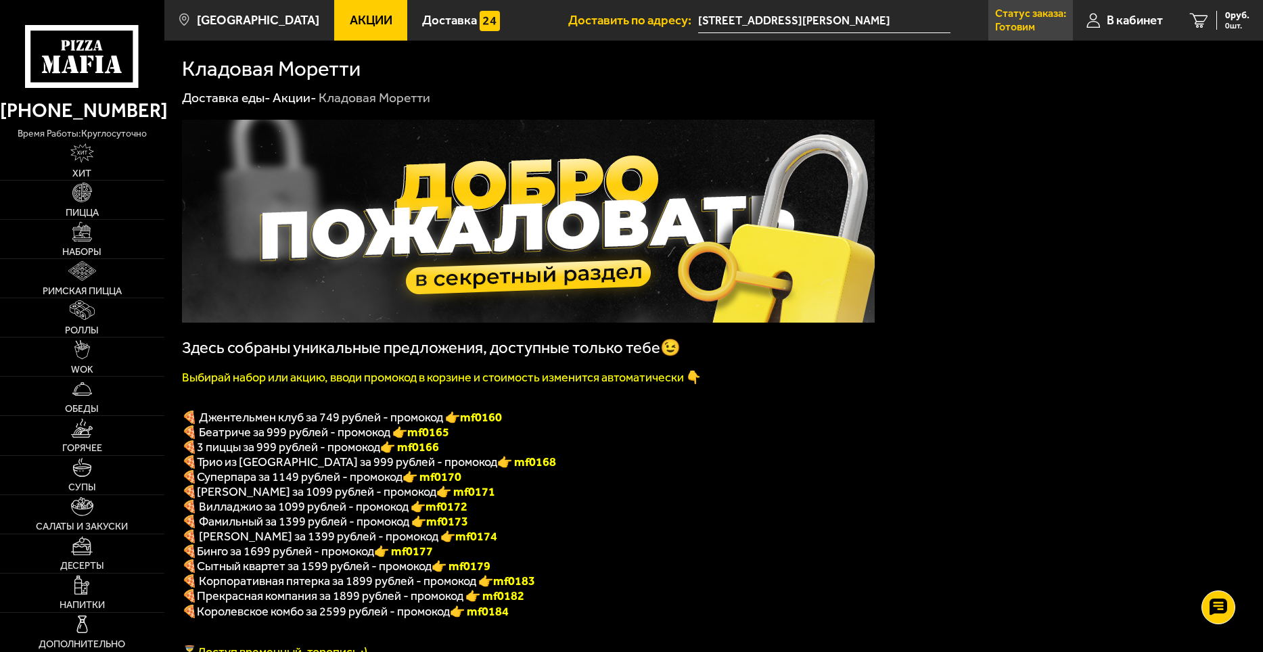
click at [1017, 11] on p "Статус заказа:" at bounding box center [1030, 13] width 71 height 11
